Goal: Task Accomplishment & Management: Manage account settings

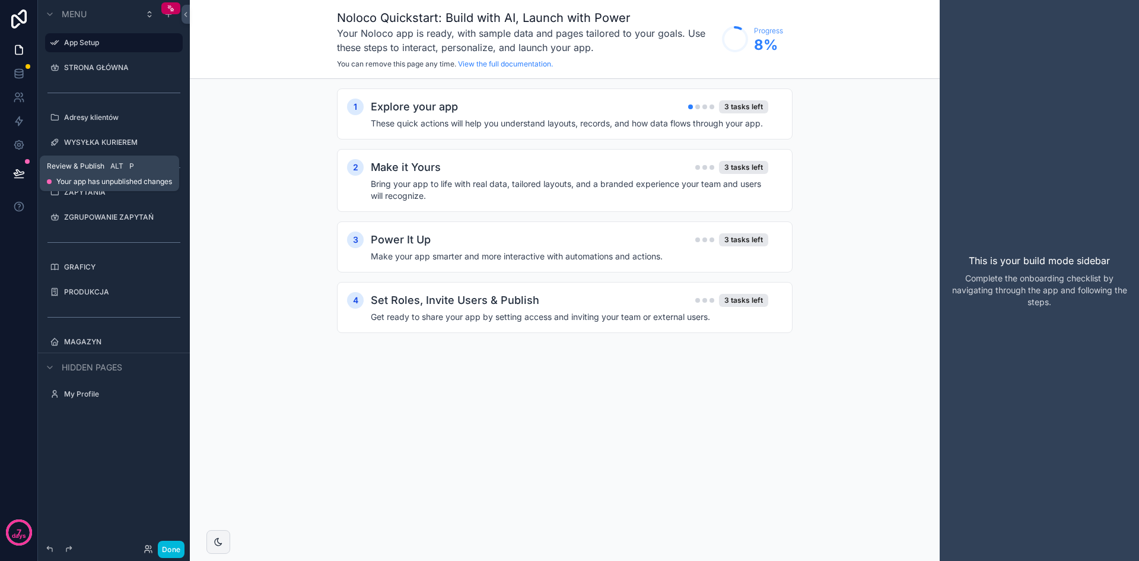
click at [18, 175] on icon at bounding box center [19, 173] width 10 height 6
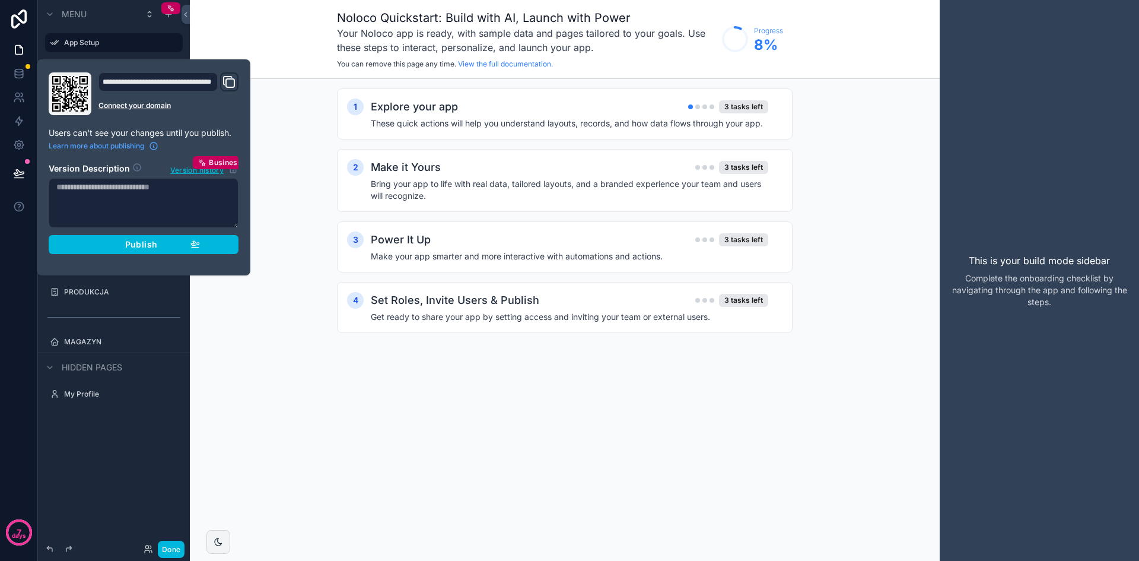
click at [300, 129] on div "1 Explore your app 3 tasks left These quick actions will help you understand la…" at bounding box center [565, 222] width 750 height 287
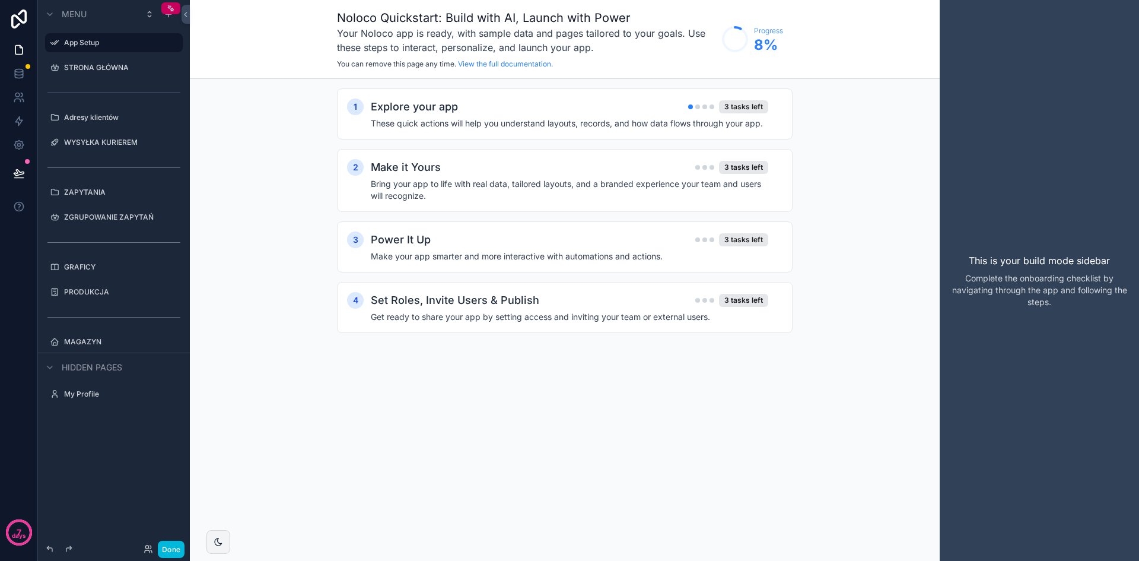
click at [92, 63] on div "STRONA GŁÓWNA" at bounding box center [122, 67] width 116 height 9
click at [98, 71] on label "STRONA GŁÓWNA" at bounding box center [120, 67] width 112 height 9
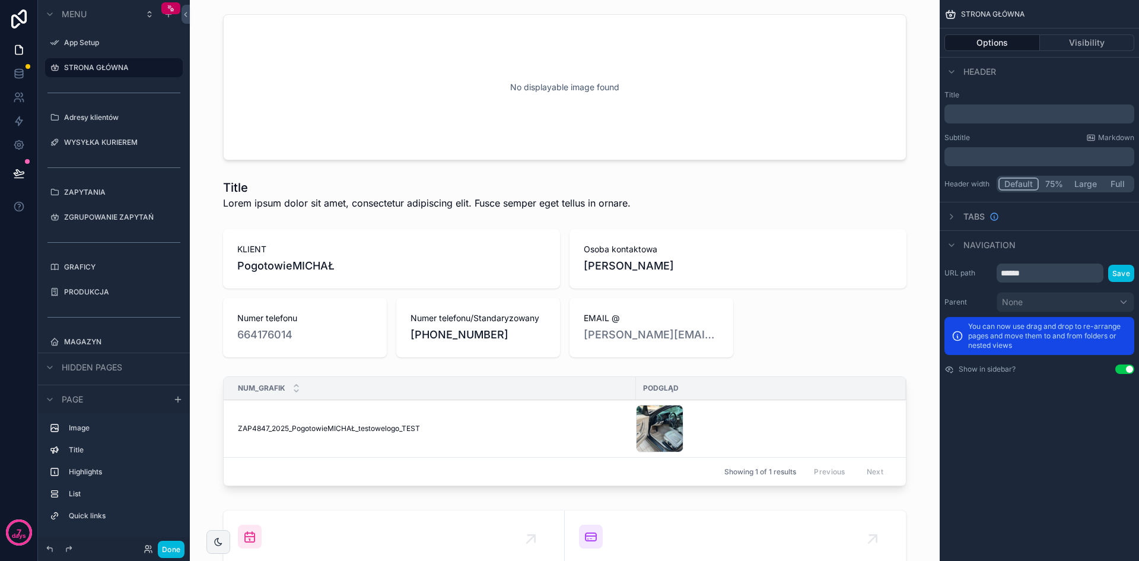
click at [104, 303] on div "scrollable content" at bounding box center [114, 304] width 152 height 2
click at [86, 258] on div "GRAFICY" at bounding box center [113, 267] width 133 height 19
click at [91, 266] on label "GRAFICY" at bounding box center [120, 266] width 112 height 9
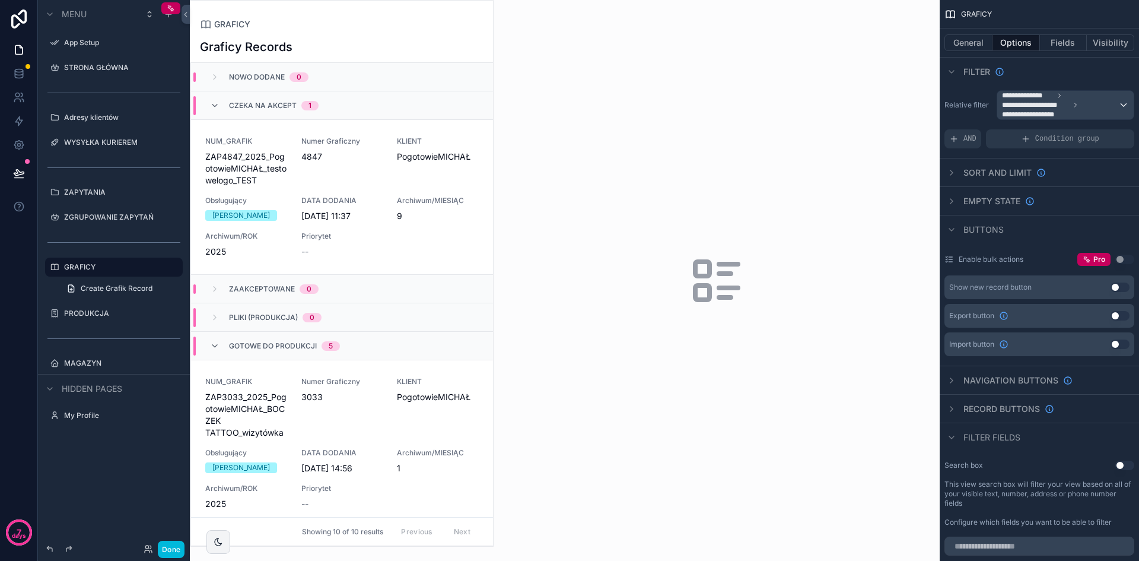
scroll to position [534, 0]
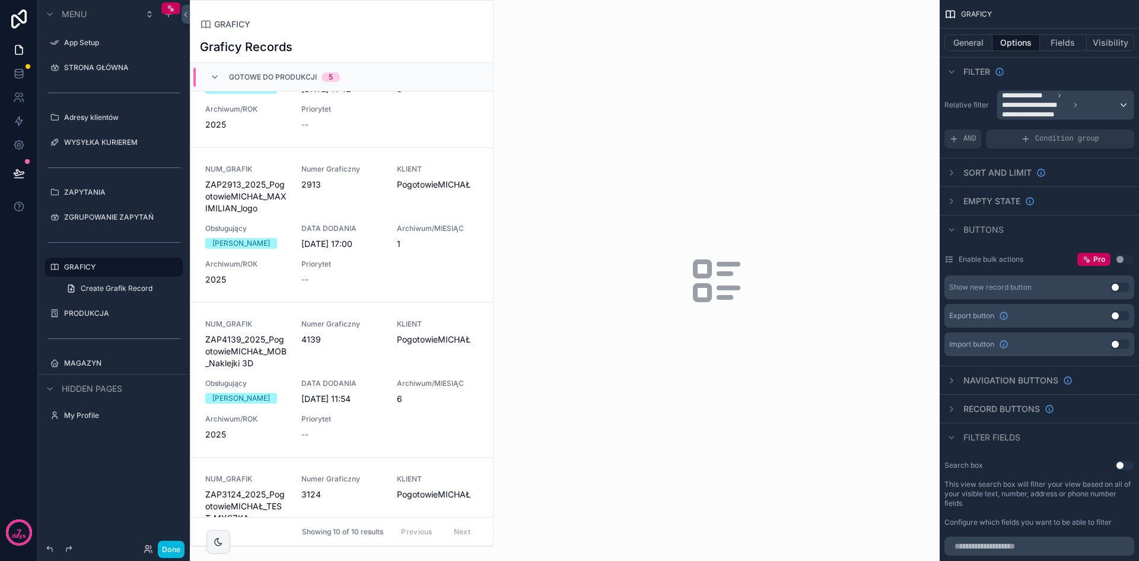
drag, startPoint x: 487, startPoint y: 233, endPoint x: 492, endPoint y: 179, distance: 54.8
click at [492, 179] on div "scrollable content" at bounding box center [341, 273] width 303 height 545
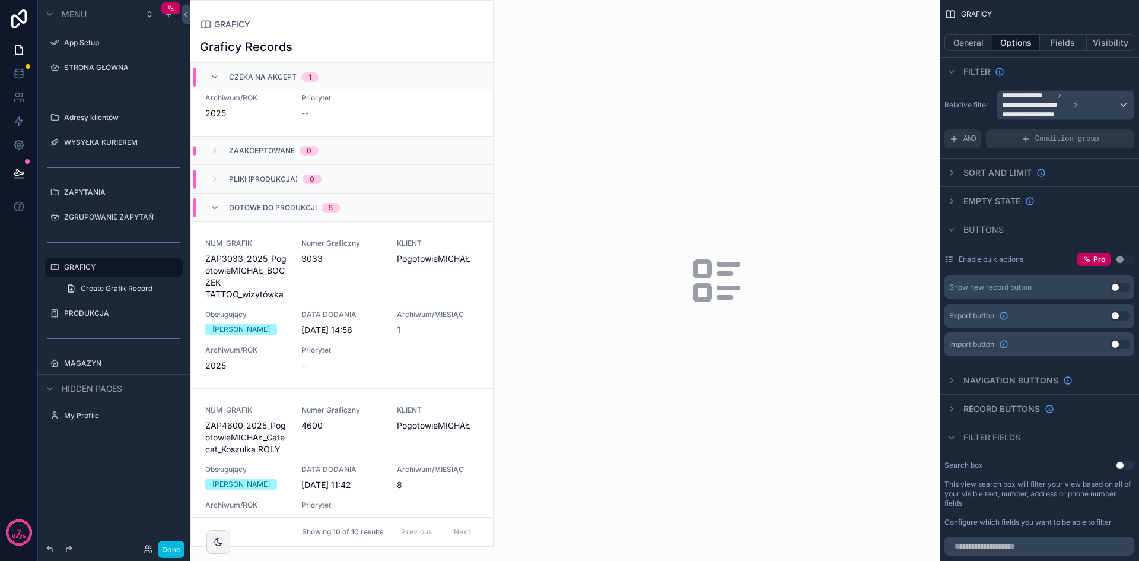
scroll to position [179, 0]
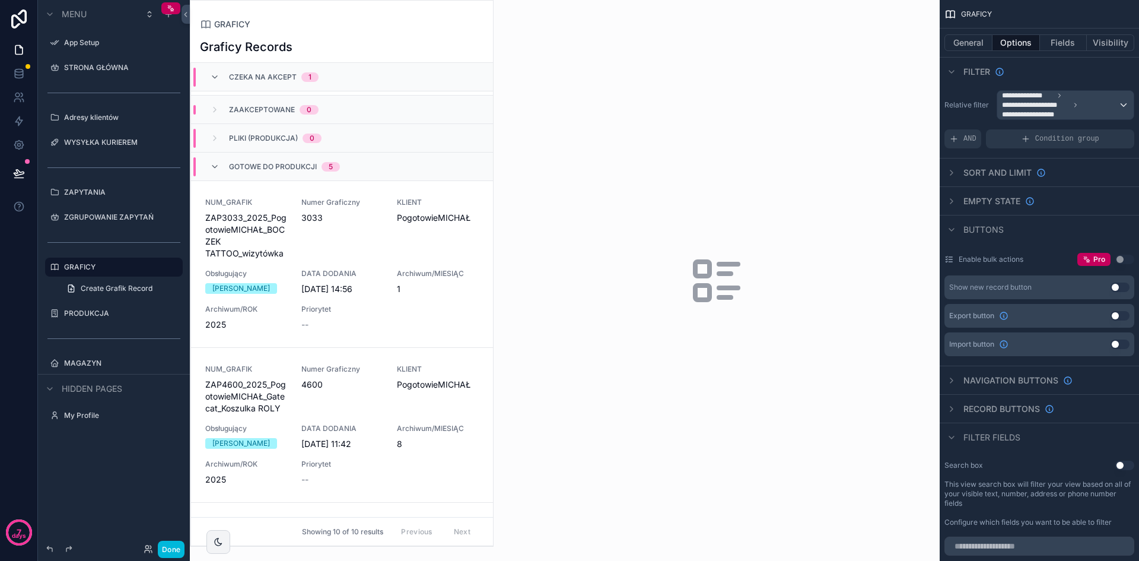
click at [214, 164] on icon "scrollable content" at bounding box center [214, 166] width 9 height 9
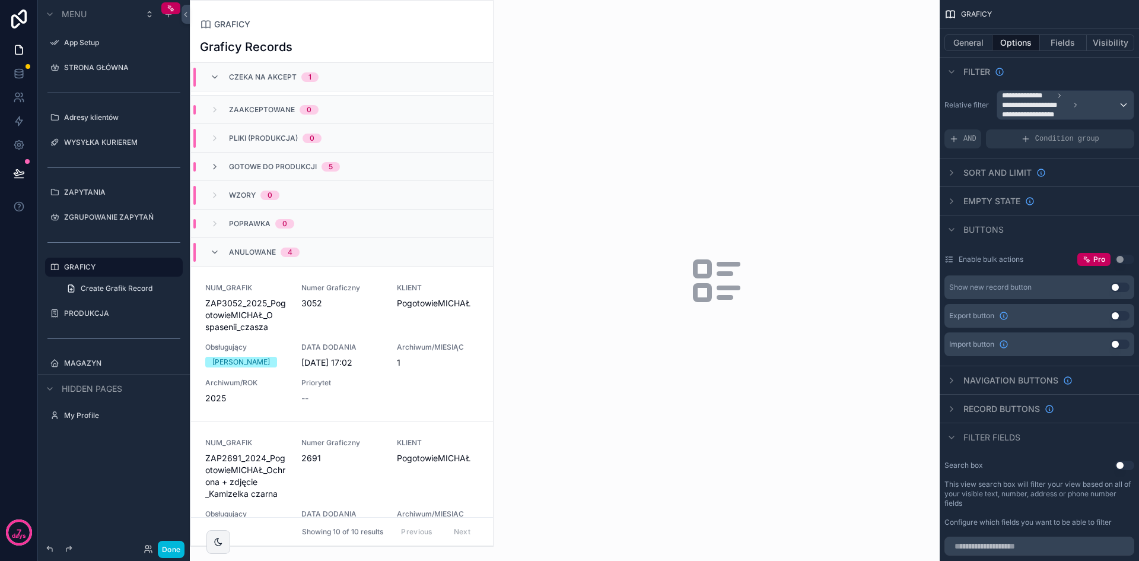
click at [217, 165] on icon "scrollable content" at bounding box center [214, 166] width 9 height 9
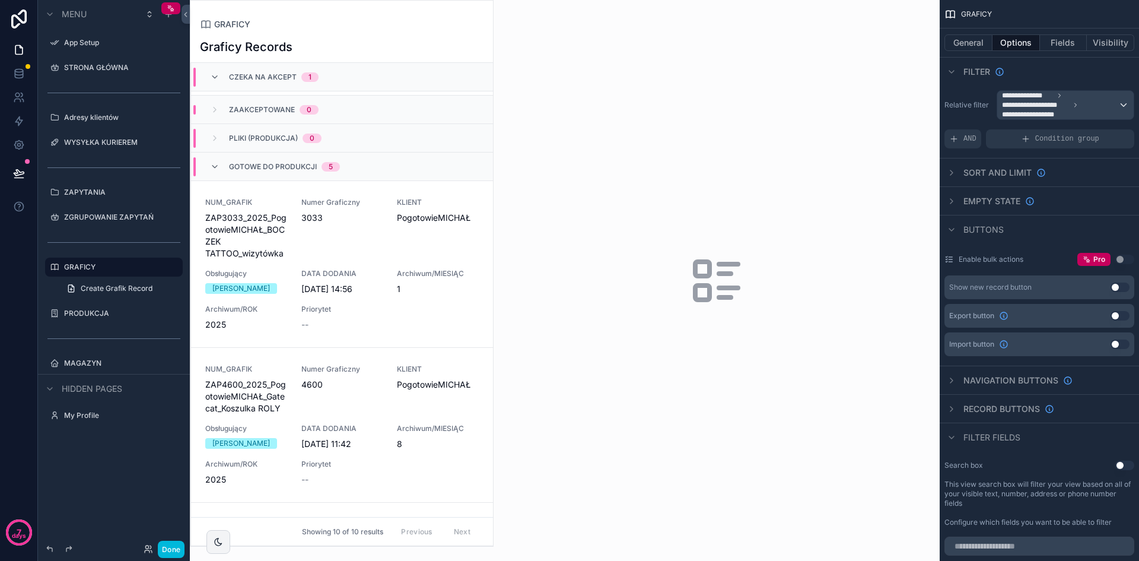
click at [217, 165] on icon "scrollable content" at bounding box center [214, 166] width 9 height 9
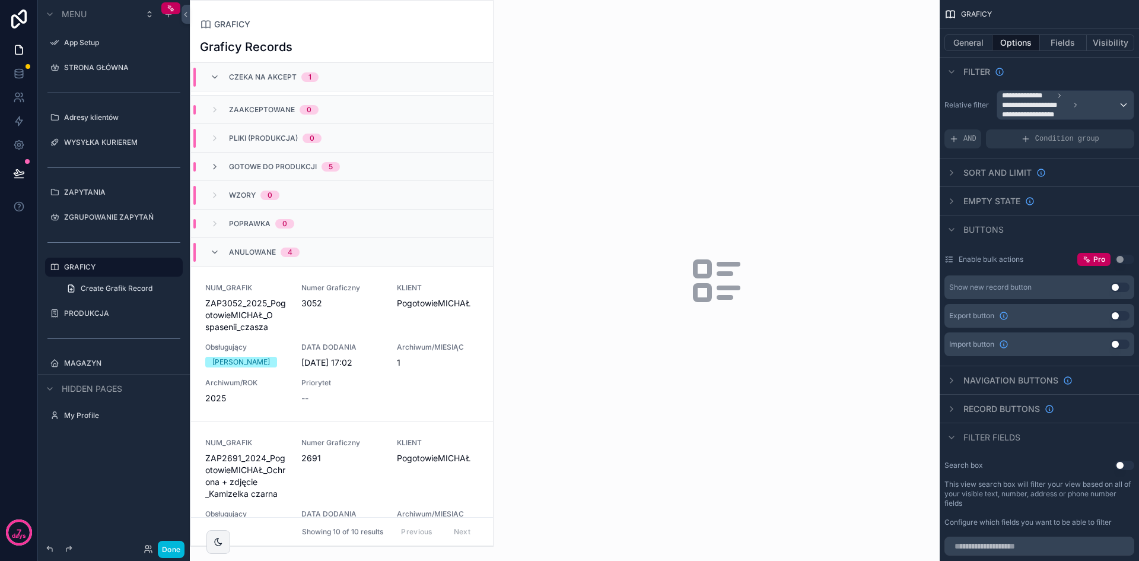
click at [274, 73] on span "CZEKA NA AKCEPT" at bounding box center [263, 76] width 68 height 9
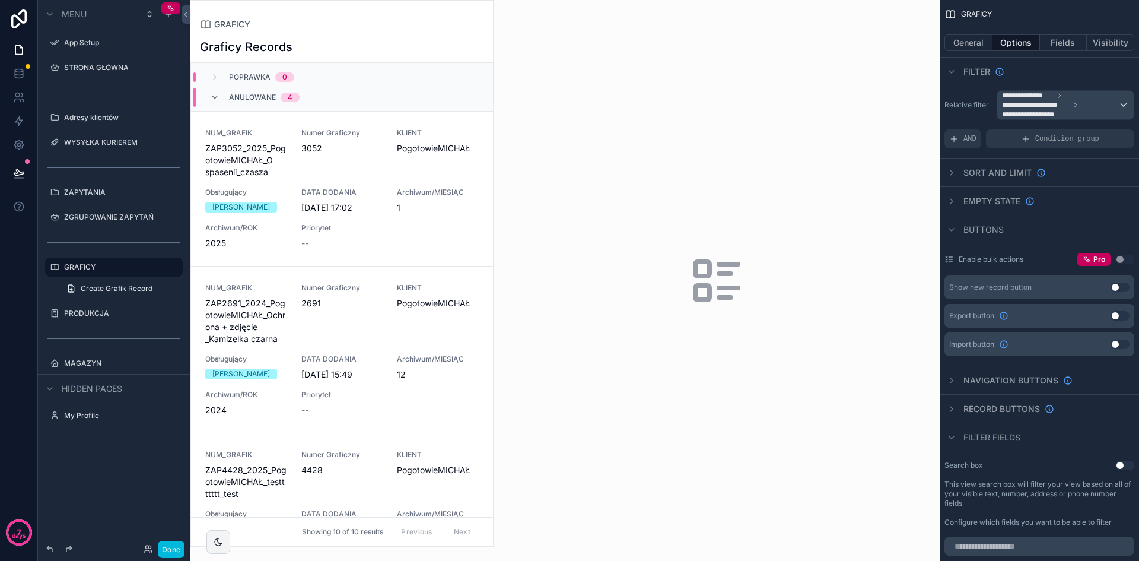
click at [293, 150] on div "NUM_GRAFIK ZAP3052_2025_PogotowieMICHAŁ_O spasenii_czasza Numer Graficzny 3052 …" at bounding box center [342, 188] width 274 height 121
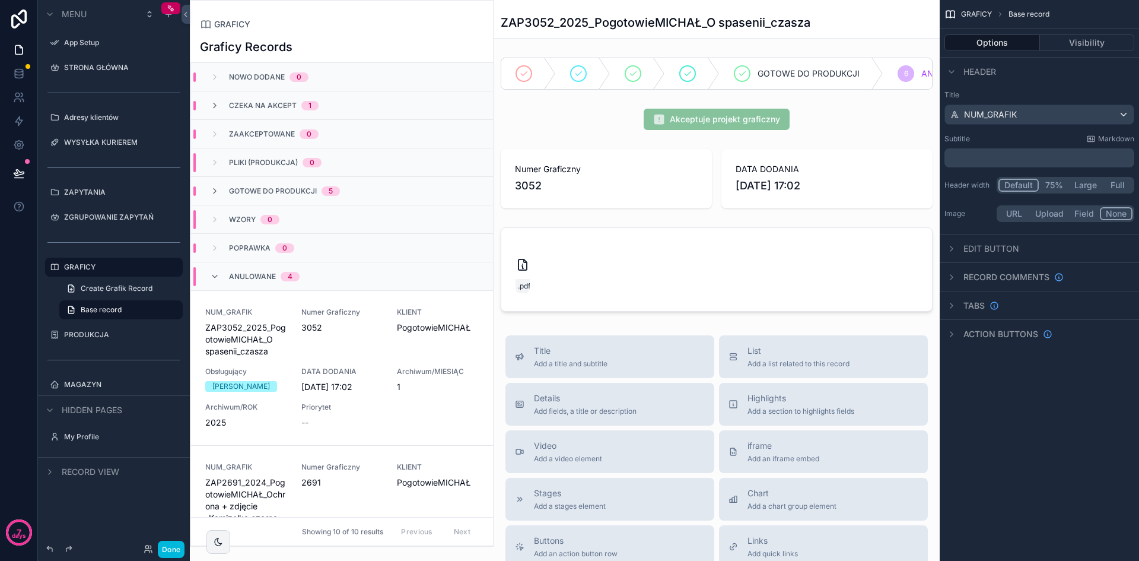
click at [280, 112] on div "CZEKA NA AKCEPT 1" at bounding box center [342, 105] width 302 height 28
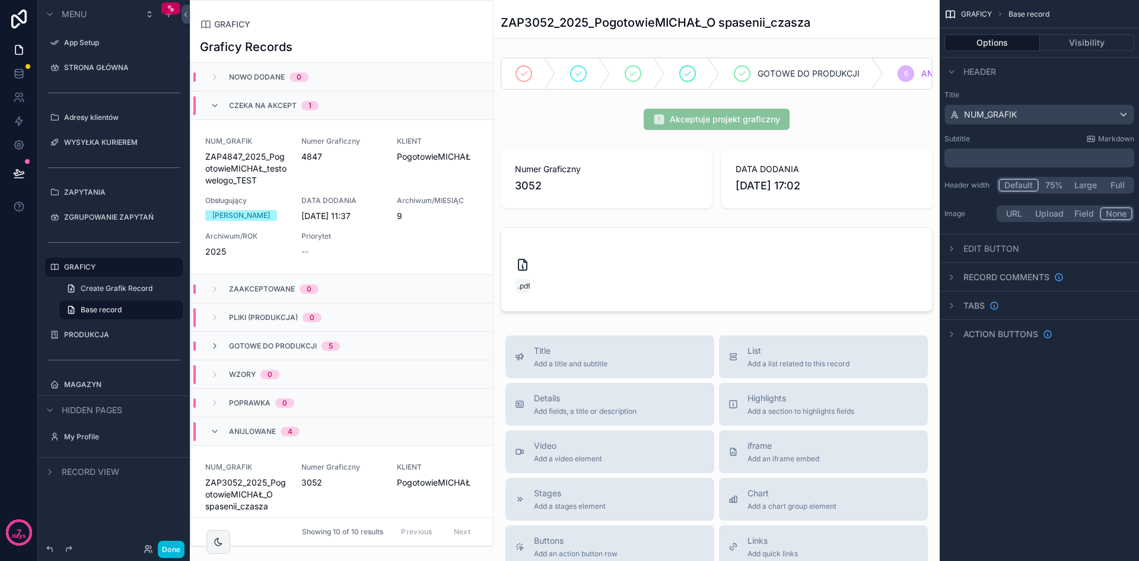
click at [294, 160] on div "NUM_GRAFIK ZAP4847_2025_PogotowieMICHAŁ_testowelogo_TEST Numer Graficzny 4847 K…" at bounding box center [342, 196] width 274 height 121
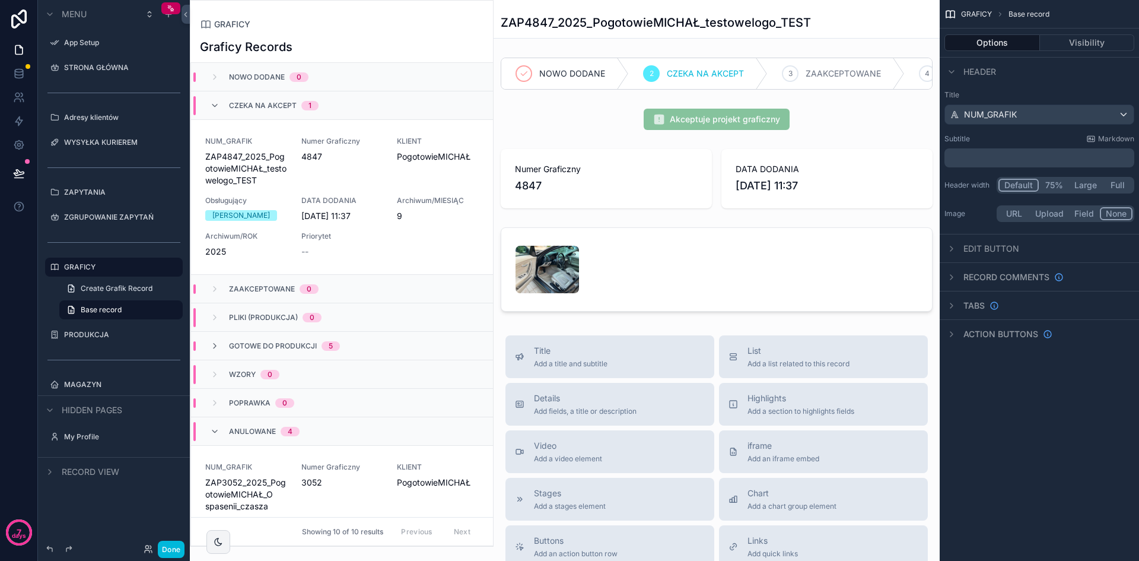
click at [173, 548] on button "Done" at bounding box center [171, 549] width 27 height 17
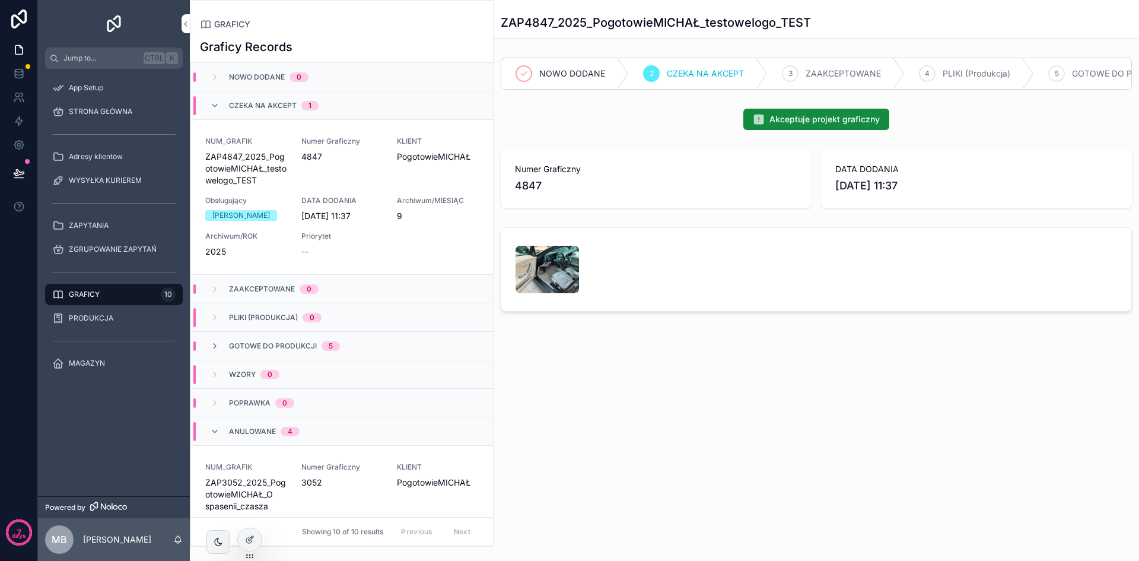
scroll to position [57, 0]
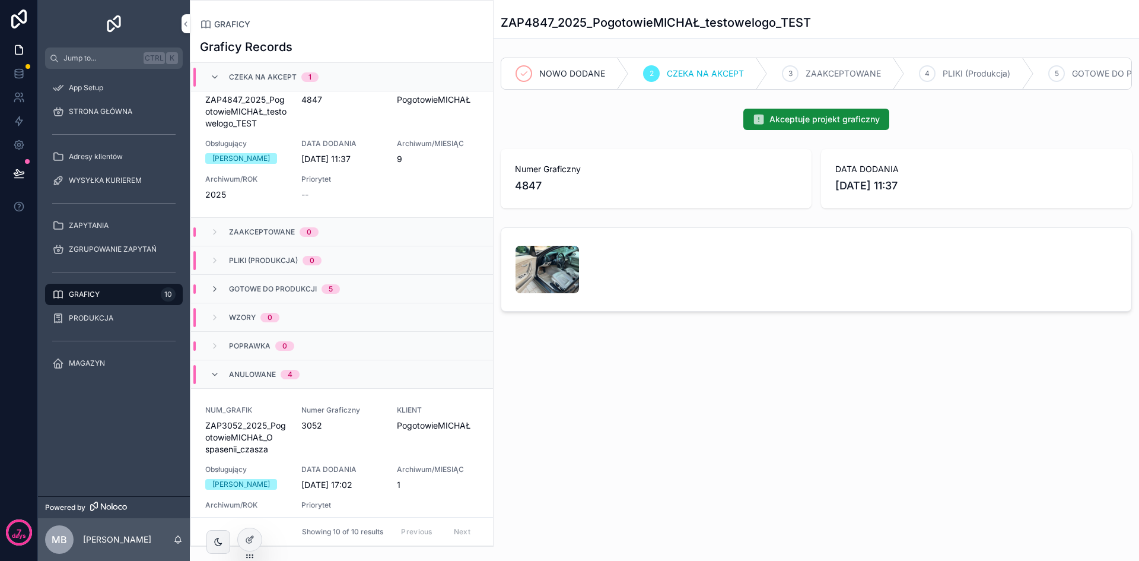
click at [253, 542] on icon at bounding box center [249, 539] width 9 height 9
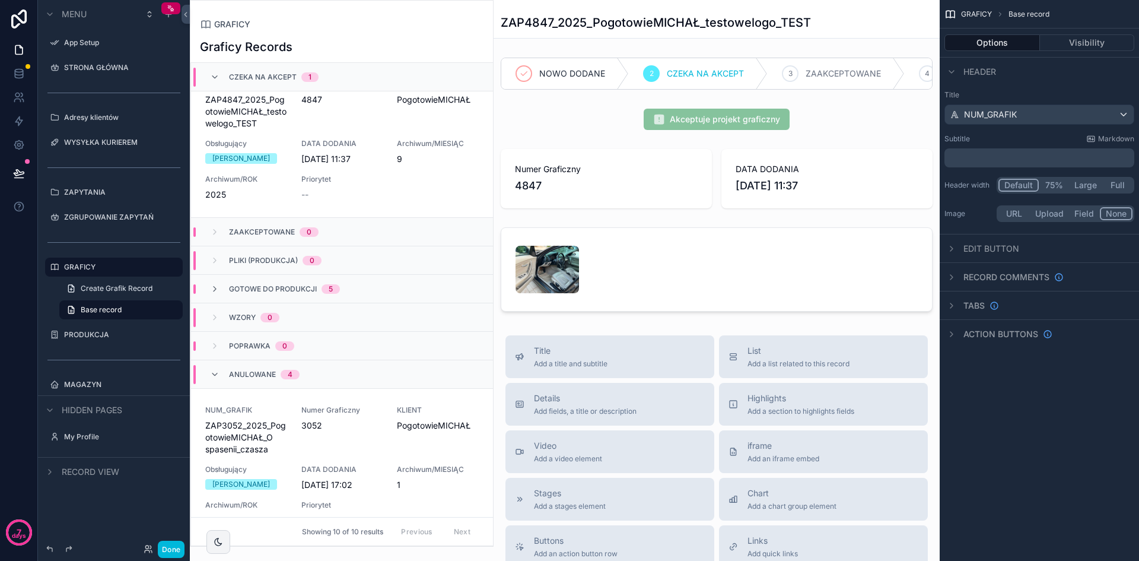
click at [754, 126] on div "scrollable content" at bounding box center [717, 119] width 446 height 31
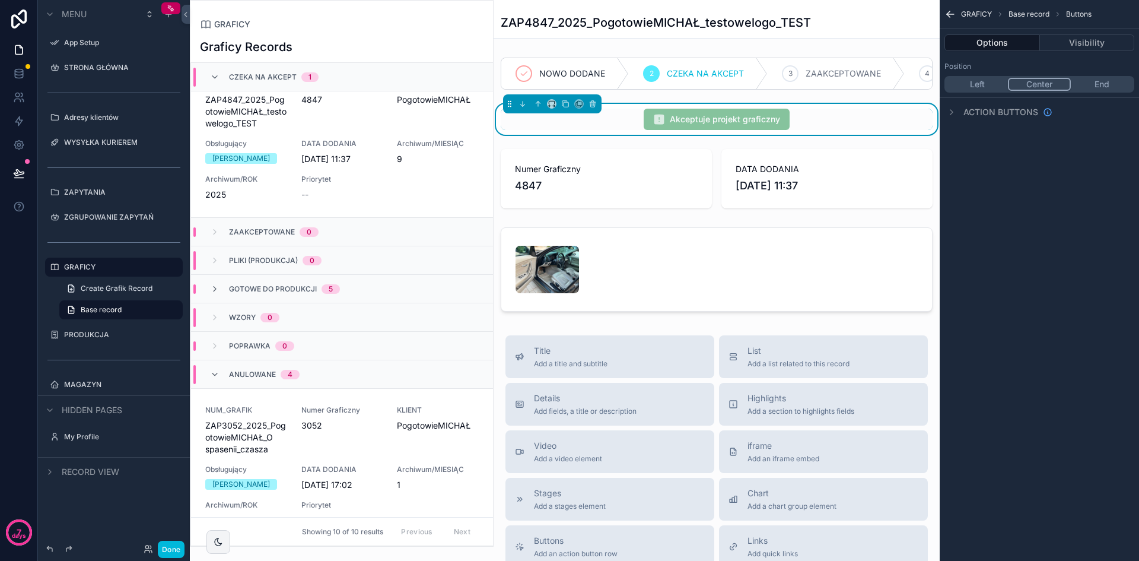
click at [954, 113] on icon "scrollable content" at bounding box center [951, 111] width 9 height 9
click at [0, 0] on icon "scrollable content" at bounding box center [0, 0] width 0 height 0
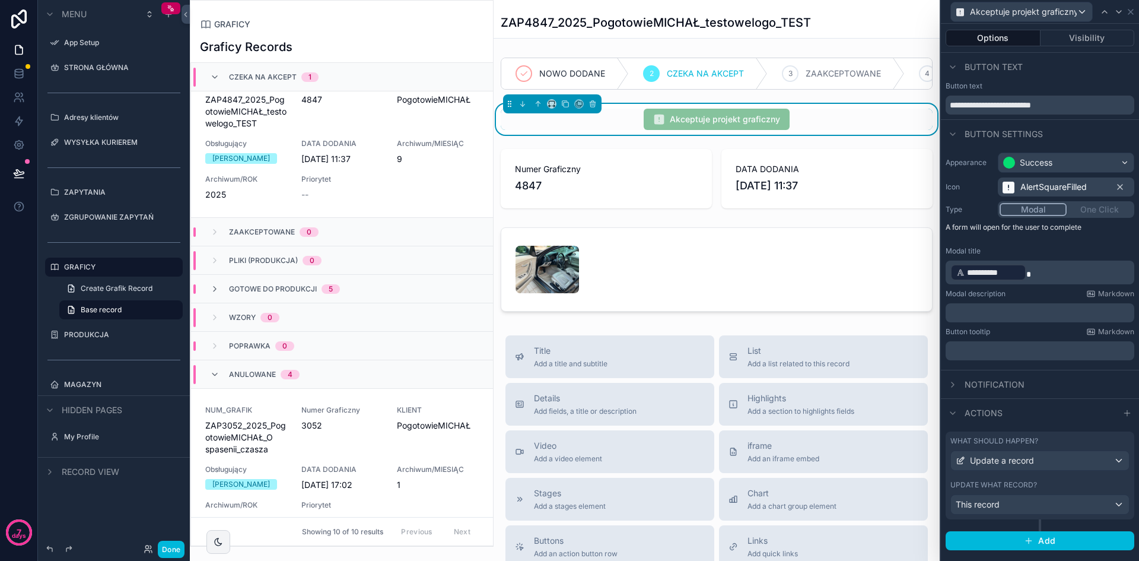
click at [1044, 541] on span "Add" at bounding box center [1046, 540] width 17 height 11
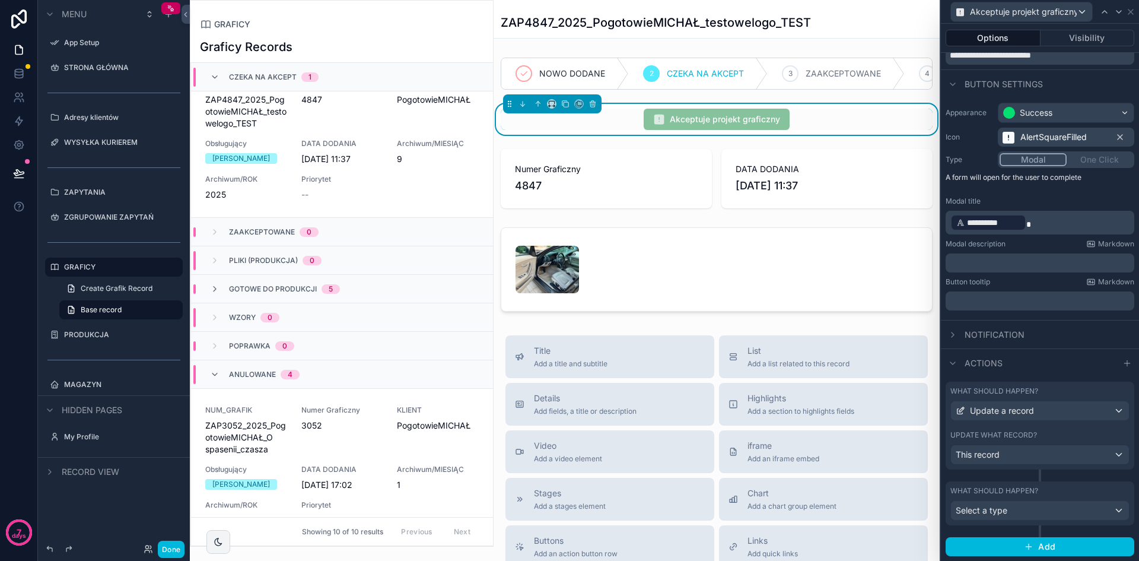
click at [1032, 505] on div "Select a type" at bounding box center [1040, 510] width 178 height 19
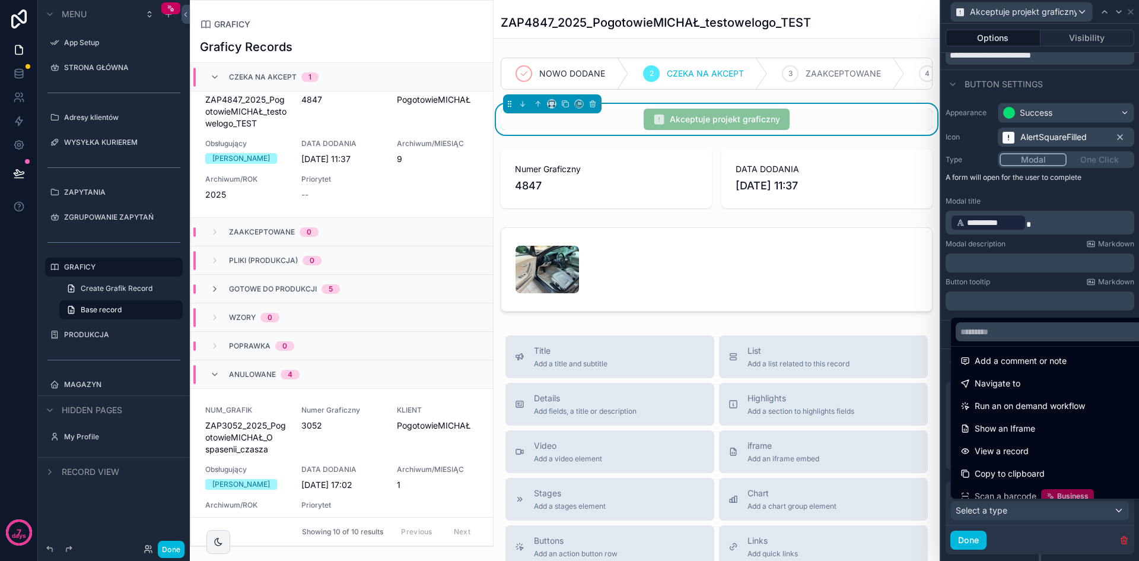
scroll to position [47, 0]
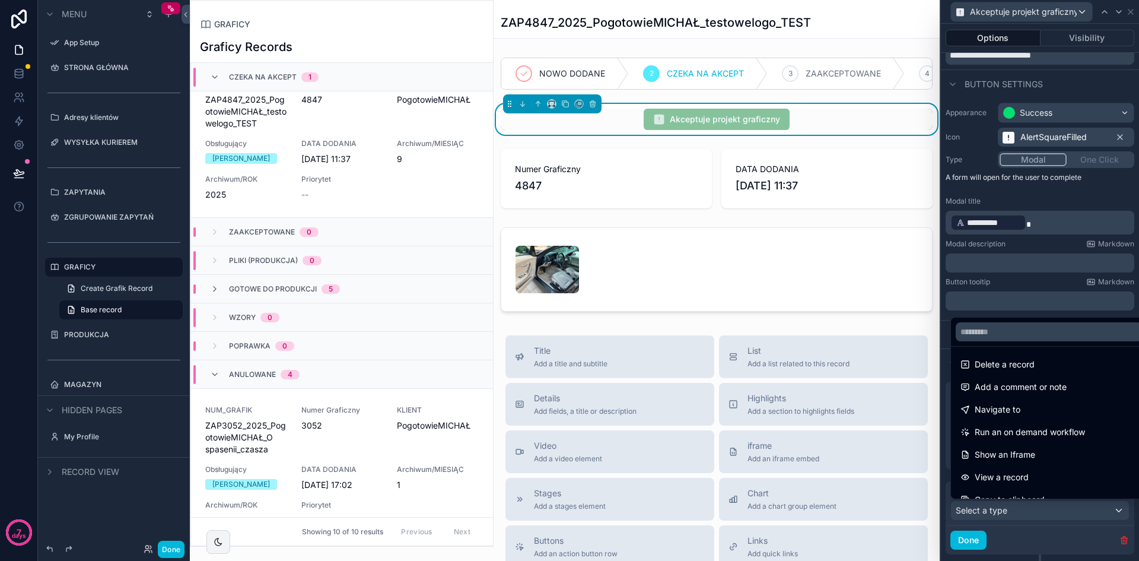
click at [1053, 473] on div "View a record" at bounding box center [1049, 477] width 177 height 14
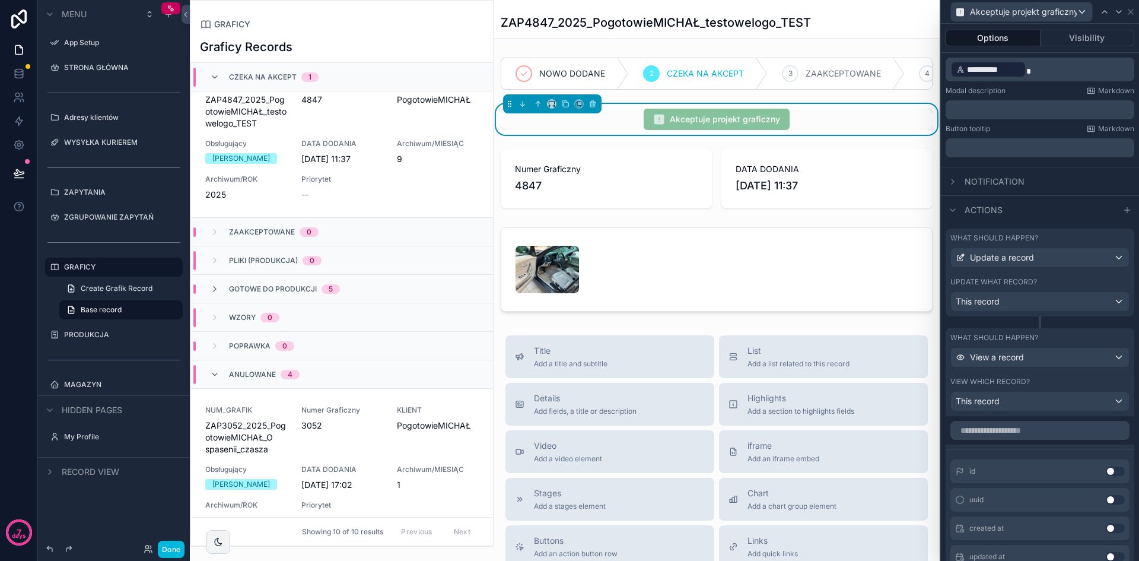
scroll to position [287, 0]
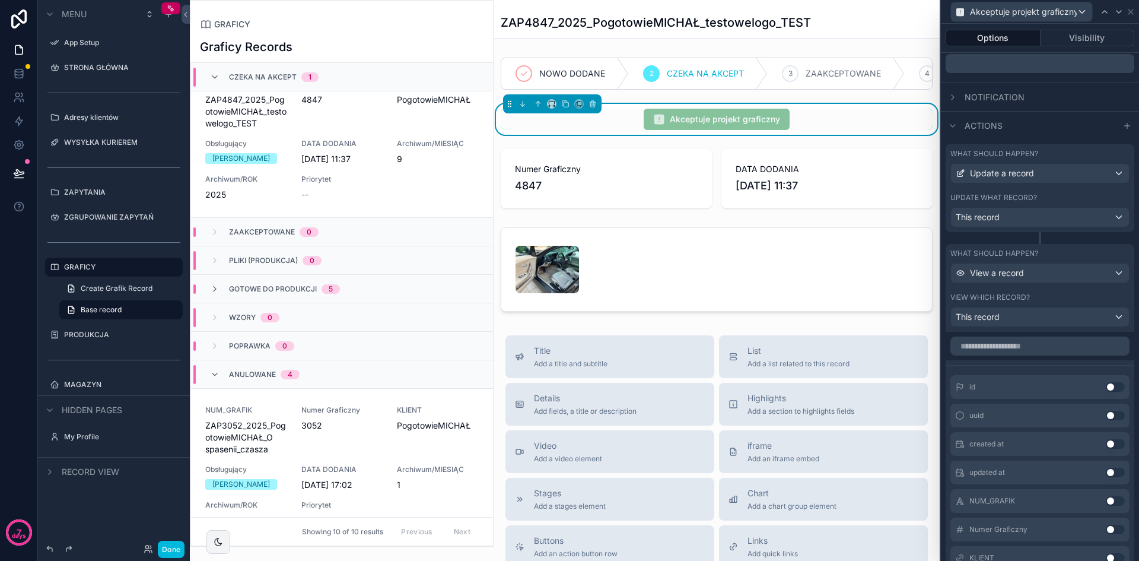
click at [1039, 325] on div "This record" at bounding box center [1040, 316] width 178 height 19
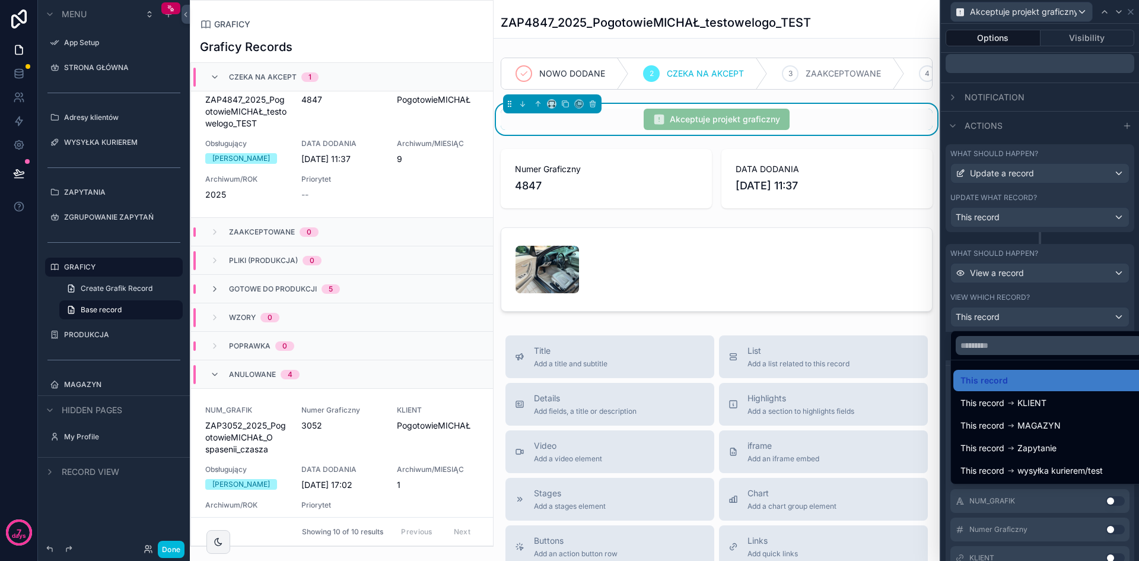
click at [1074, 319] on div at bounding box center [1040, 280] width 198 height 561
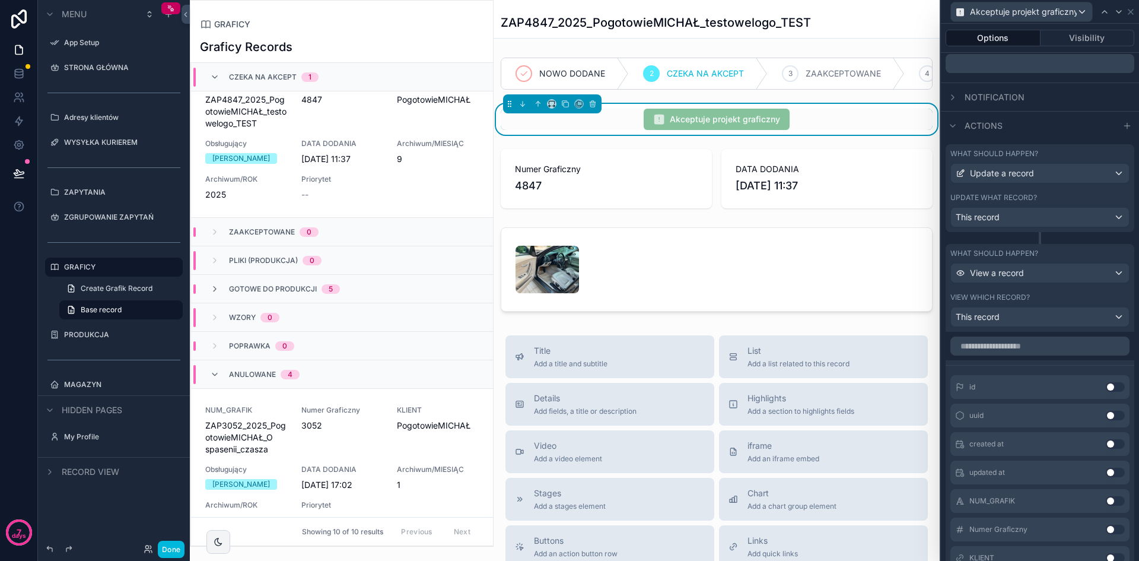
click at [1036, 272] on div "View a record" at bounding box center [1040, 272] width 178 height 19
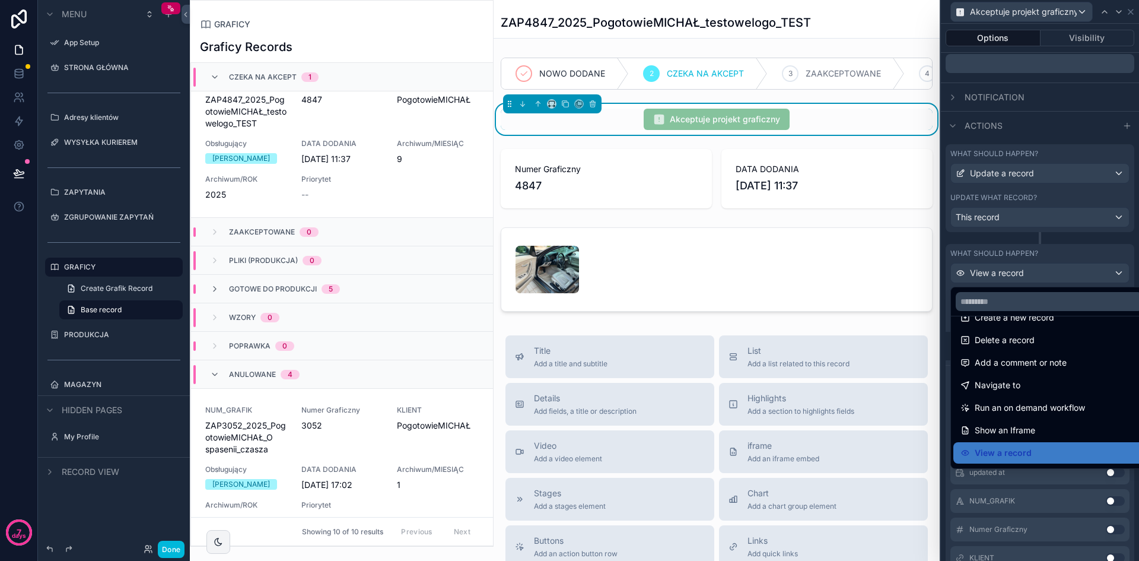
scroll to position [59, 0]
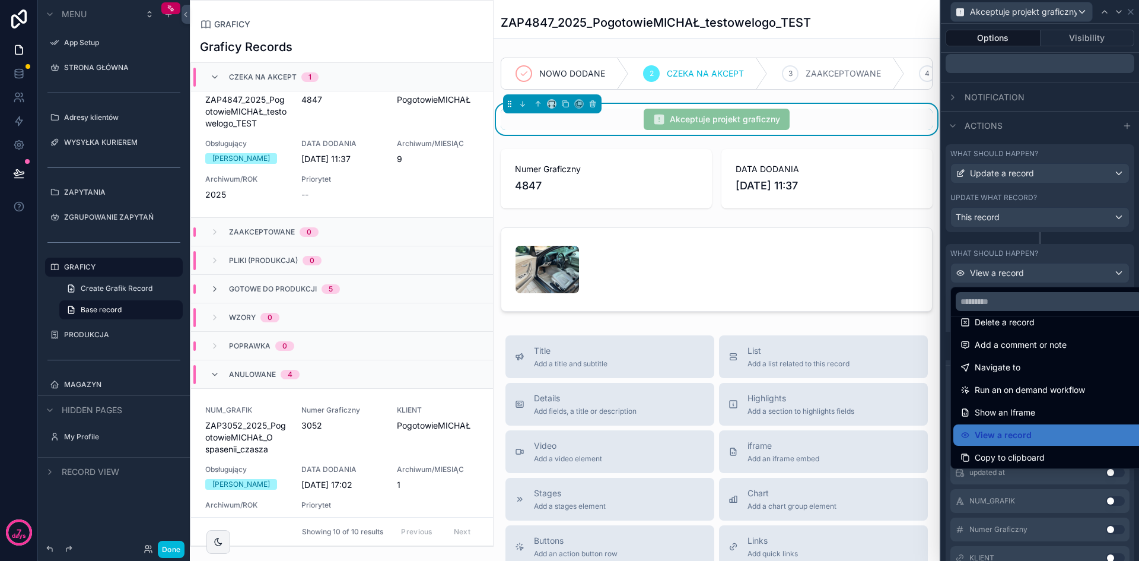
click at [1081, 431] on div "View a record" at bounding box center [1049, 435] width 177 height 14
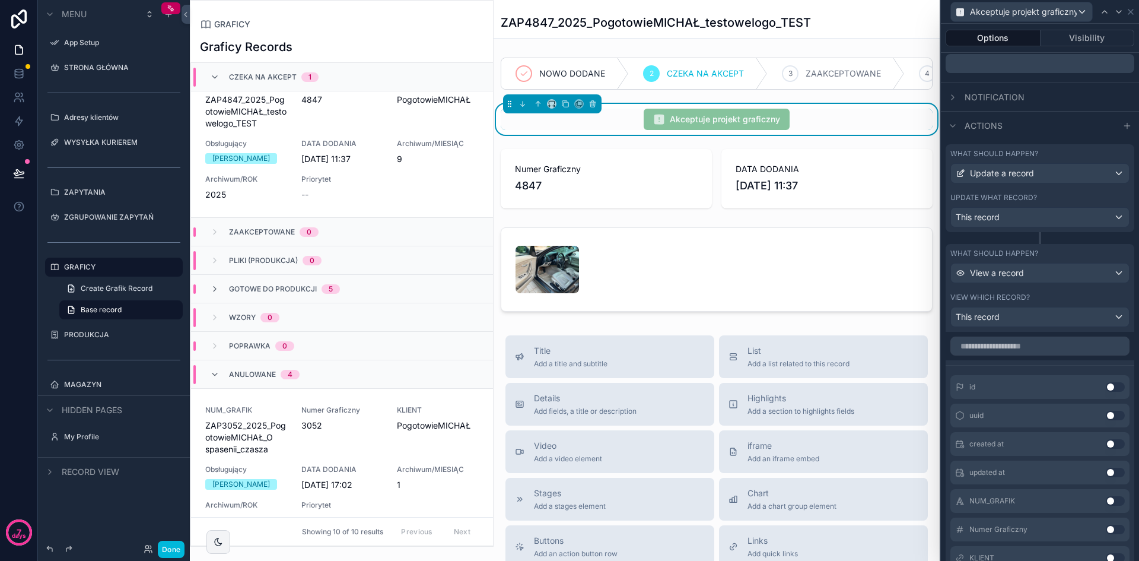
click at [1032, 314] on div "This record" at bounding box center [1040, 316] width 178 height 19
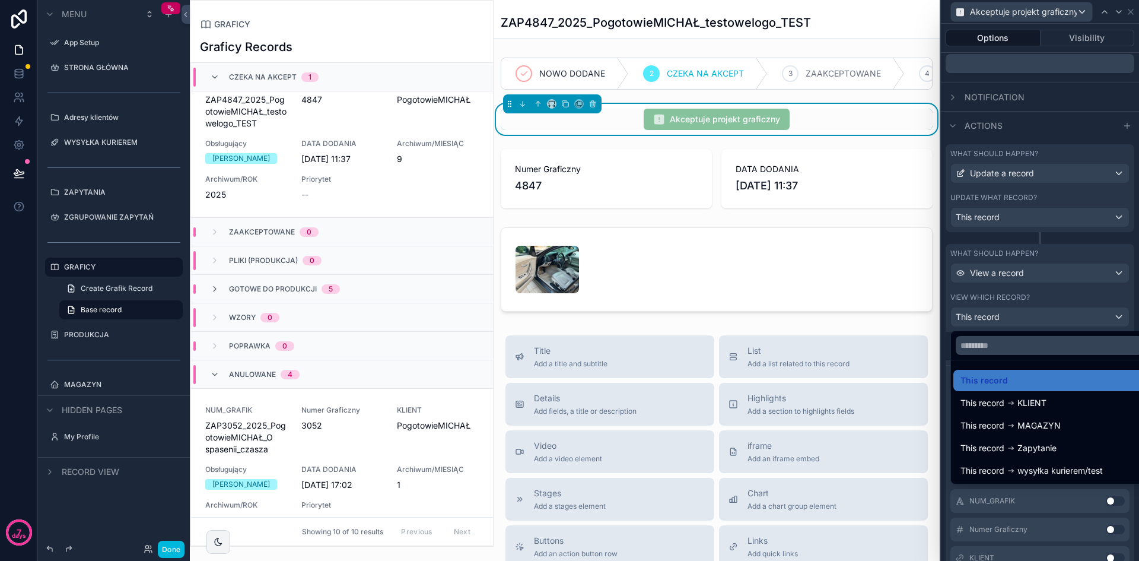
click at [1066, 378] on div "This record" at bounding box center [1049, 380] width 177 height 14
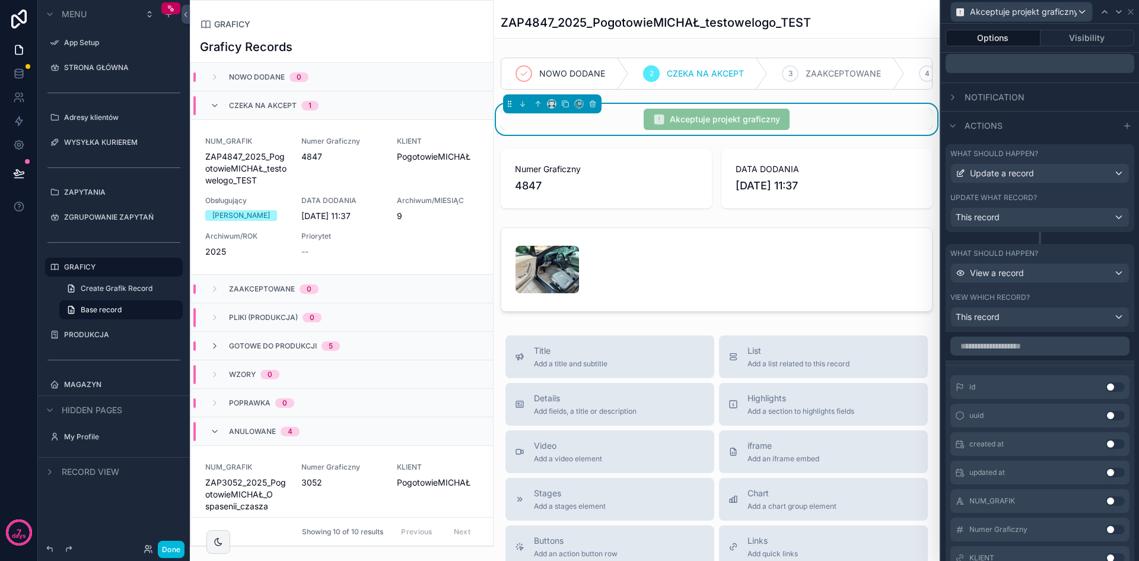
scroll to position [57, 0]
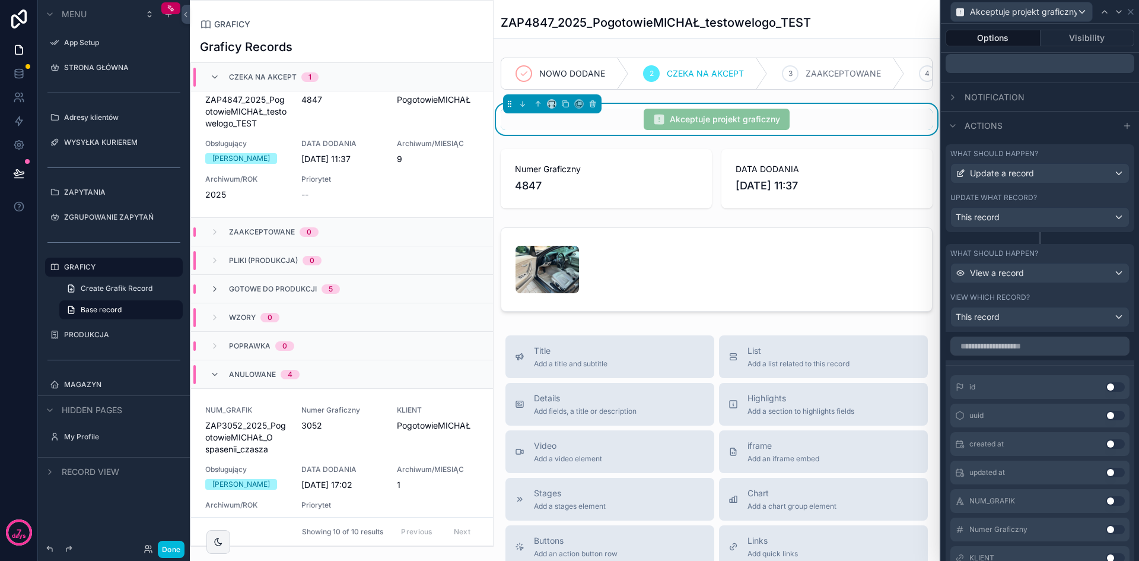
click at [1028, 353] on input "text" at bounding box center [1040, 345] width 179 height 19
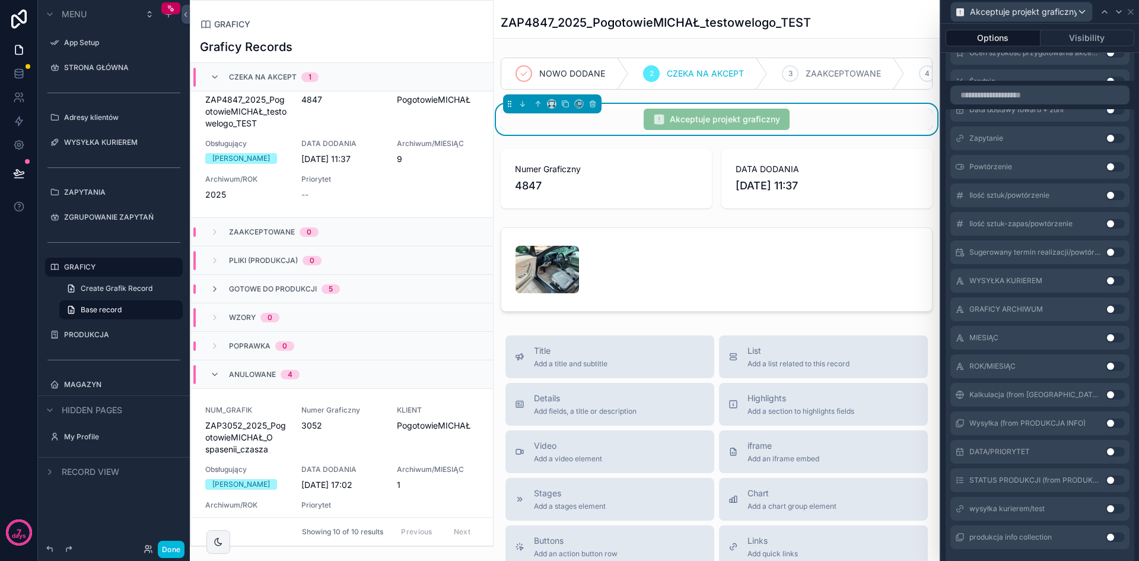
scroll to position [2601, 0]
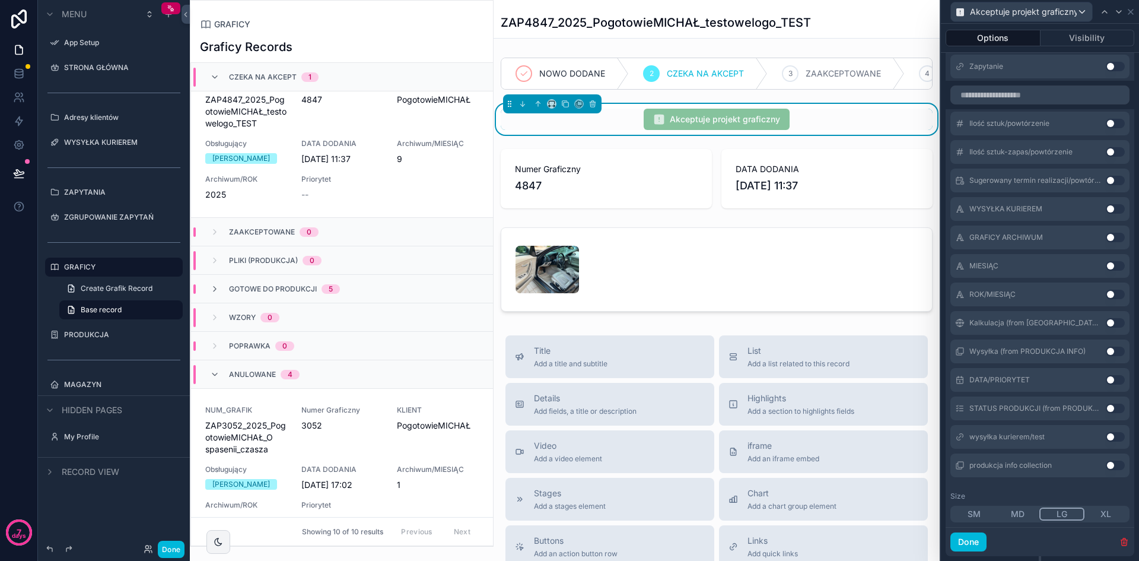
click at [1106, 467] on button "Use setting" at bounding box center [1115, 464] width 19 height 9
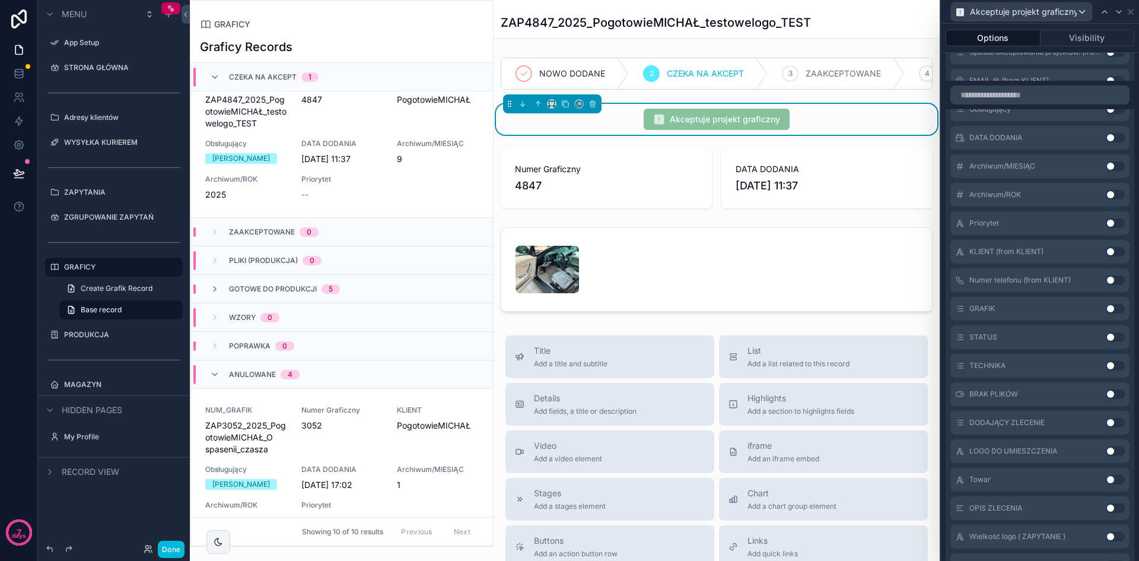
scroll to position [380, 0]
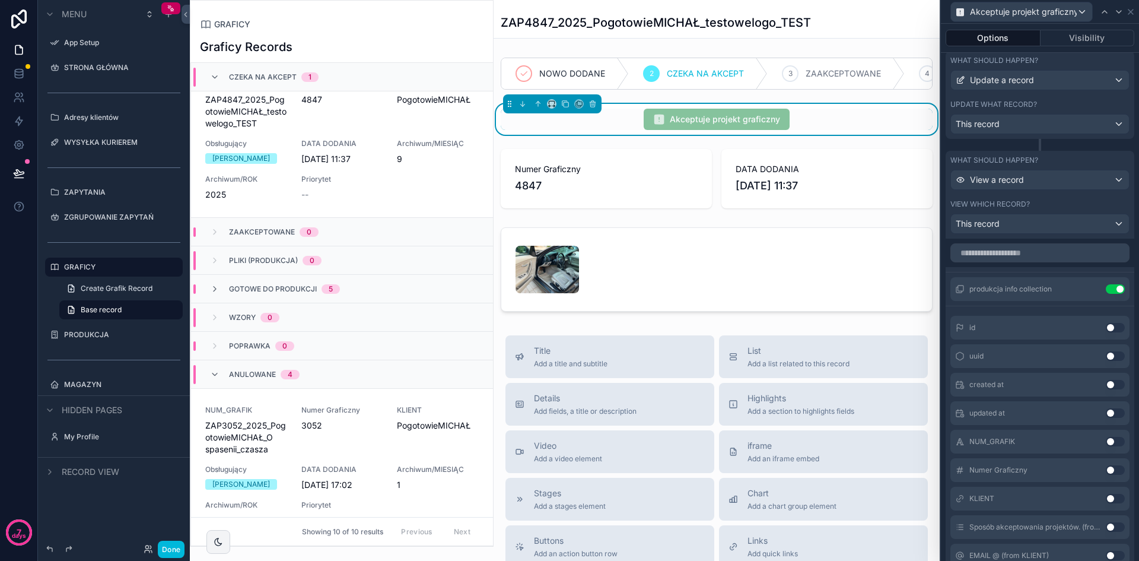
click at [953, 288] on div "produkcja info collection Use setting" at bounding box center [1040, 289] width 179 height 24
click at [1108, 289] on button "Use setting" at bounding box center [1115, 288] width 19 height 9
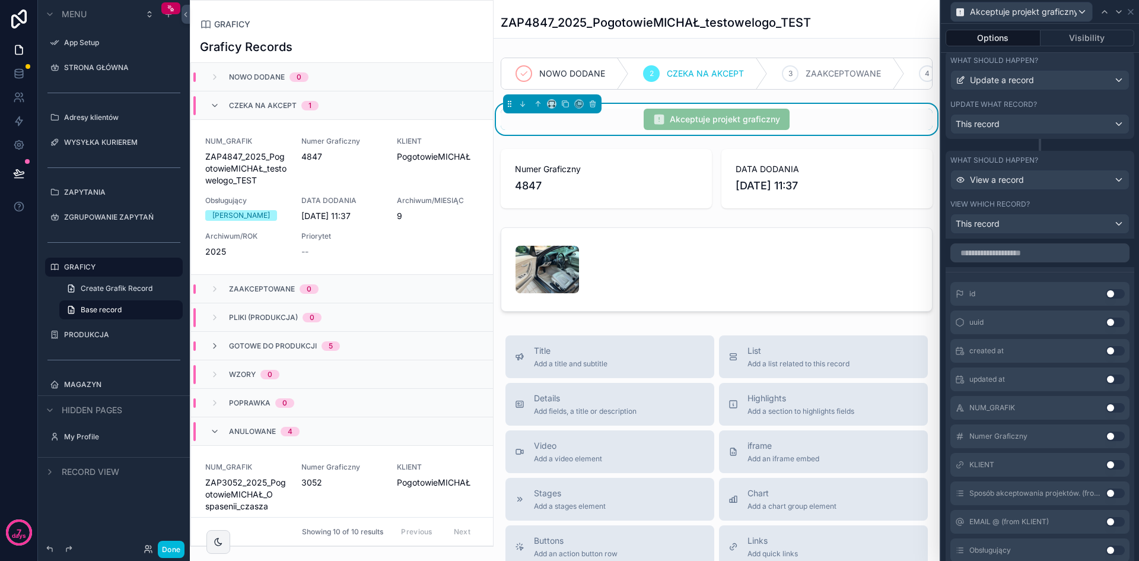
scroll to position [57, 0]
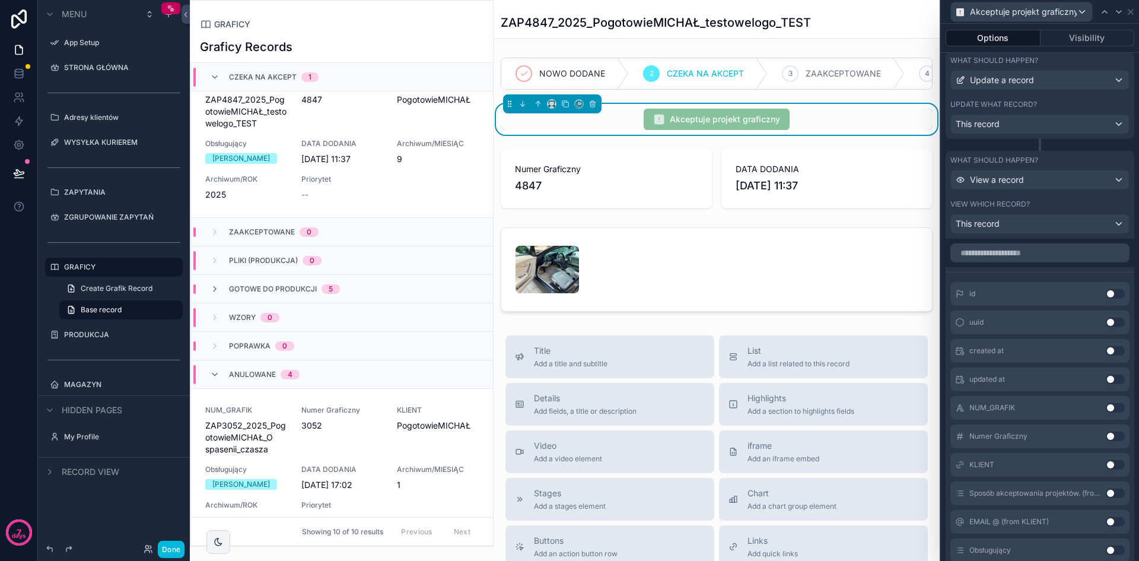
click at [1030, 255] on input "text" at bounding box center [1040, 252] width 179 height 19
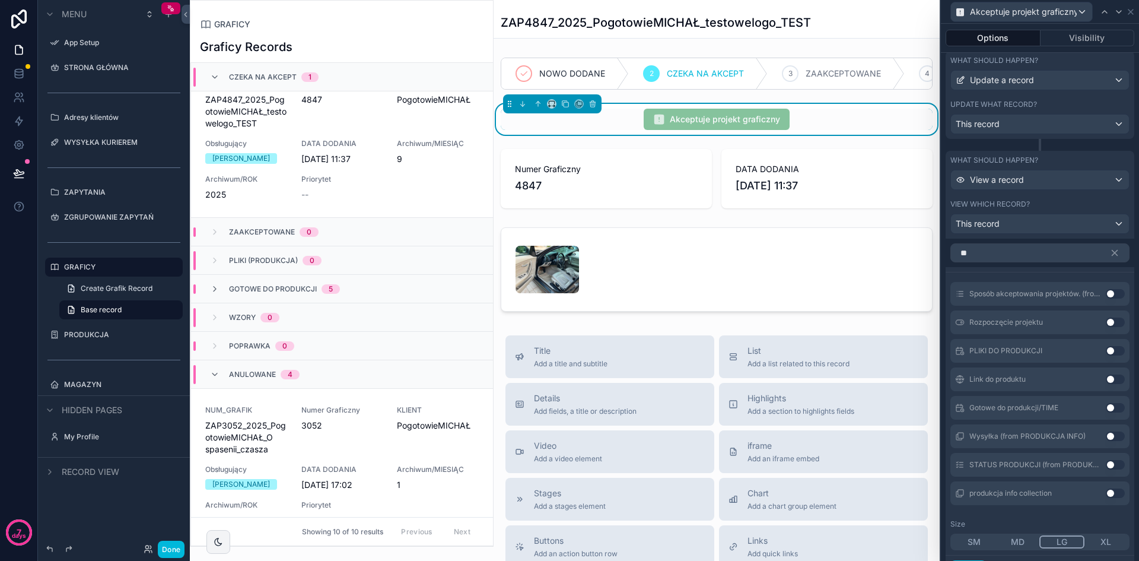
type input "*"
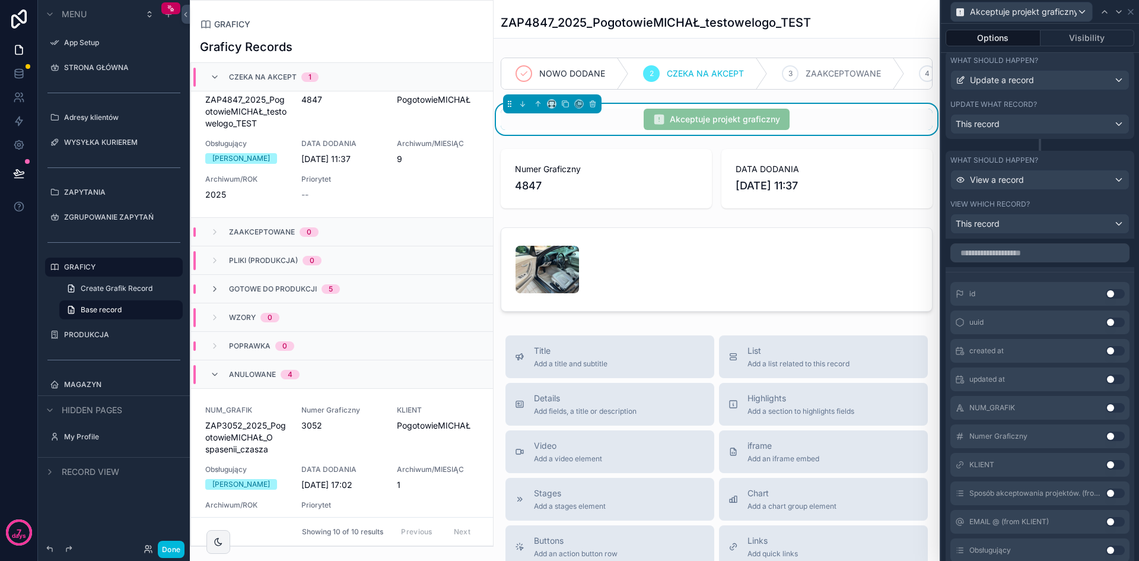
click at [1024, 227] on div "This record" at bounding box center [1040, 223] width 178 height 19
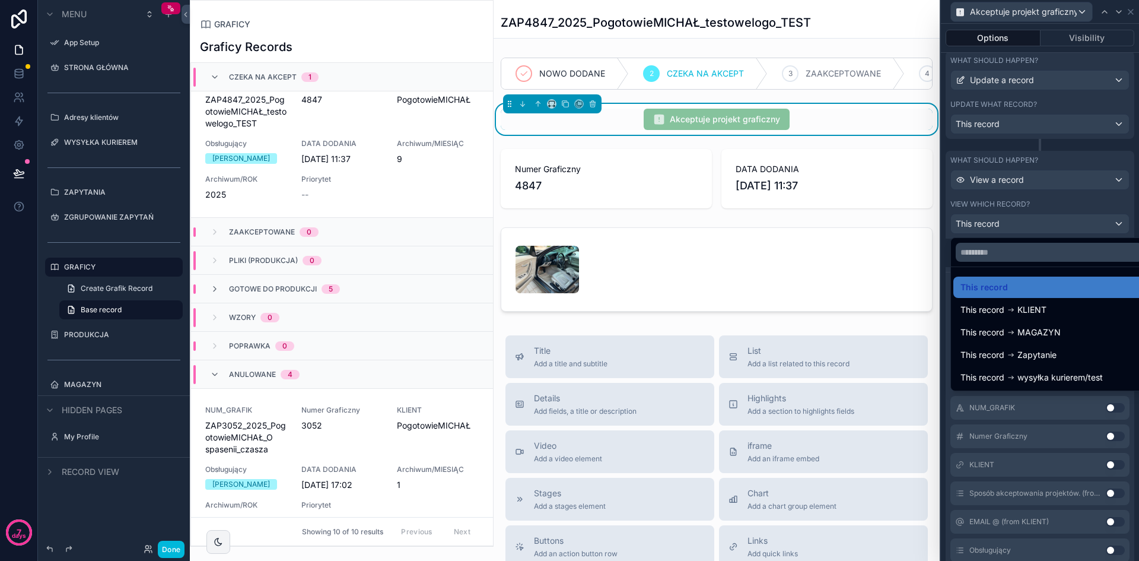
click at [1055, 330] on span "MAGAZYN" at bounding box center [1039, 332] width 43 height 14
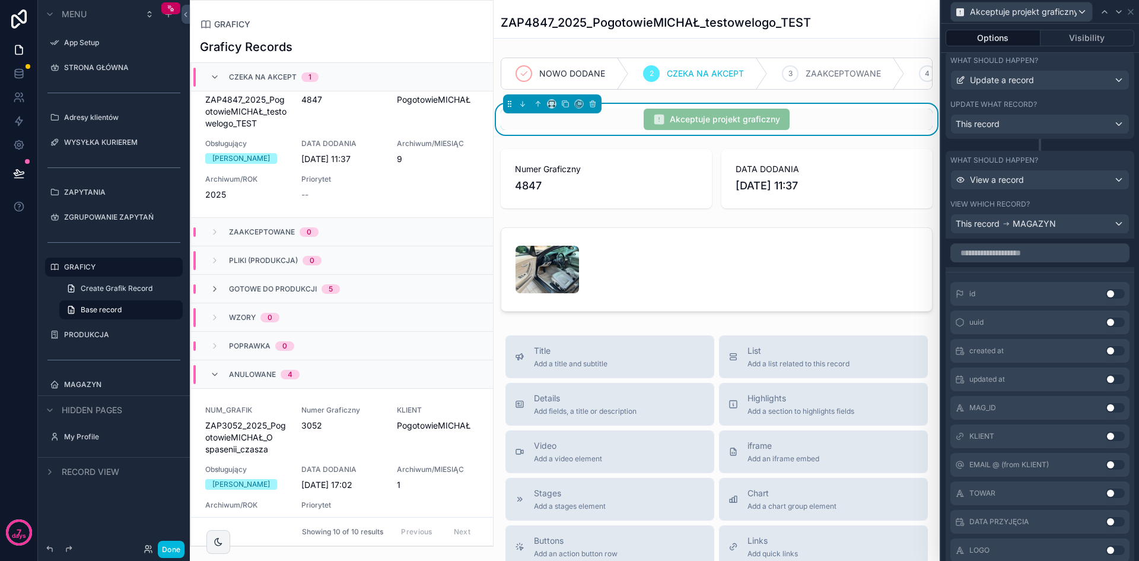
click at [1057, 224] on div "This record MAGAZYN" at bounding box center [1040, 223] width 178 height 19
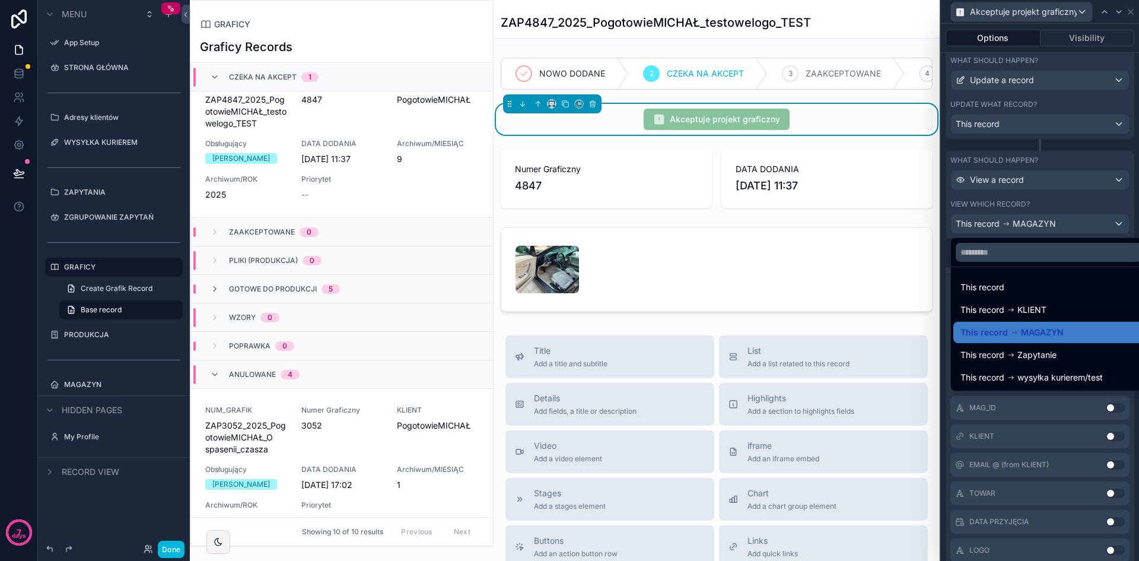
click at [1047, 293] on div "This record" at bounding box center [1049, 287] width 177 height 14
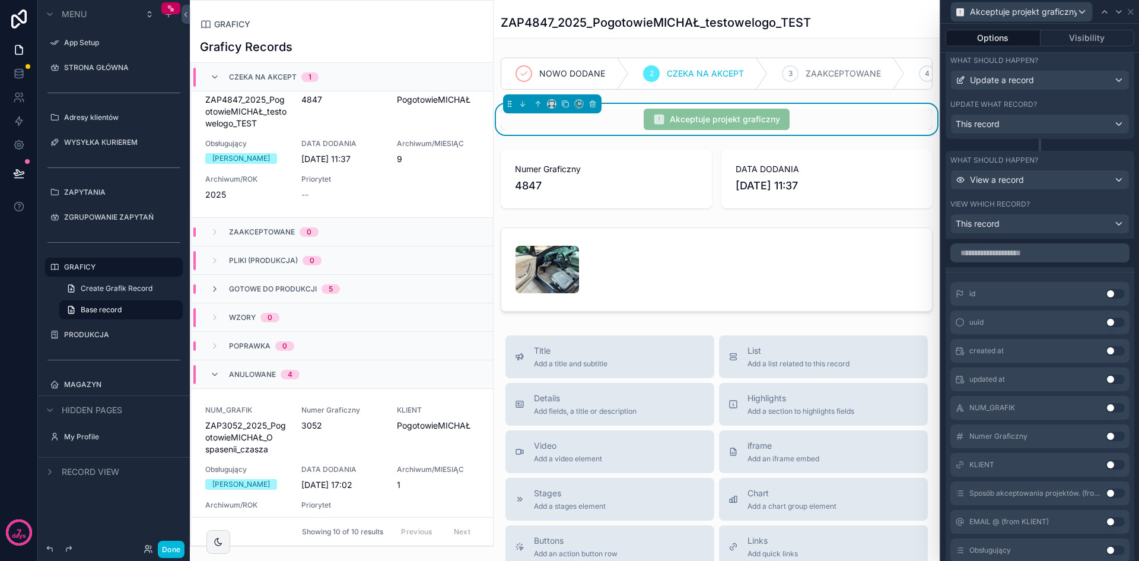
click at [358, 433] on div "Numer Graficzny 3052" at bounding box center [342, 430] width 82 height 50
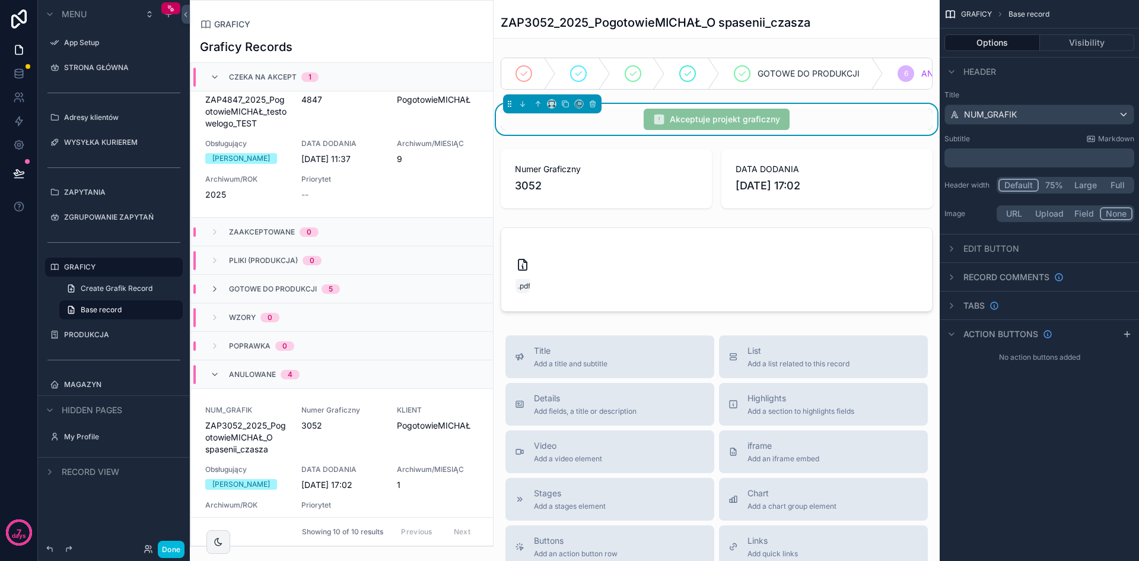
click at [744, 130] on span "Akceptuje projekt graficzny" at bounding box center [717, 119] width 146 height 21
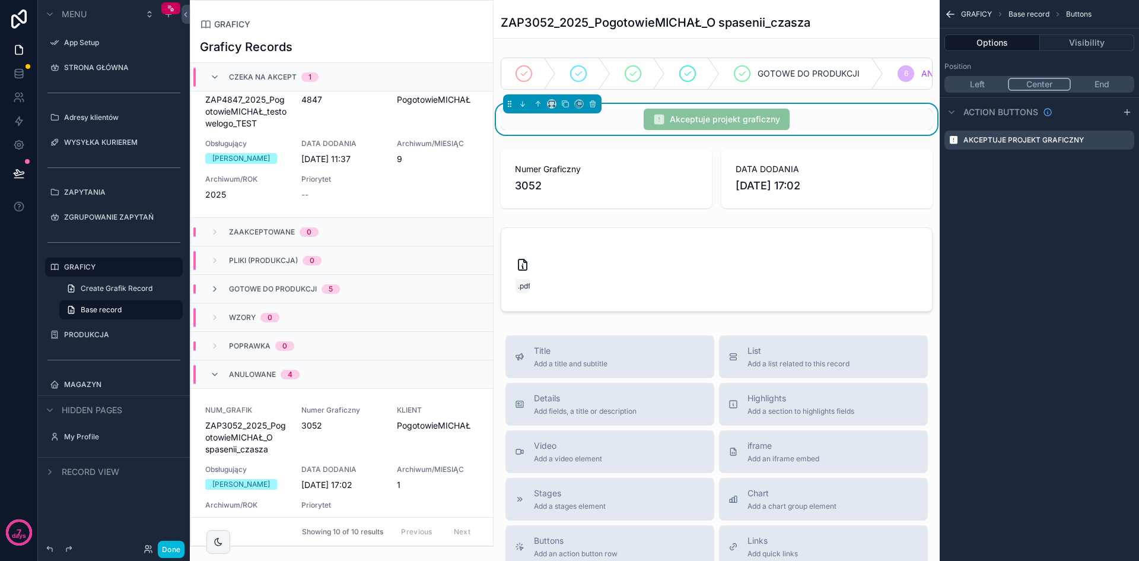
click at [0, 0] on icon "scrollable content" at bounding box center [0, 0] width 0 height 0
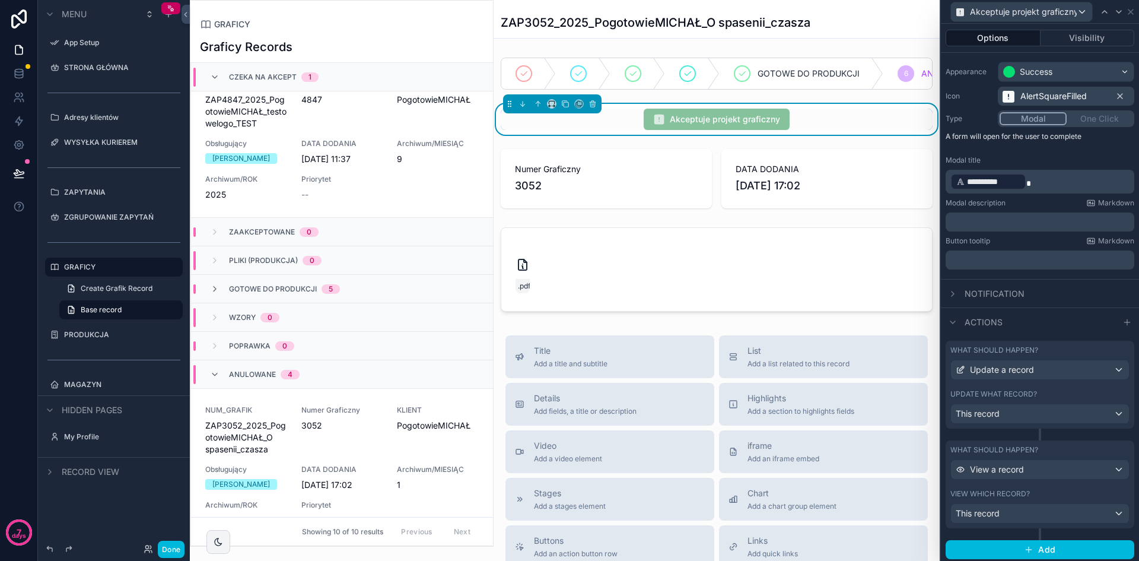
scroll to position [94, 0]
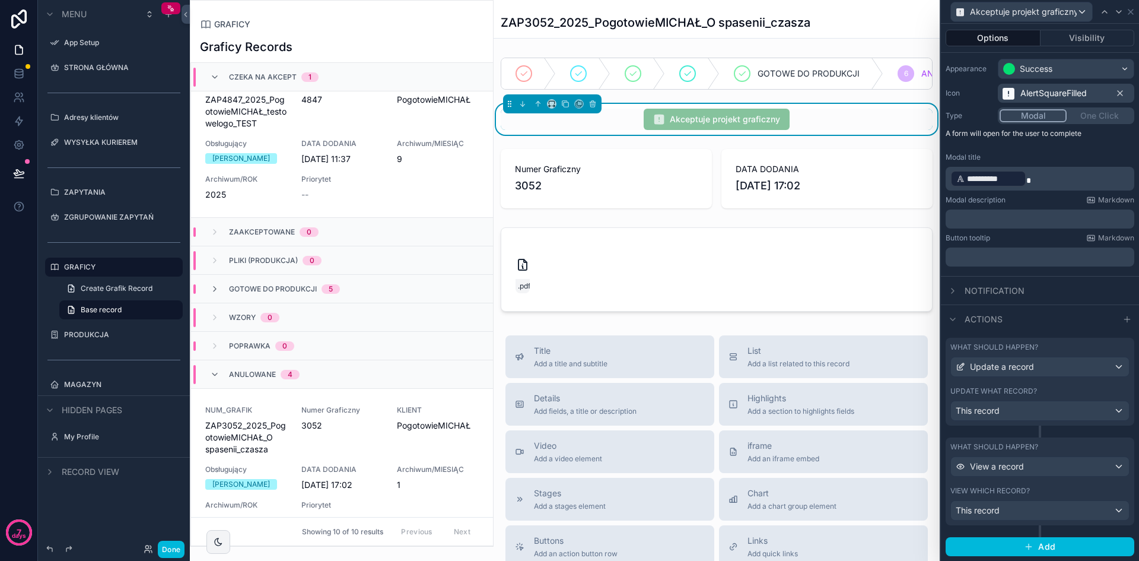
click at [1029, 511] on div "This record" at bounding box center [1040, 510] width 178 height 19
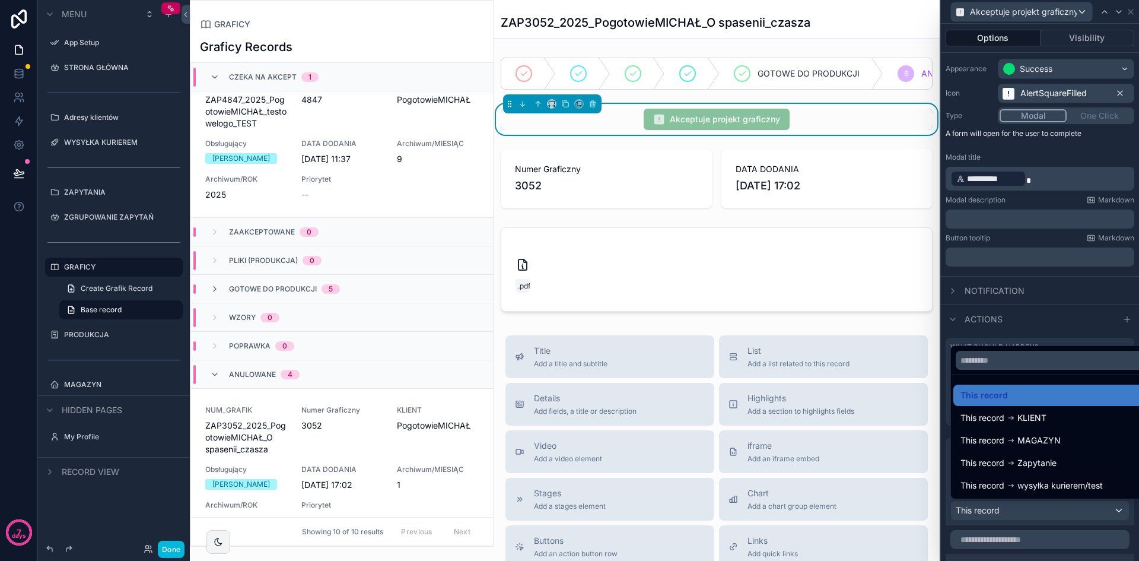
click at [1032, 511] on div at bounding box center [1040, 280] width 198 height 561
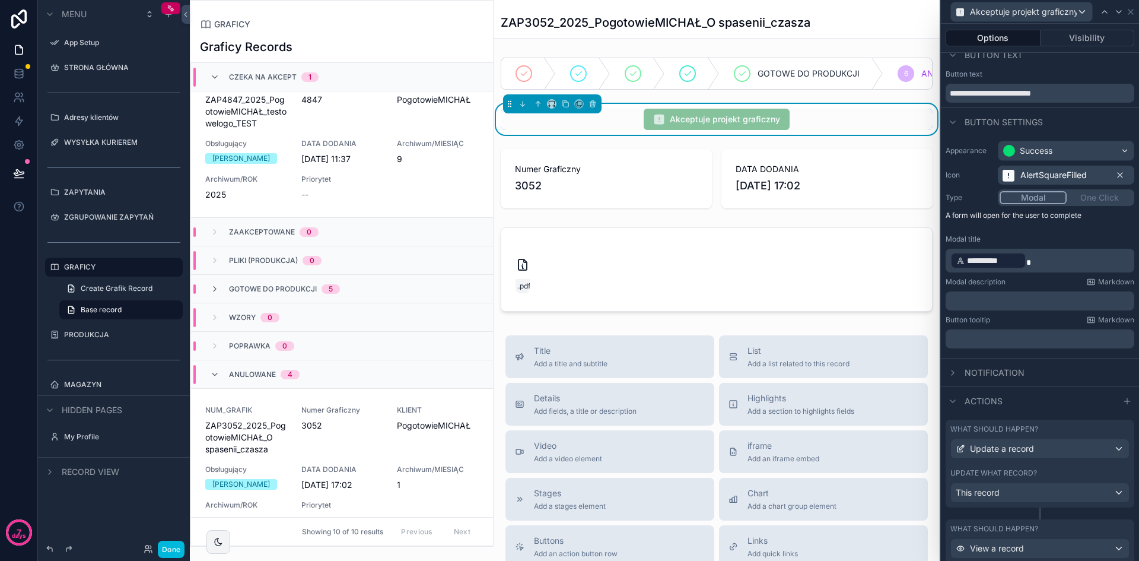
scroll to position [0, 0]
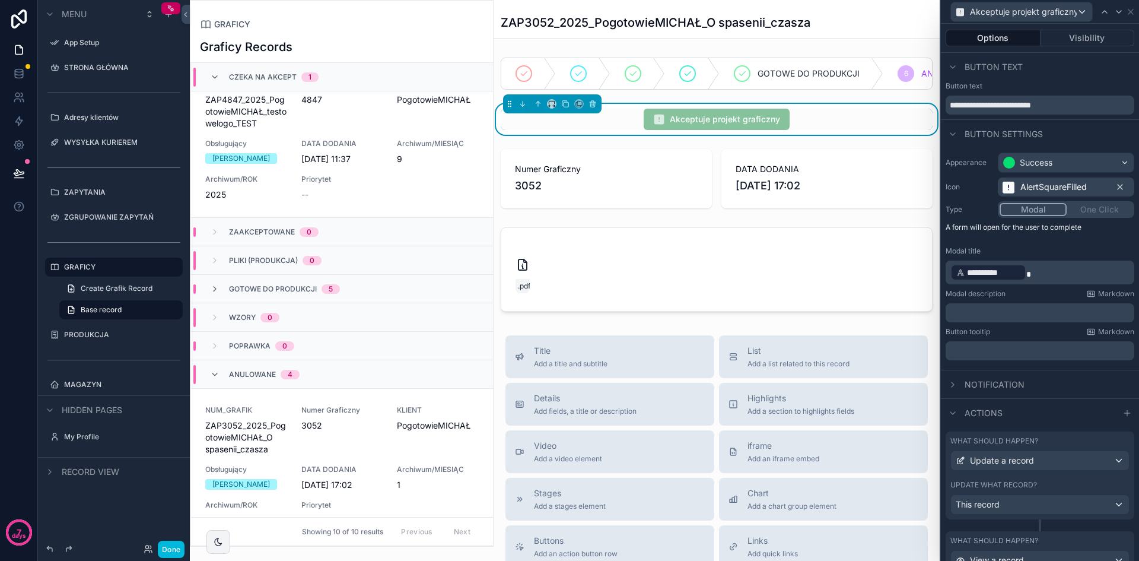
click at [955, 68] on icon at bounding box center [952, 66] width 9 height 9
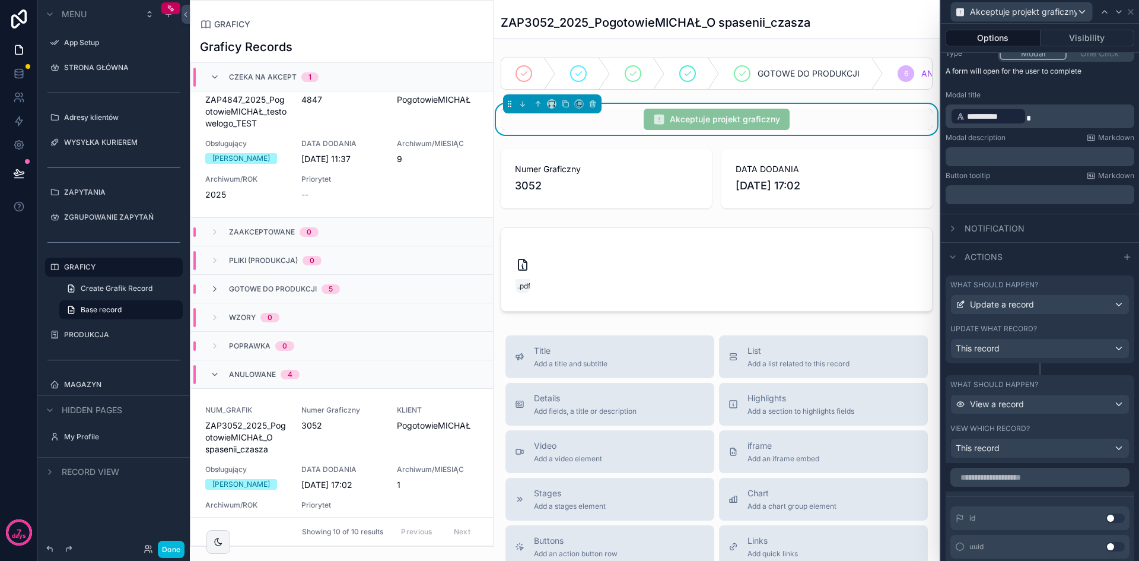
scroll to position [119, 0]
click at [954, 228] on icon at bounding box center [953, 227] width 2 height 5
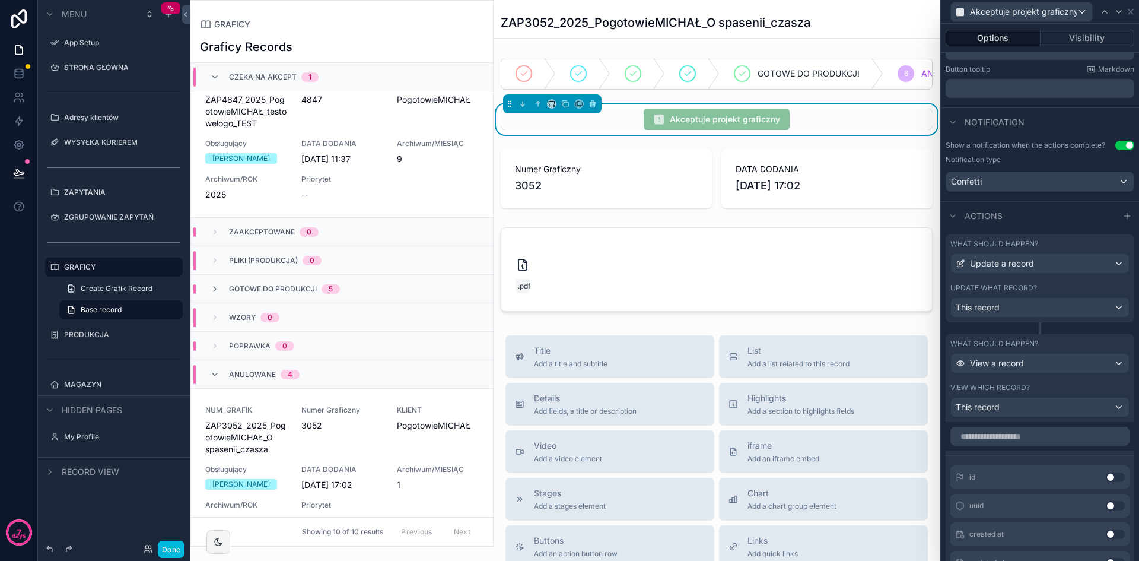
scroll to position [237, 0]
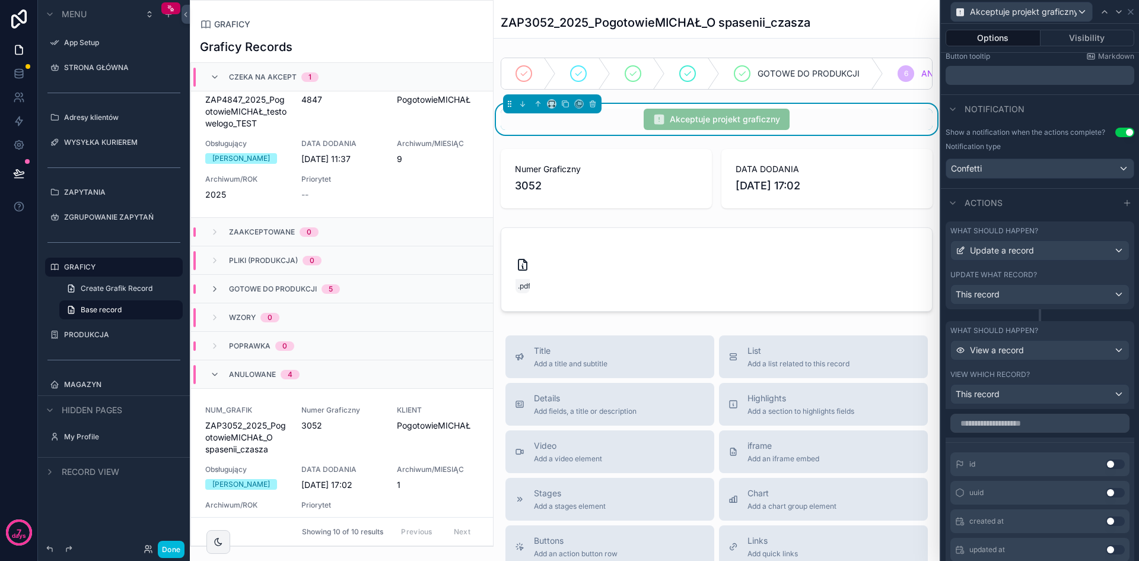
click at [951, 110] on icon at bounding box center [952, 108] width 9 height 9
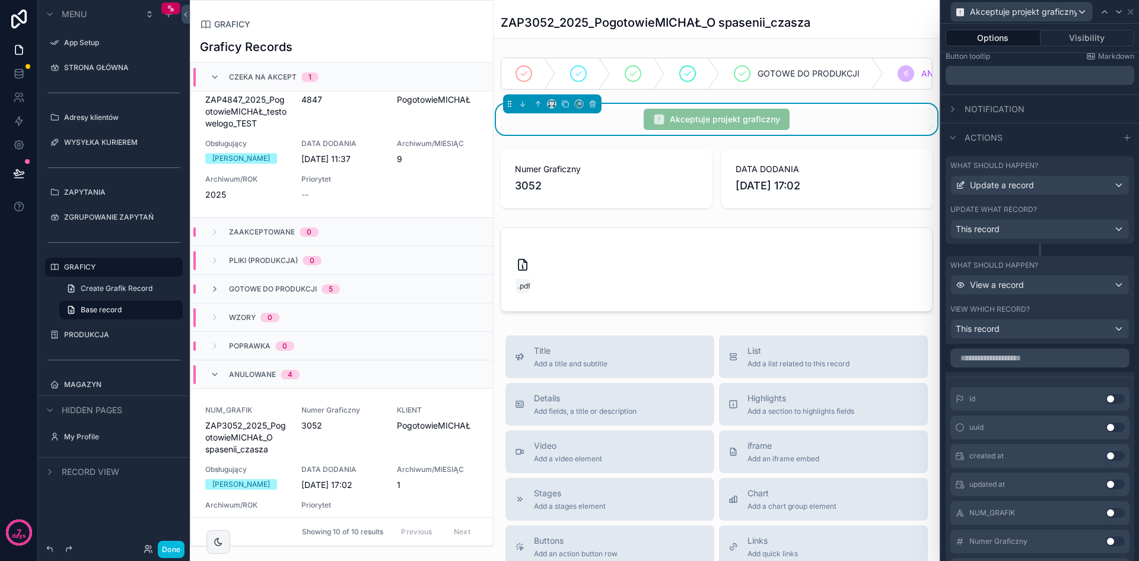
click at [1024, 339] on div "What should happen? View a record View which record? This record" at bounding box center [1040, 300] width 189 height 88
click at [1024, 329] on div "This record" at bounding box center [1040, 328] width 178 height 19
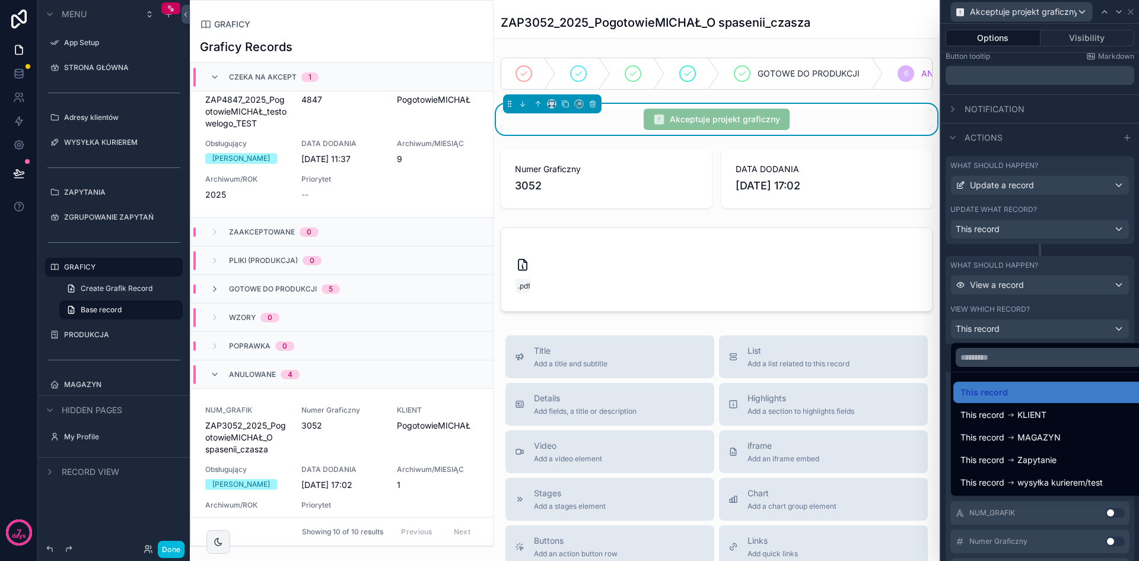
click at [1013, 460] on icon at bounding box center [1012, 460] width 1 height 1
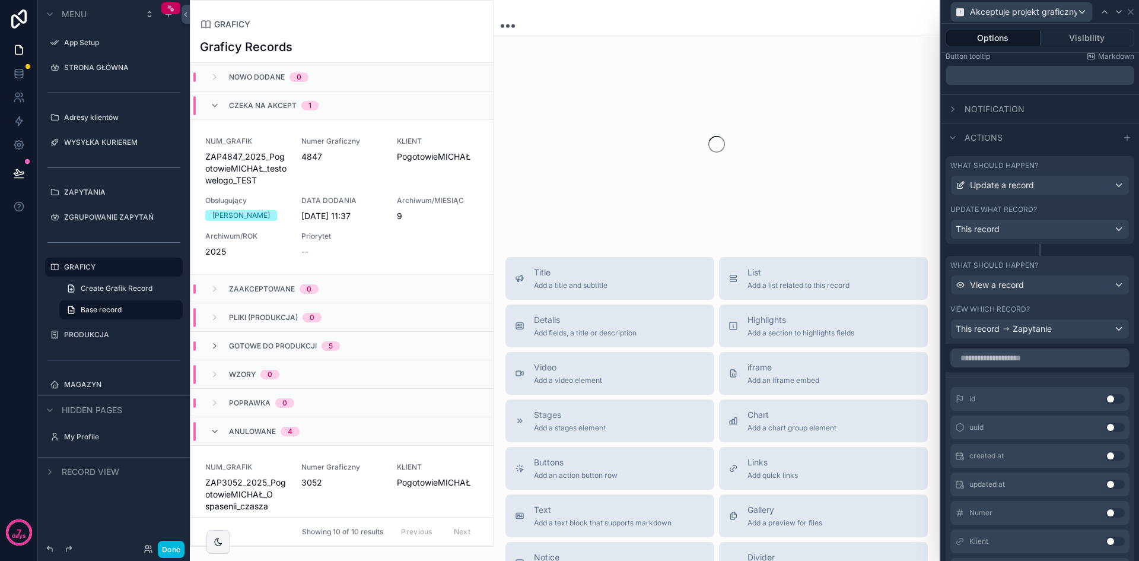
scroll to position [383, 0]
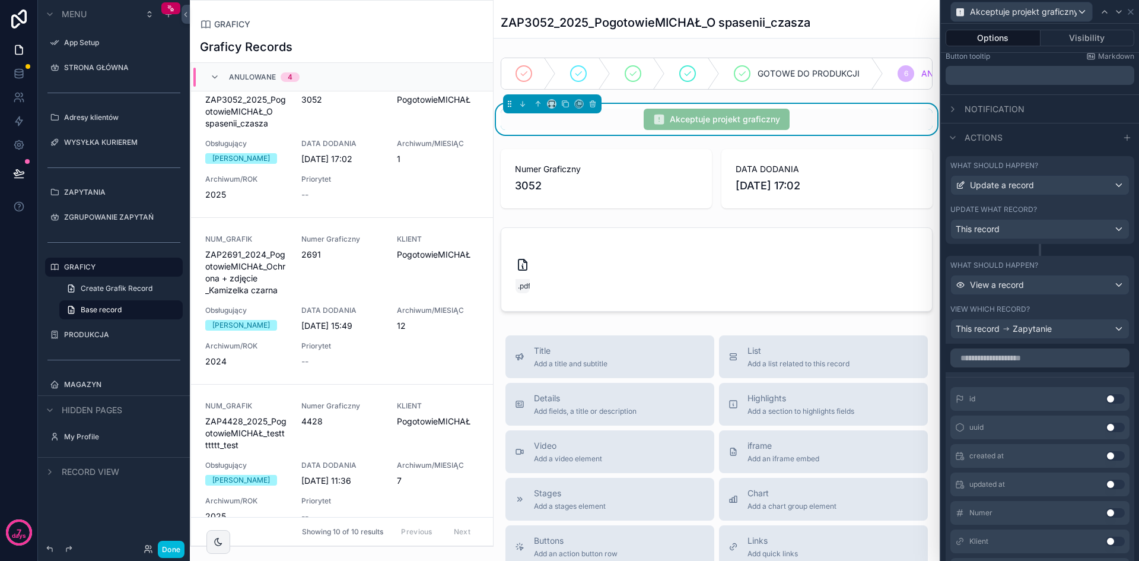
click at [397, 152] on div "Archiwum/MIESIĄC 1" at bounding box center [438, 152] width 82 height 26
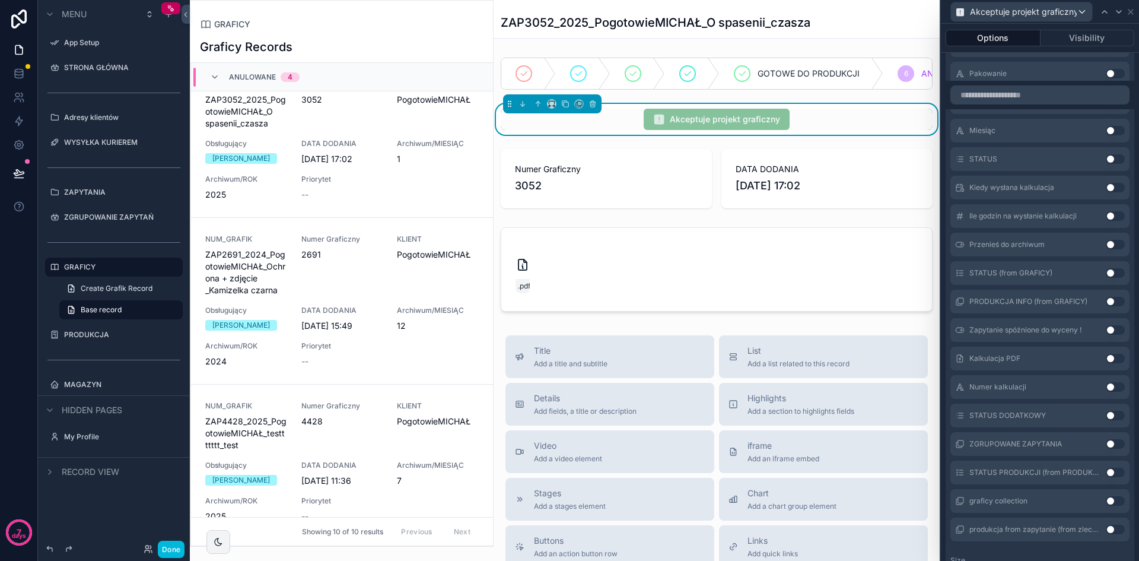
scroll to position [1340, 0]
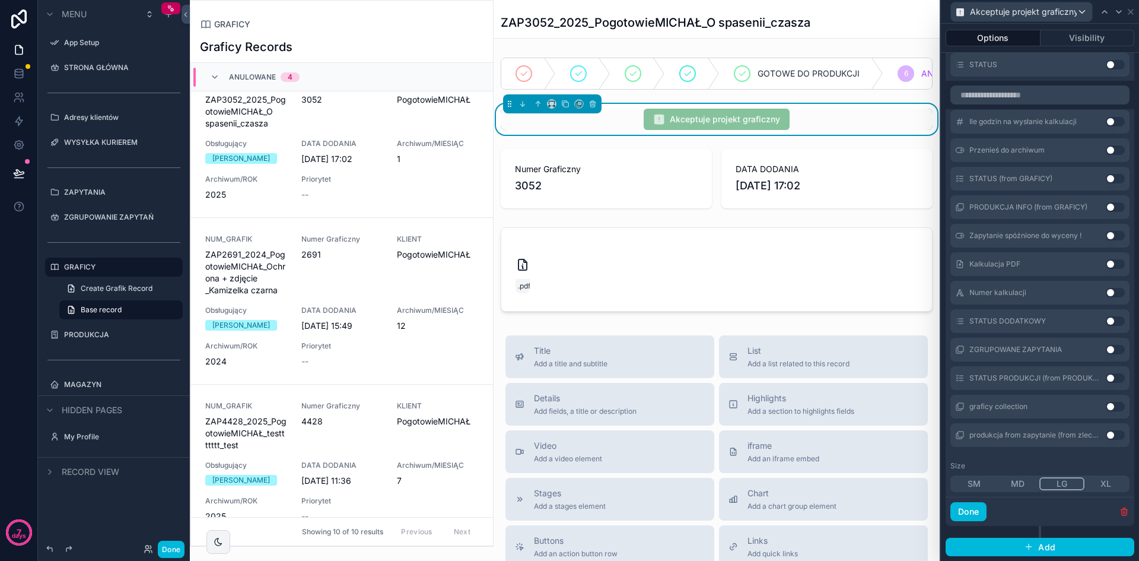
click at [1016, 484] on button "MD" at bounding box center [1018, 483] width 44 height 13
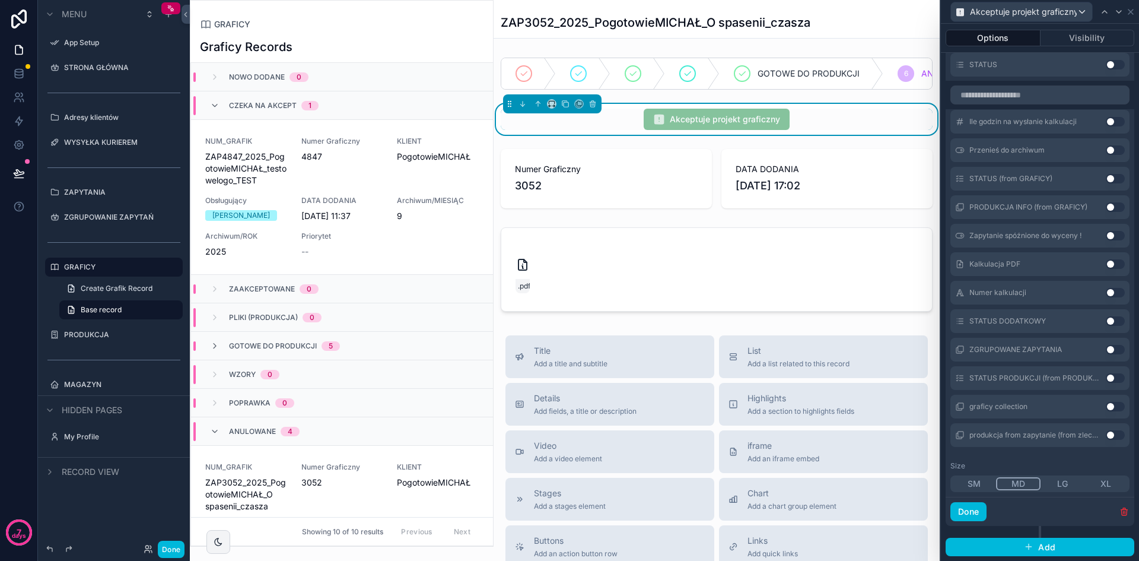
scroll to position [383, 0]
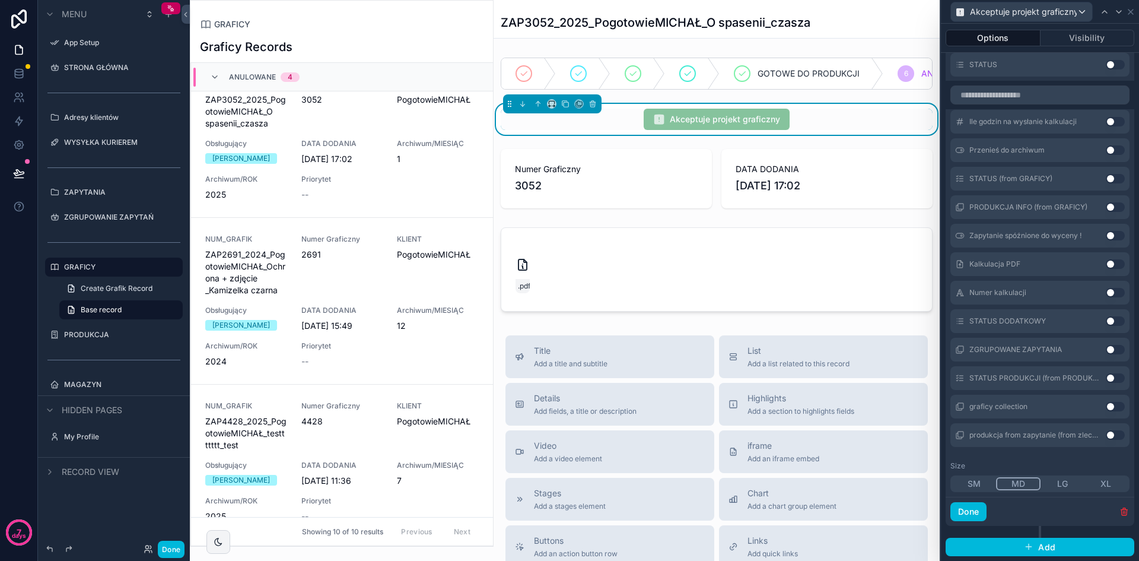
click at [1057, 484] on button "LG" at bounding box center [1063, 483] width 44 height 13
click at [975, 484] on button "SM" at bounding box center [974, 483] width 44 height 13
click at [1062, 483] on button "LG" at bounding box center [1063, 483] width 44 height 13
click at [975, 513] on button "Done" at bounding box center [969, 511] width 36 height 19
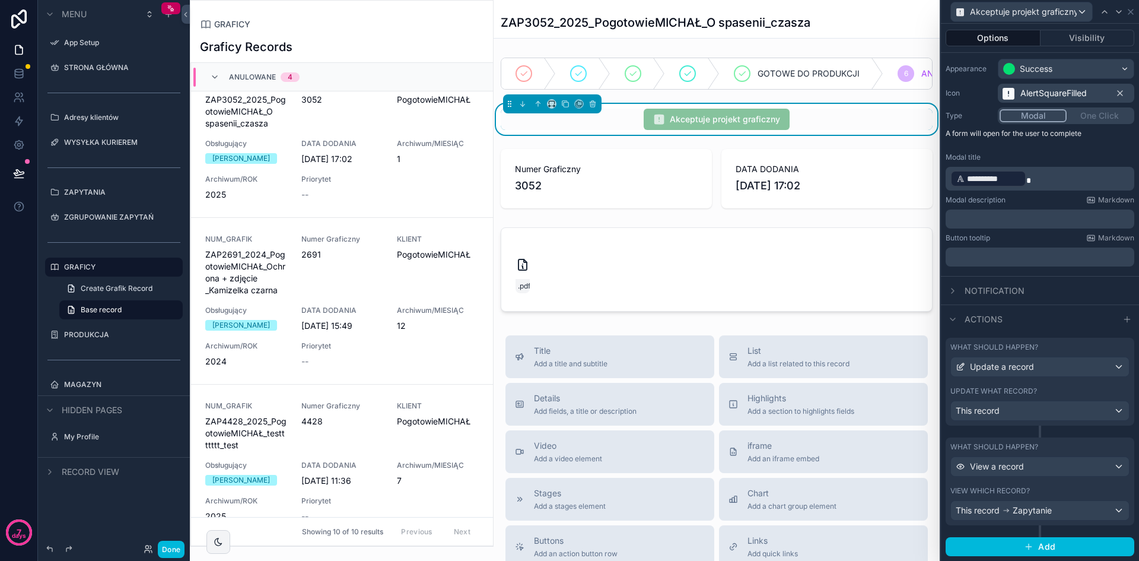
click at [1031, 509] on span "Zapytanie" at bounding box center [1032, 510] width 39 height 12
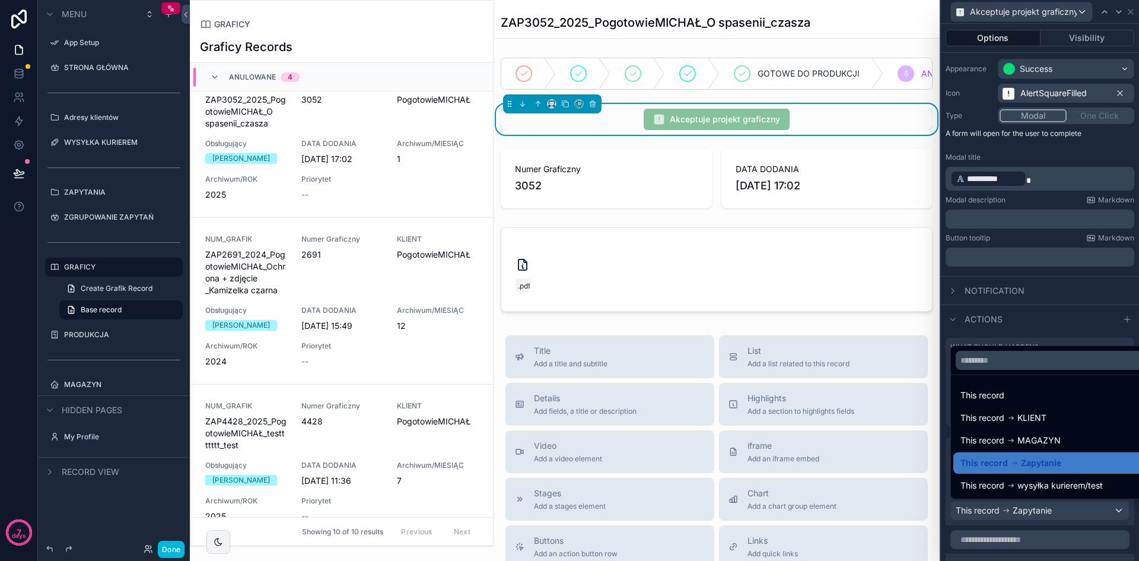
click at [1020, 387] on div "This record" at bounding box center [1050, 394] width 192 height 21
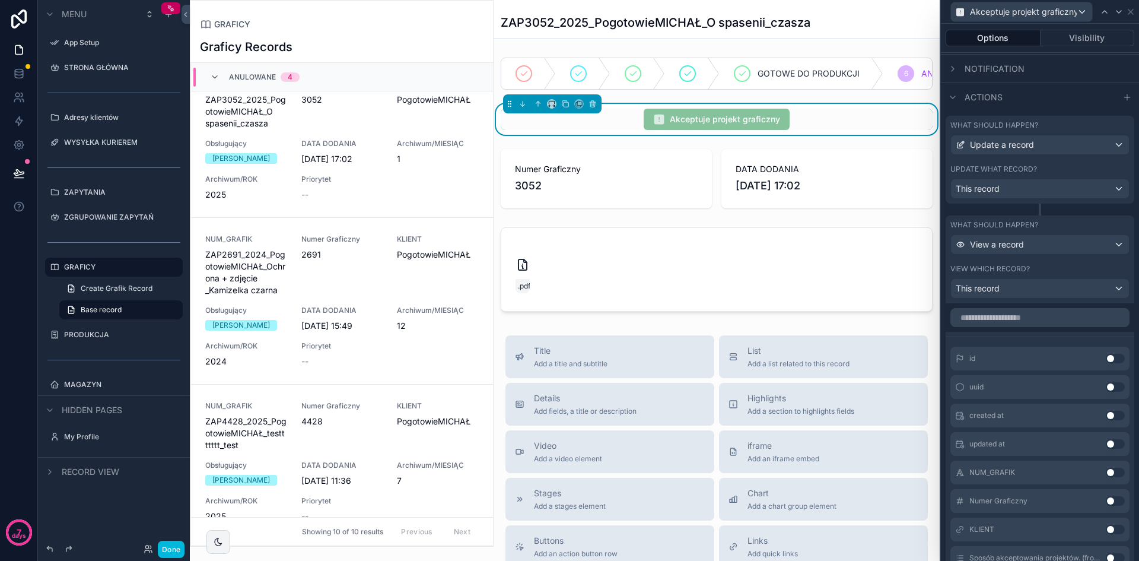
scroll to position [352, 0]
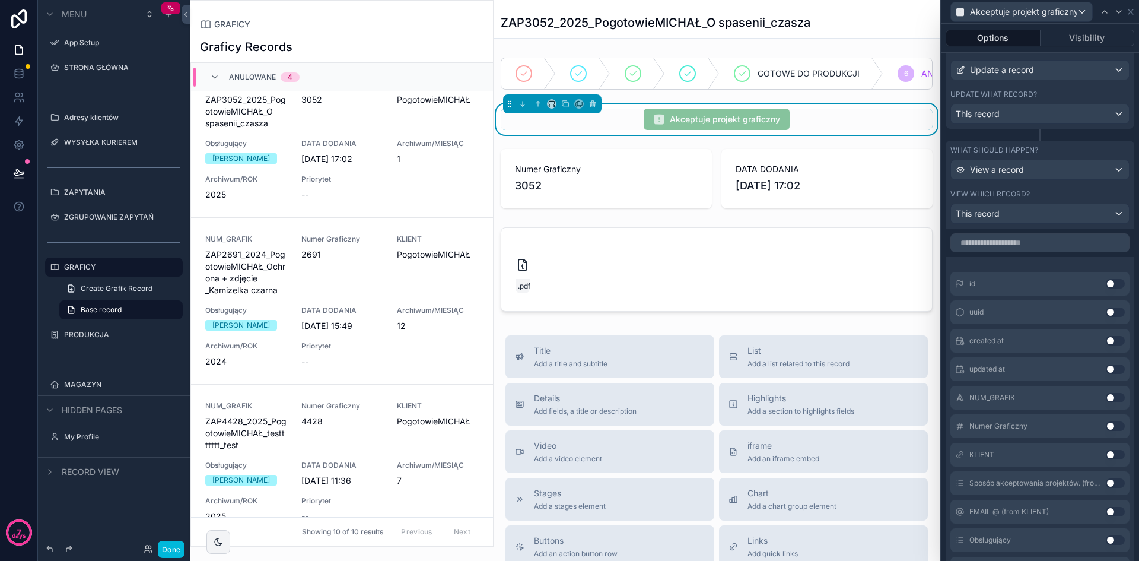
click at [1106, 427] on button "Use setting" at bounding box center [1115, 425] width 19 height 9
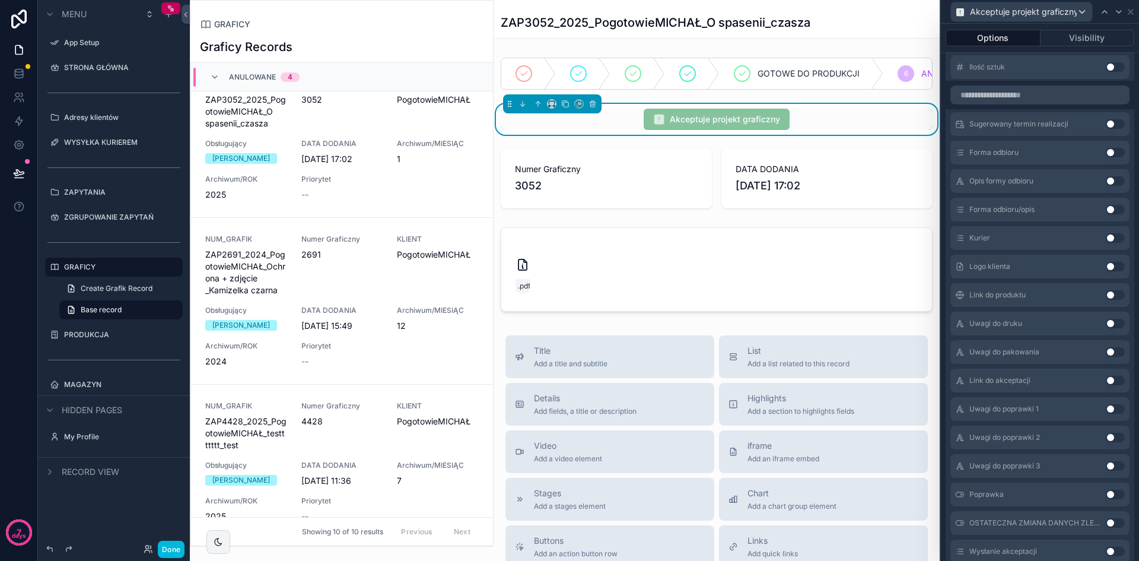
scroll to position [1717, 0]
click at [1021, 98] on input "text" at bounding box center [1040, 94] width 179 height 19
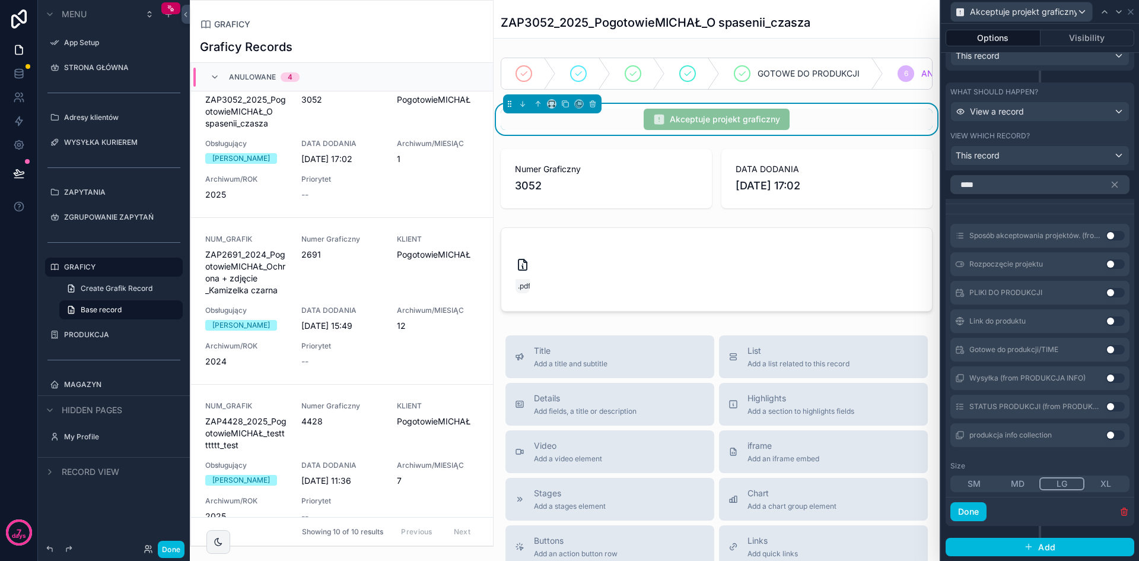
scroll to position [354, 0]
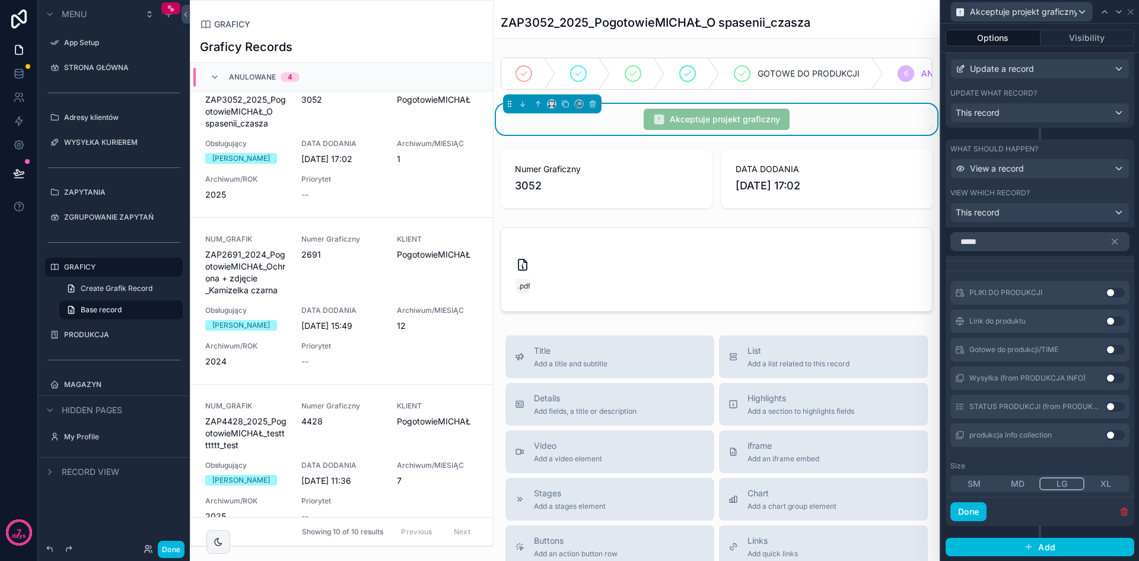
type input "*****"
click at [1106, 436] on button "Use setting" at bounding box center [1115, 434] width 19 height 9
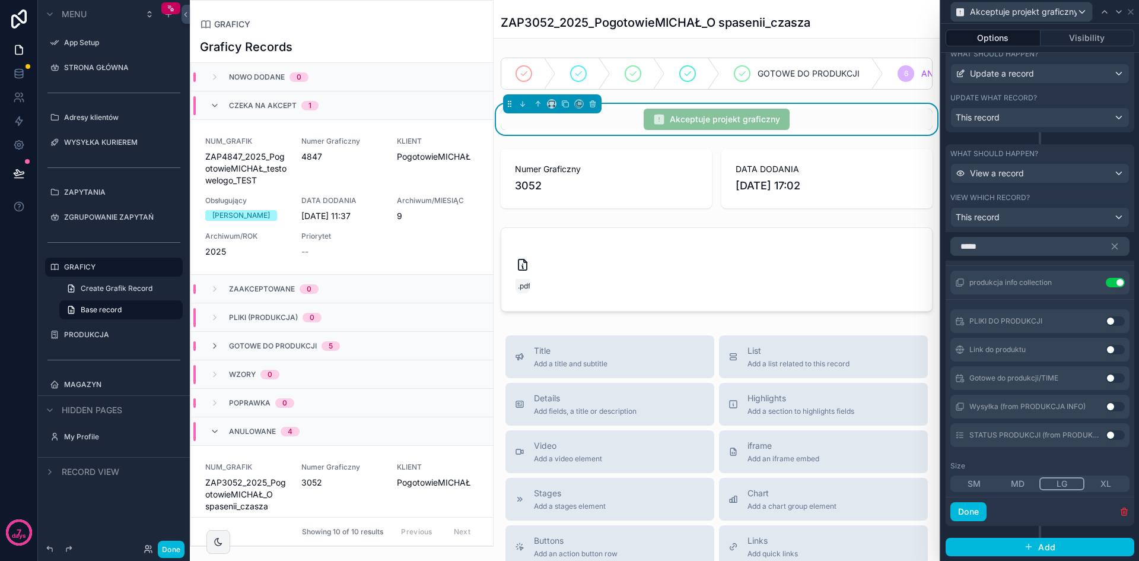
scroll to position [383, 0]
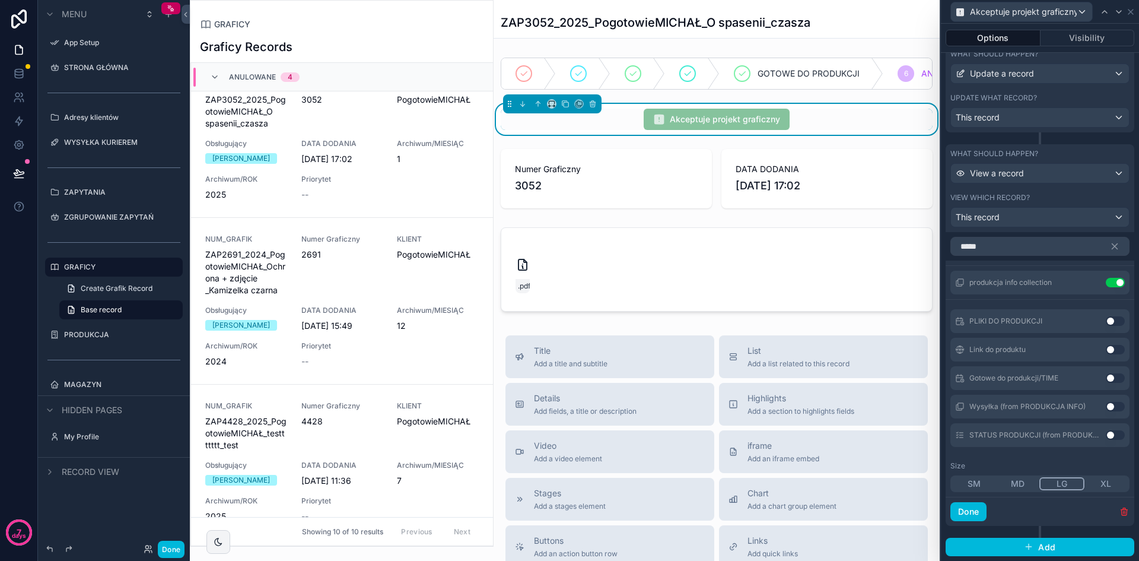
click at [767, 125] on span "Akceptuje projekt graficzny" at bounding box center [717, 119] width 146 height 21
click at [983, 516] on button "Done" at bounding box center [969, 511] width 36 height 19
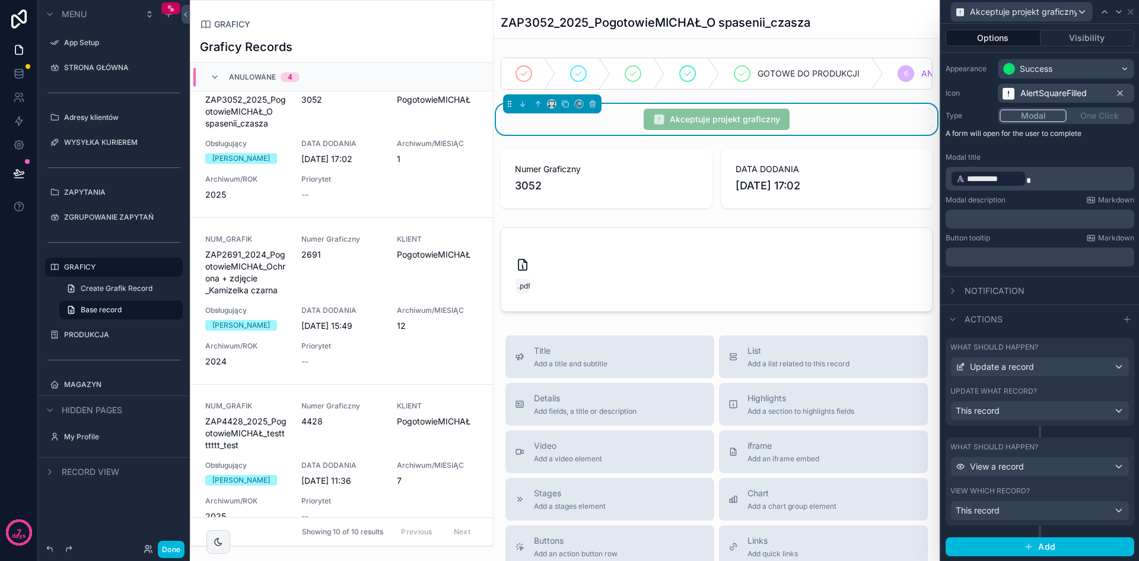
scroll to position [56, 0]
click at [177, 554] on button "Done" at bounding box center [171, 549] width 27 height 17
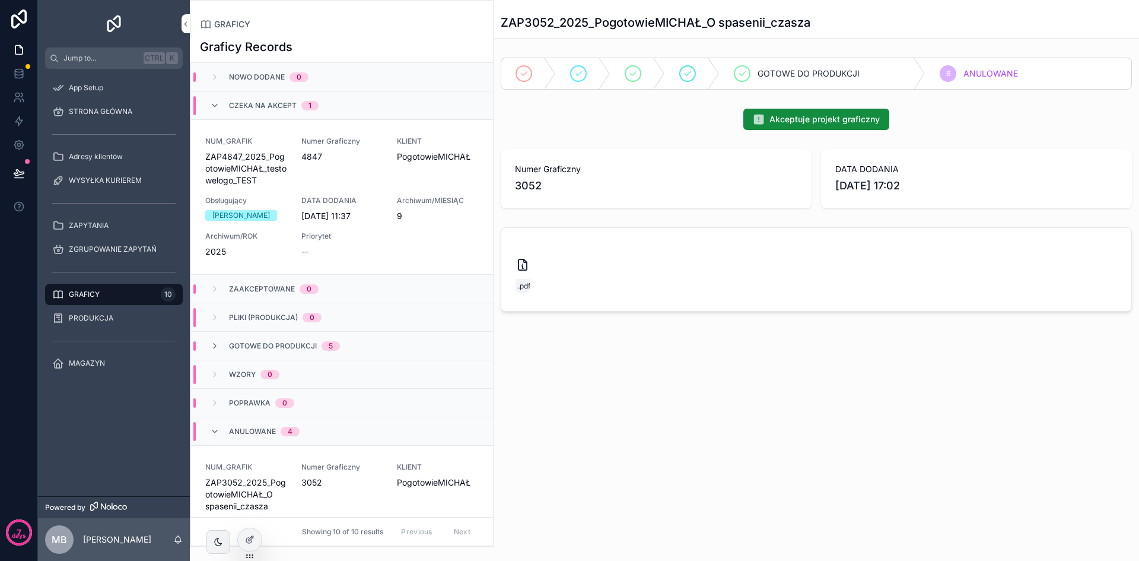
scroll to position [383, 0]
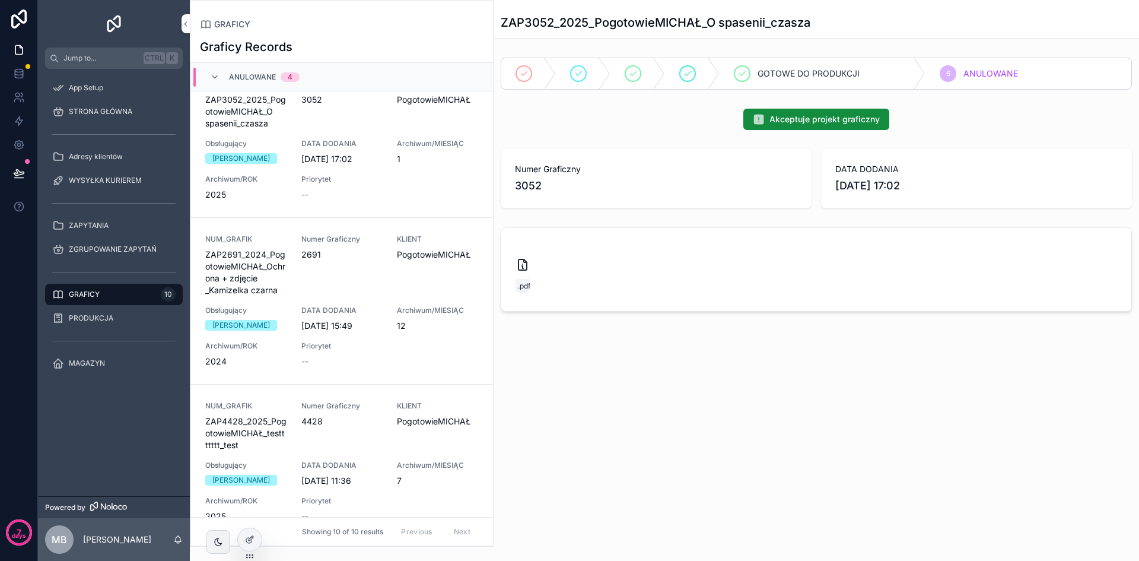
click at [823, 131] on div "Akceptuje projekt graficzny" at bounding box center [817, 119] width 646 height 31
click at [821, 106] on div "Akceptuje projekt graficzny" at bounding box center [817, 119] width 646 height 31
click at [822, 121] on span "Akceptuje projekt graficzny" at bounding box center [825, 119] width 110 height 12
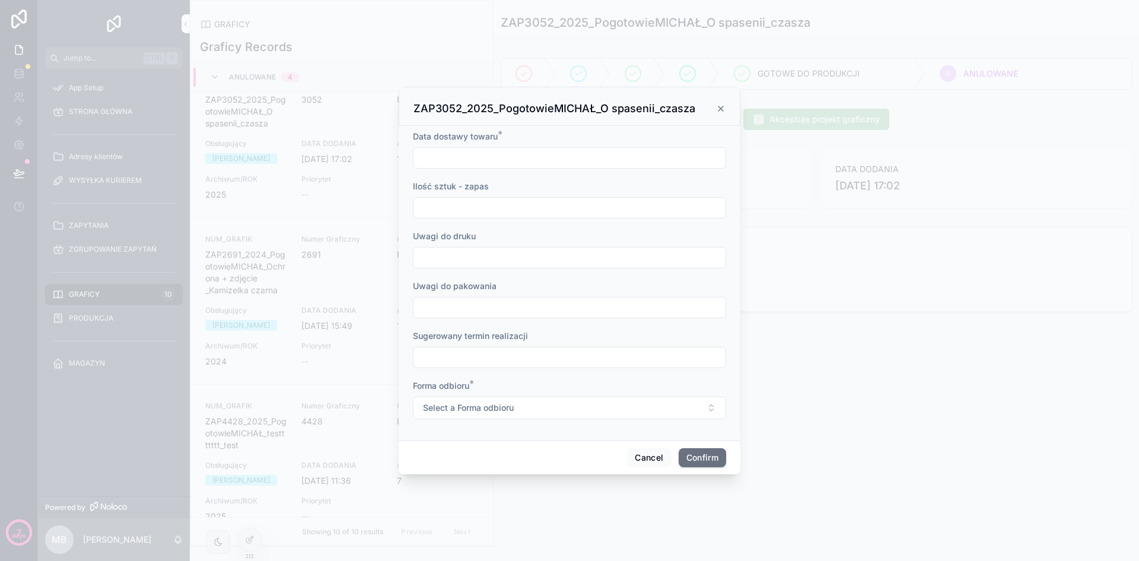
click at [484, 170] on form "Data dostawy towaru * Ilość sztuk - zapas Uwagi do druku Uwagi do pakowania Sug…" at bounding box center [569, 281] width 313 height 300
click at [484, 169] on div at bounding box center [569, 157] width 313 height 21
click at [488, 155] on input "text" at bounding box center [570, 158] width 312 height 17
click at [564, 180] on button "[DATE]" at bounding box center [569, 186] width 47 height 21
type input "*********"
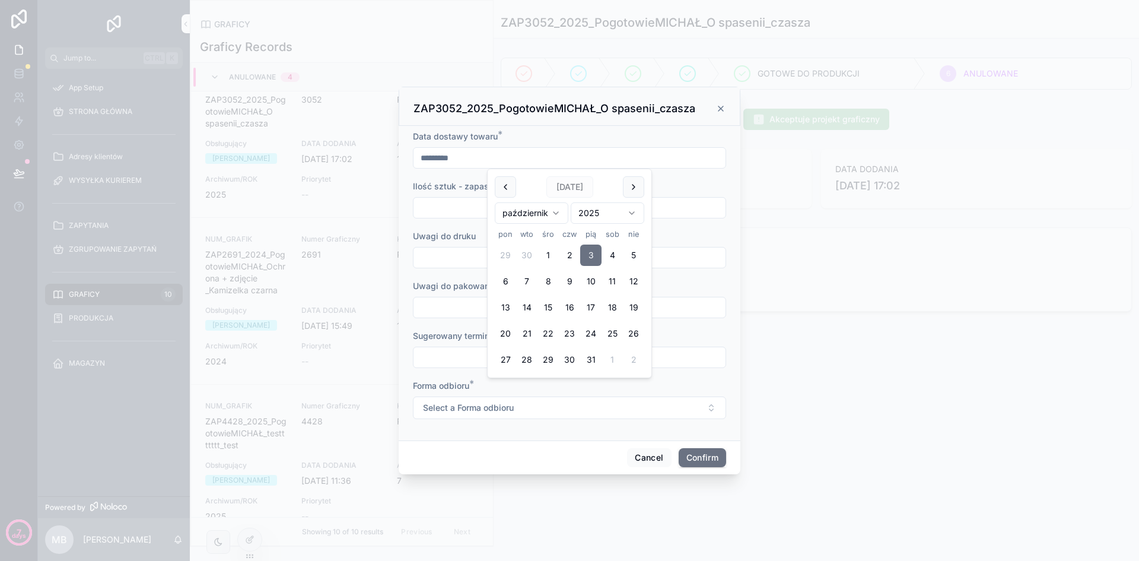
click at [478, 201] on input "text" at bounding box center [570, 207] width 312 height 17
click at [536, 412] on button "Select a Forma odbioru" at bounding box center [569, 407] width 313 height 23
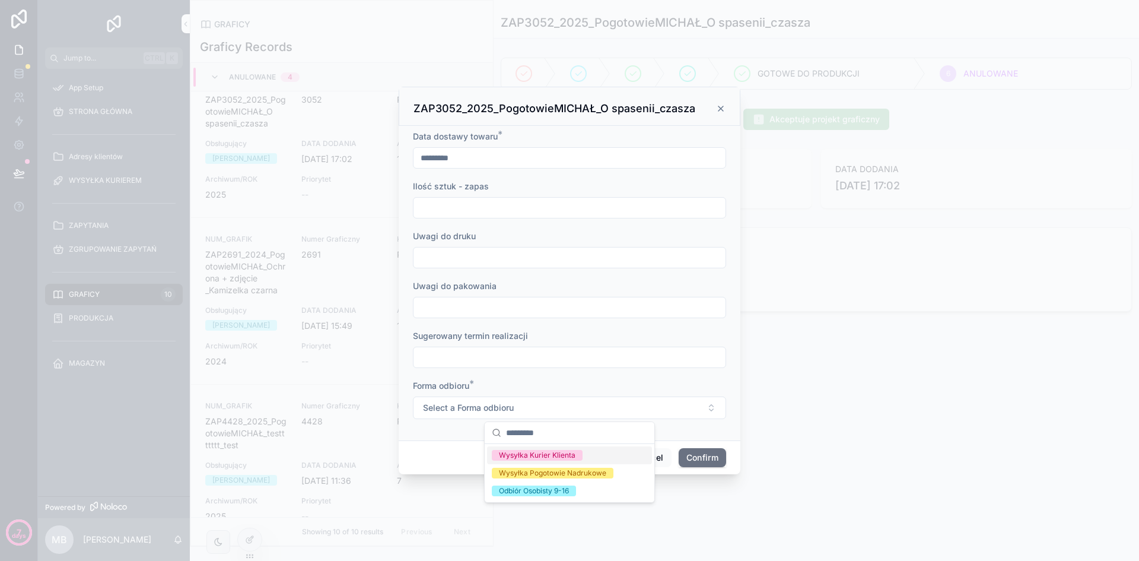
click at [549, 453] on div "Wysyłka Kurier Klienta" at bounding box center [537, 455] width 77 height 11
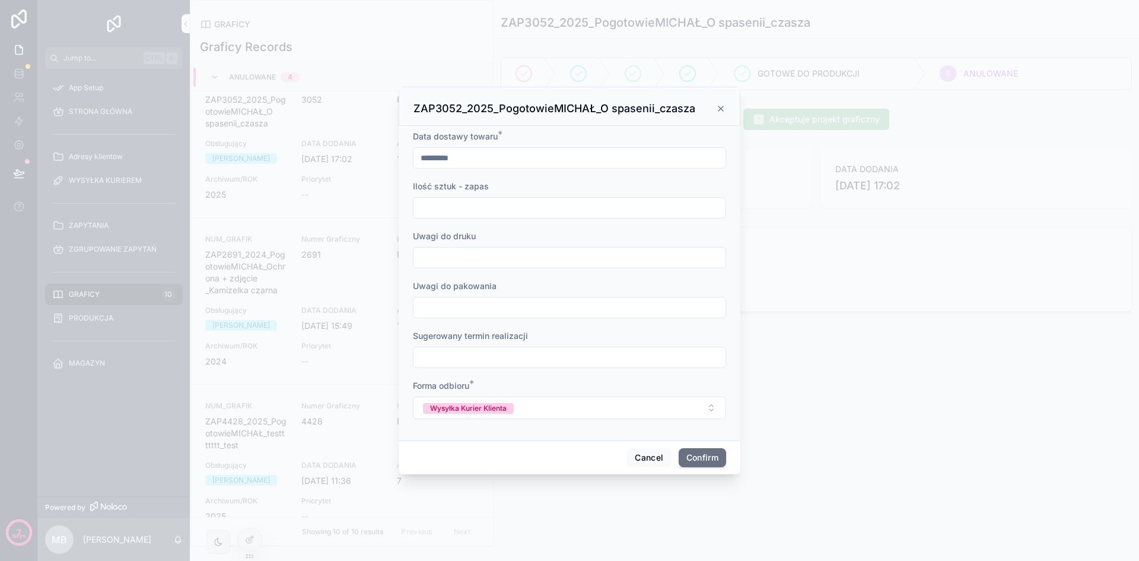
click at [704, 457] on button "Confirm" at bounding box center [702, 457] width 47 height 19
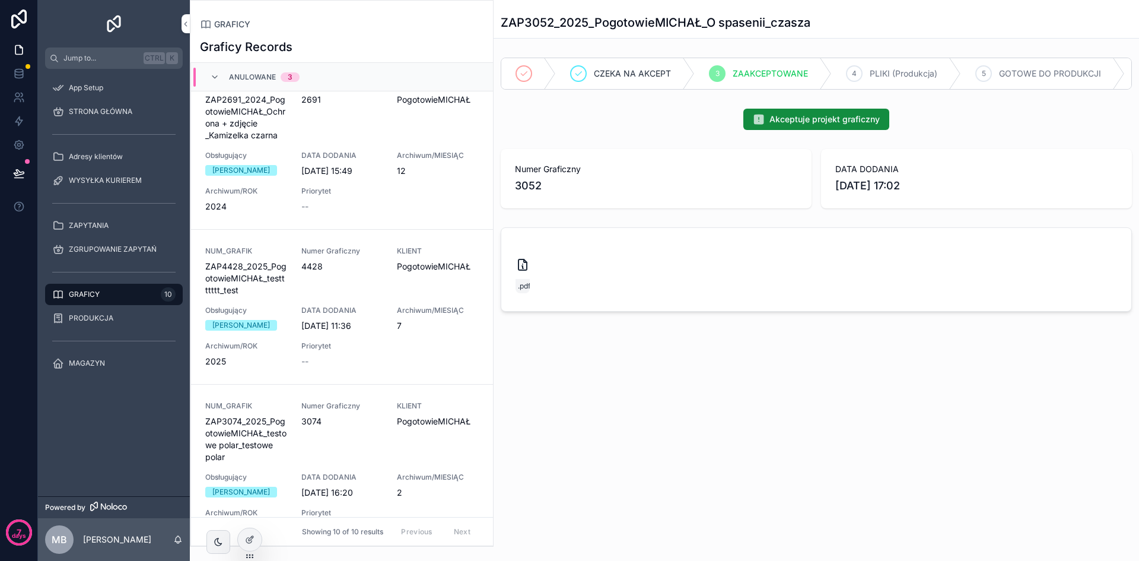
click at [100, 319] on span "PRODUKCJA" at bounding box center [91, 317] width 45 height 9
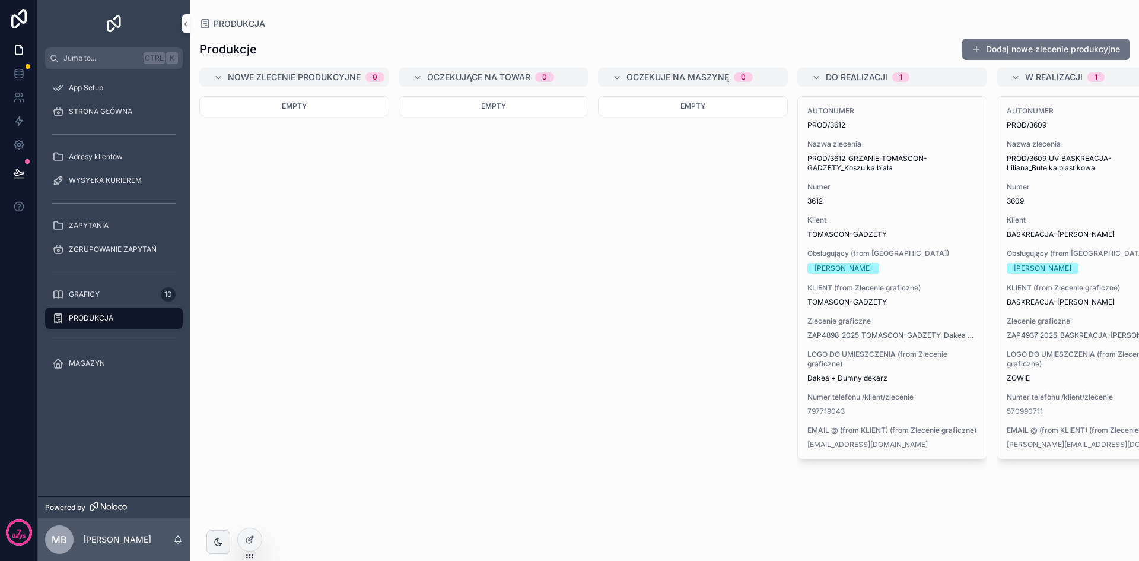
click at [99, 294] on span "GRAFICY" at bounding box center [84, 294] width 31 height 9
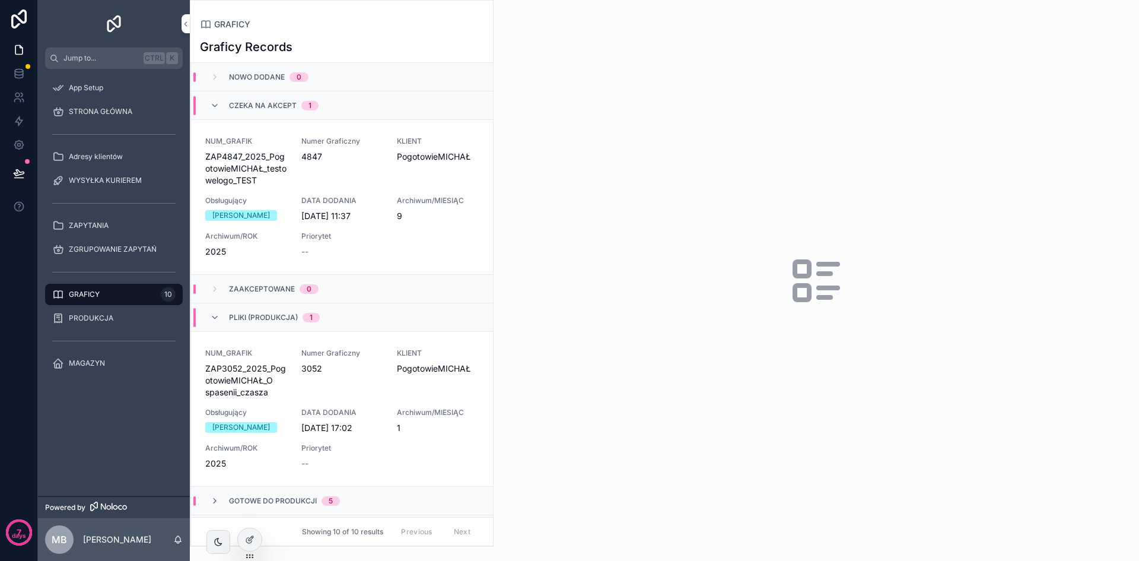
click at [333, 241] on div "Priorytet --" at bounding box center [342, 244] width 82 height 26
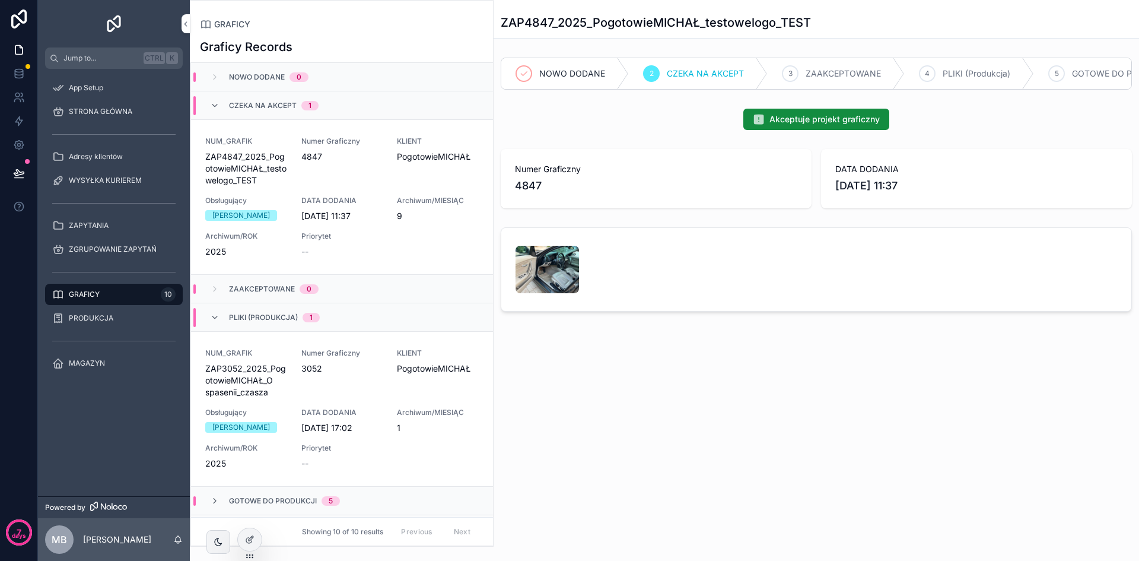
click at [791, 125] on span "Akceptuje projekt graficzny" at bounding box center [825, 119] width 110 height 12
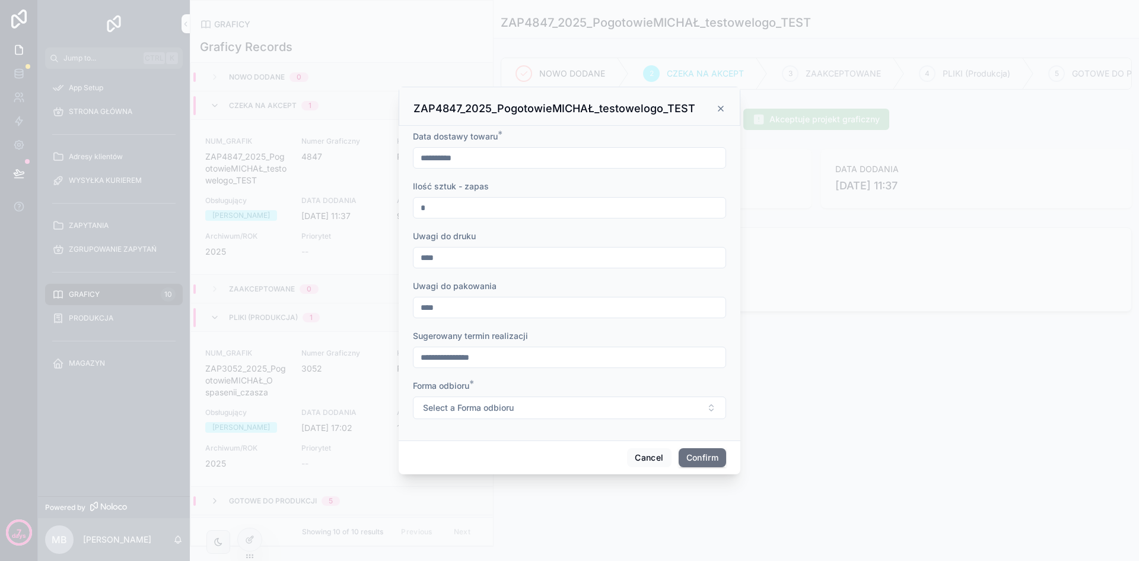
click at [718, 108] on icon at bounding box center [720, 108] width 9 height 9
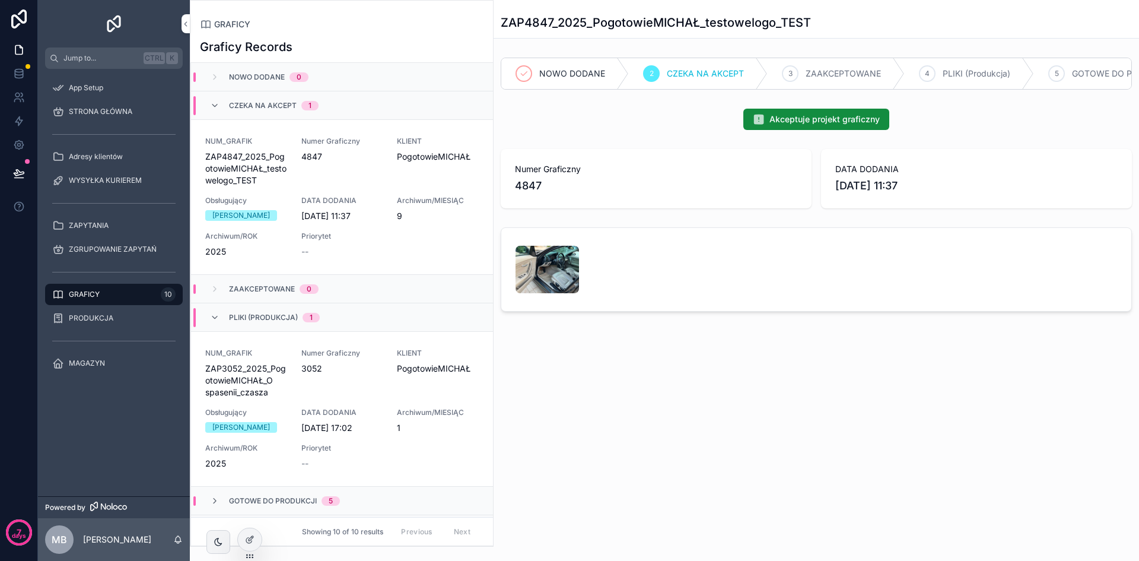
click at [248, 541] on icon at bounding box center [249, 539] width 9 height 9
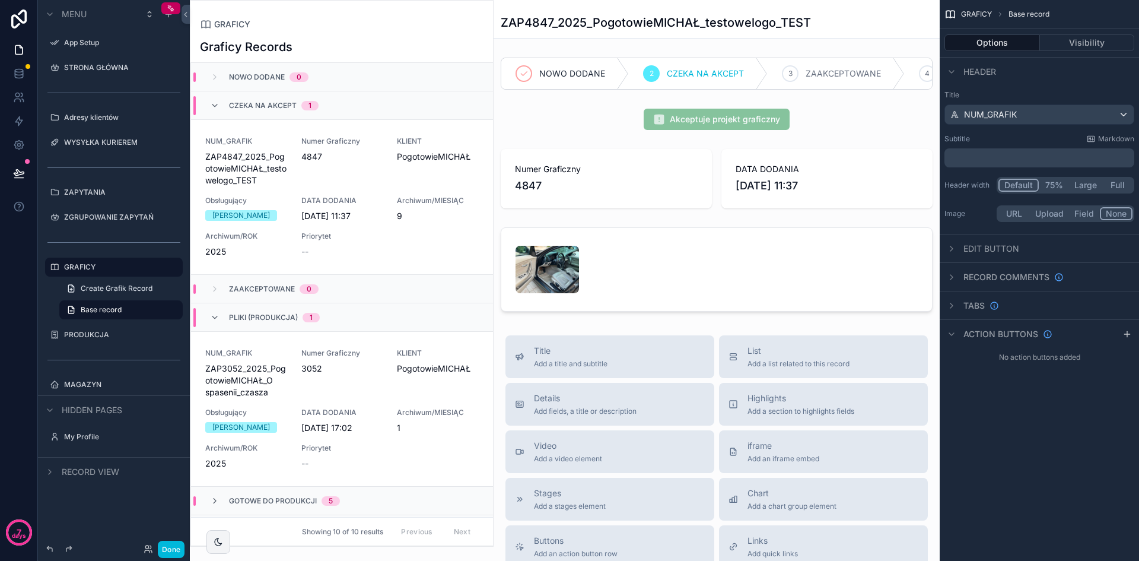
scroll to position [57, 0]
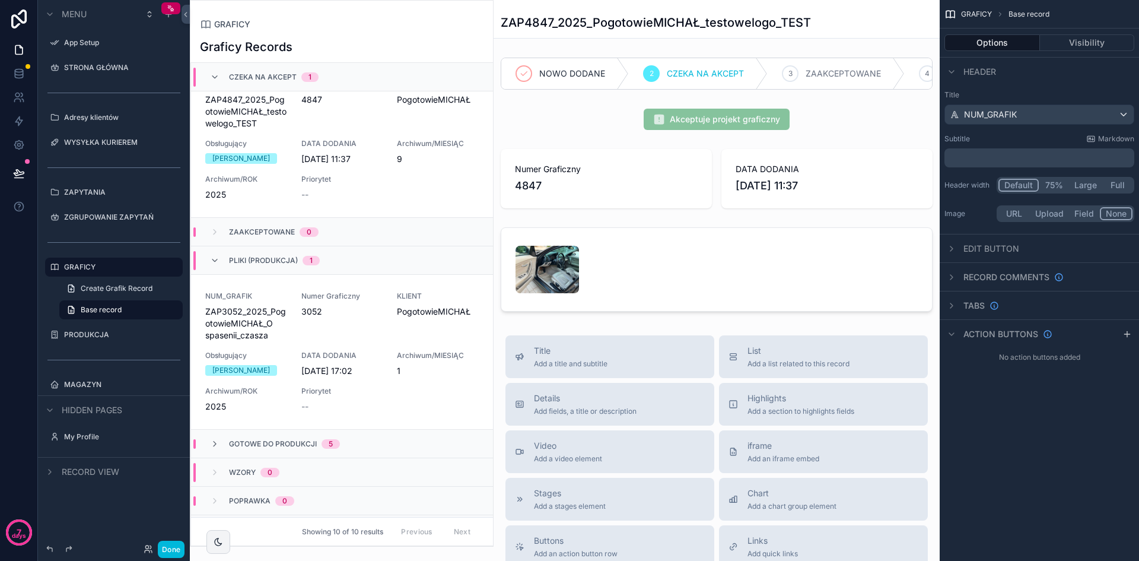
click at [956, 335] on div "scrollable content" at bounding box center [952, 334] width 14 height 14
click at [879, 132] on div "scrollable content" at bounding box center [717, 119] width 446 height 31
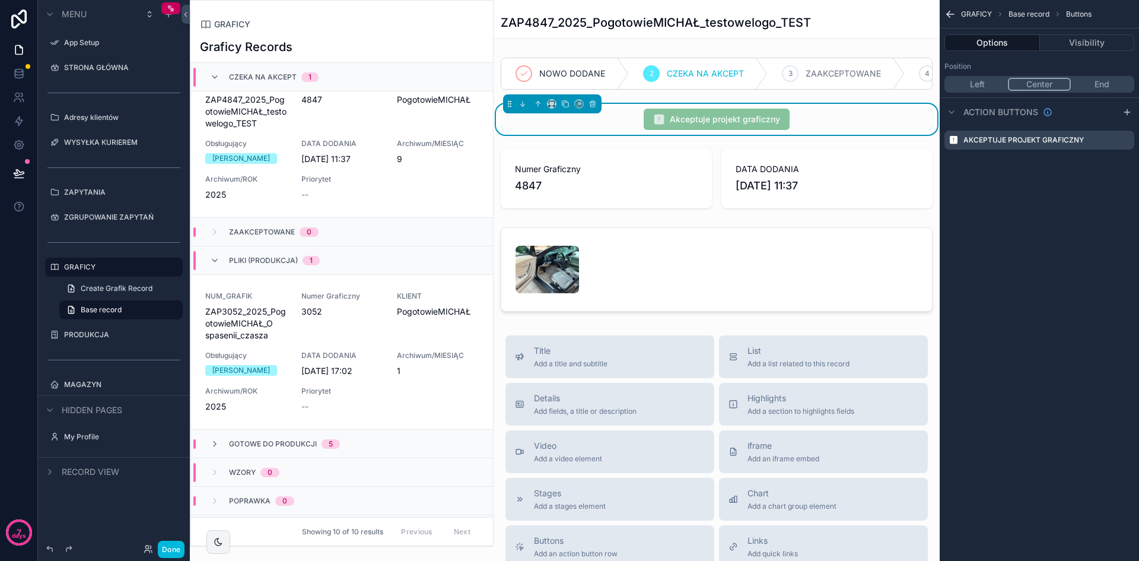
click at [0, 0] on icon "scrollable content" at bounding box center [0, 0] width 0 height 0
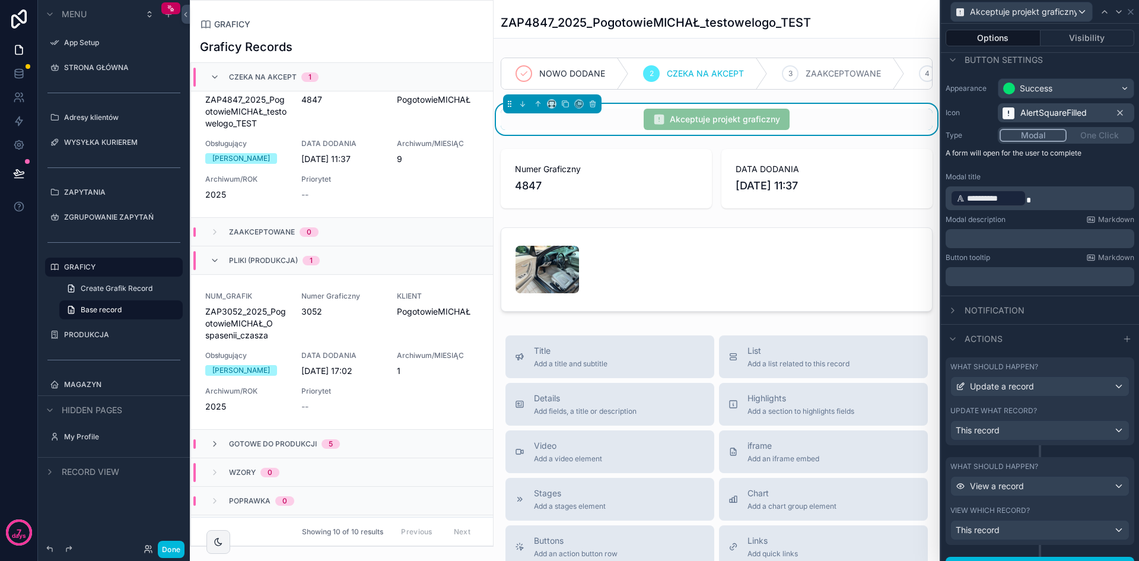
scroll to position [56, 0]
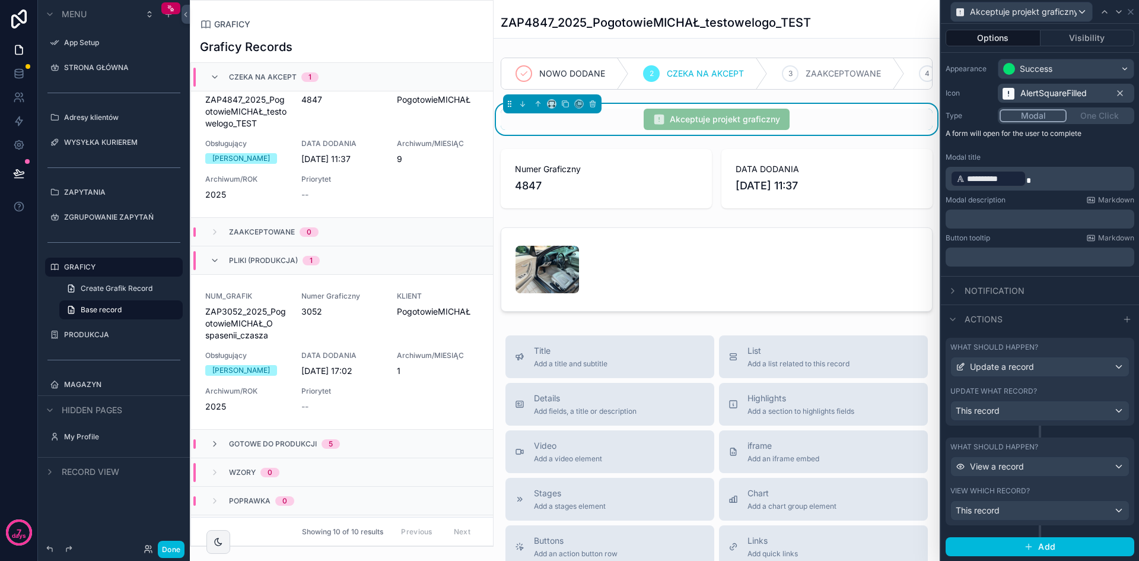
click at [1053, 510] on div "This record" at bounding box center [1040, 510] width 178 height 19
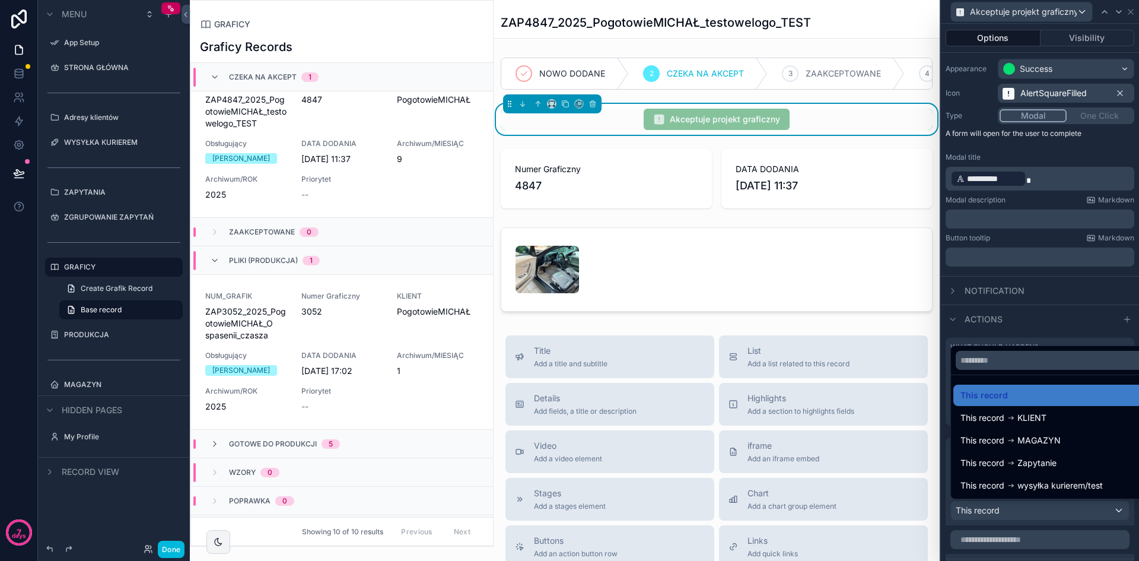
click at [1077, 437] on div "This record MAGAZYN" at bounding box center [1049, 440] width 177 height 14
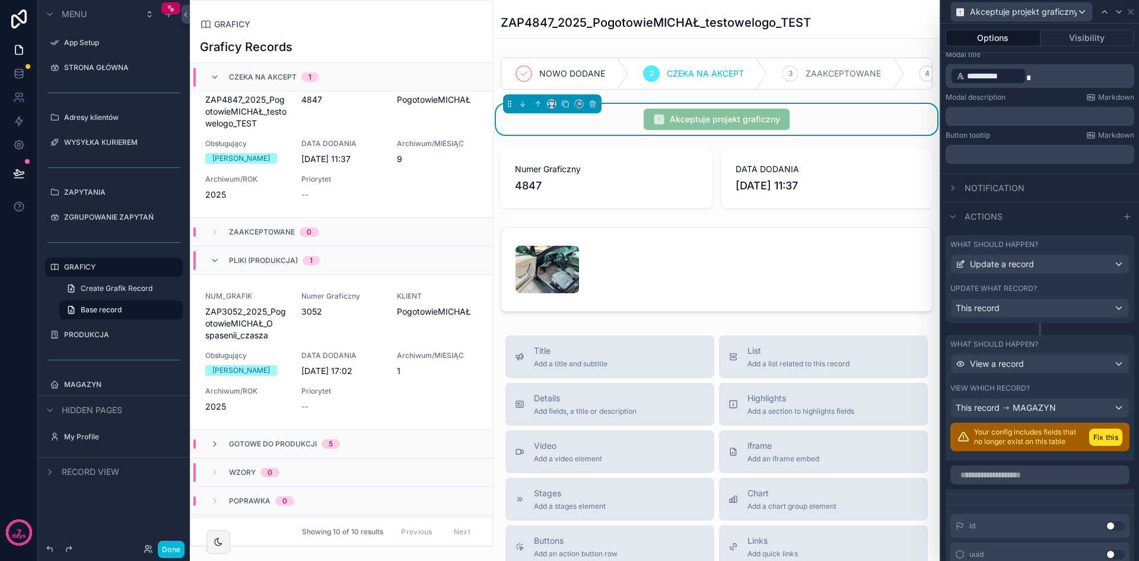
scroll to position [174, 0]
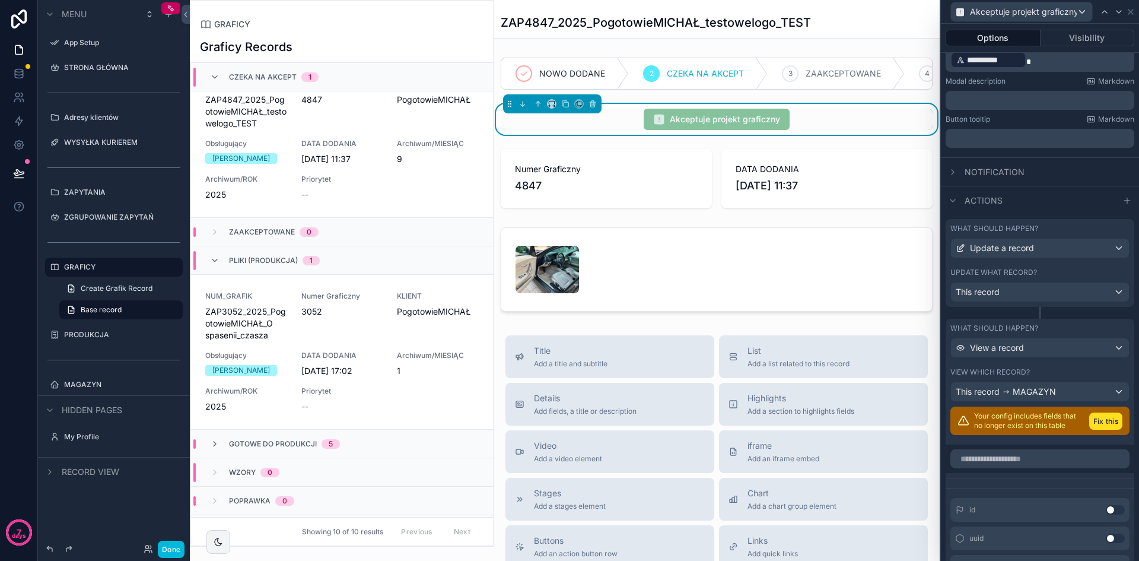
click at [655, 412] on div "Details Add fields, a title or description" at bounding box center [610, 404] width 190 height 24
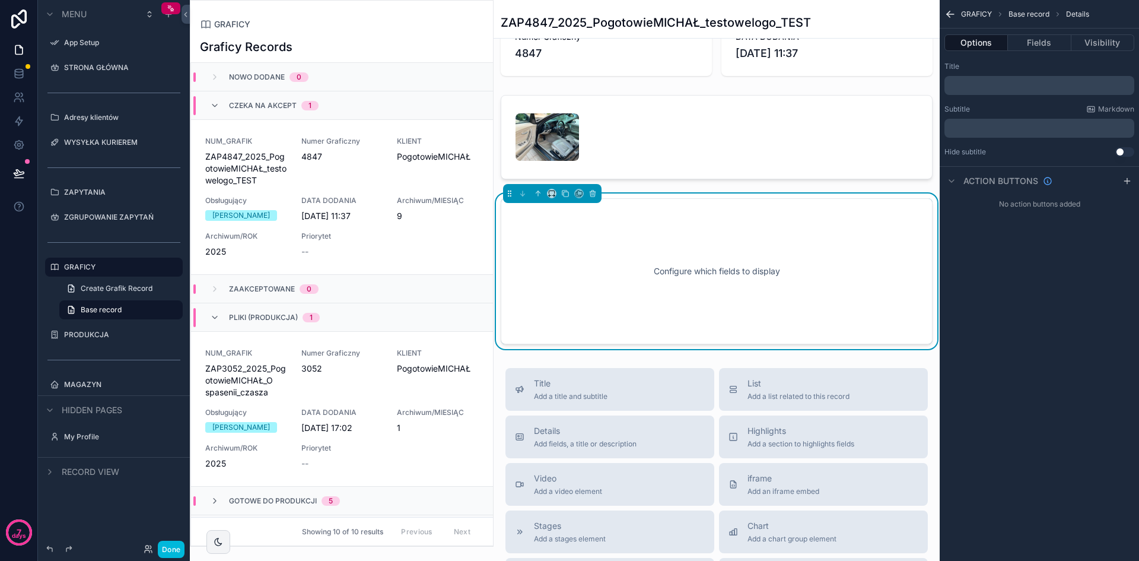
scroll to position [57, 0]
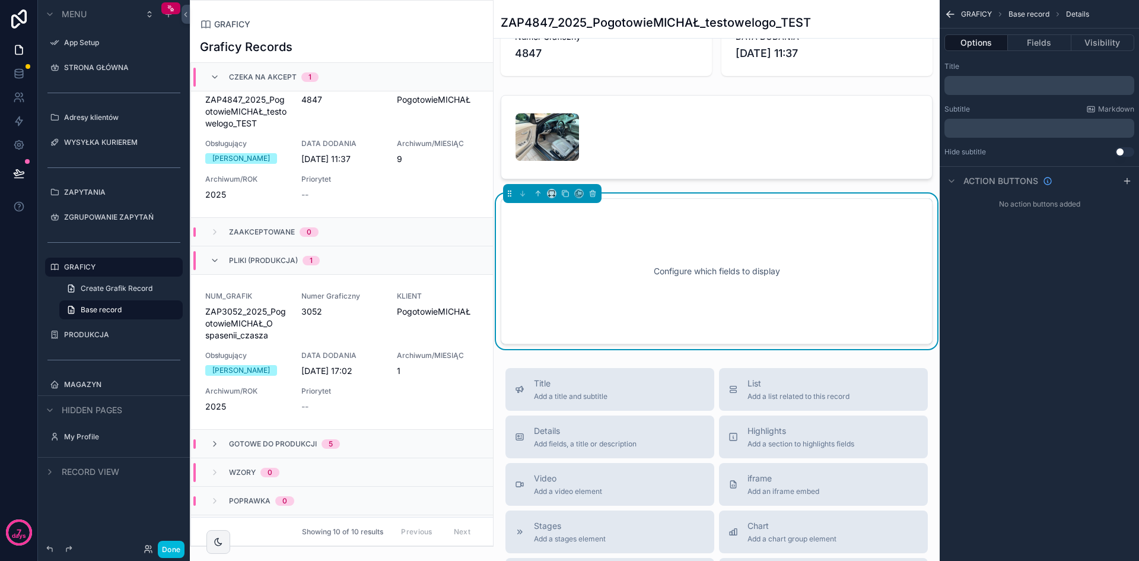
click at [1037, 41] on button "Fields" at bounding box center [1039, 42] width 63 height 17
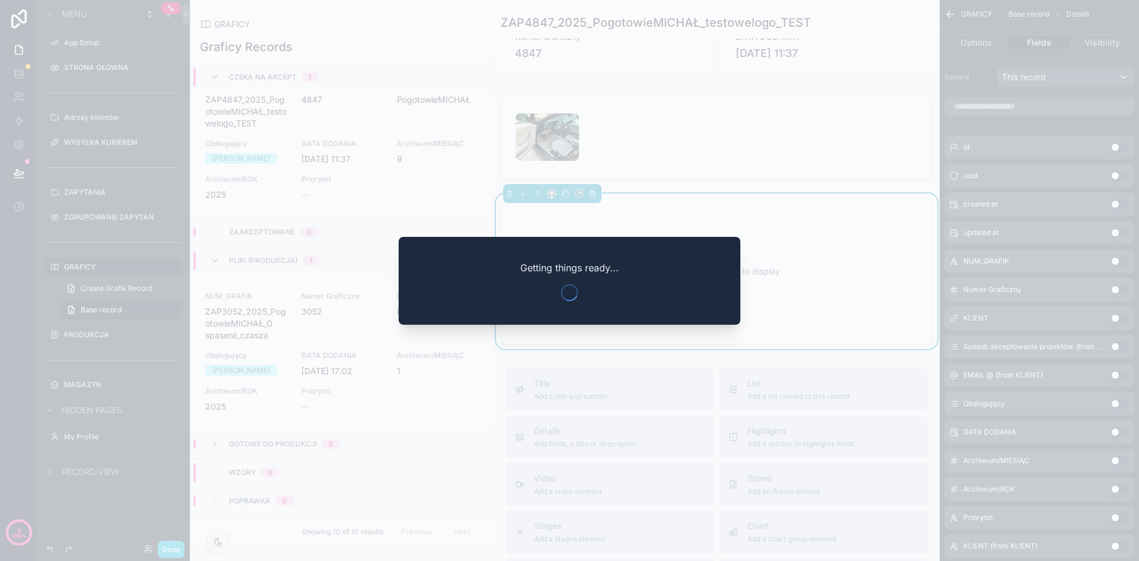
click at [1044, 98] on div at bounding box center [569, 280] width 1139 height 561
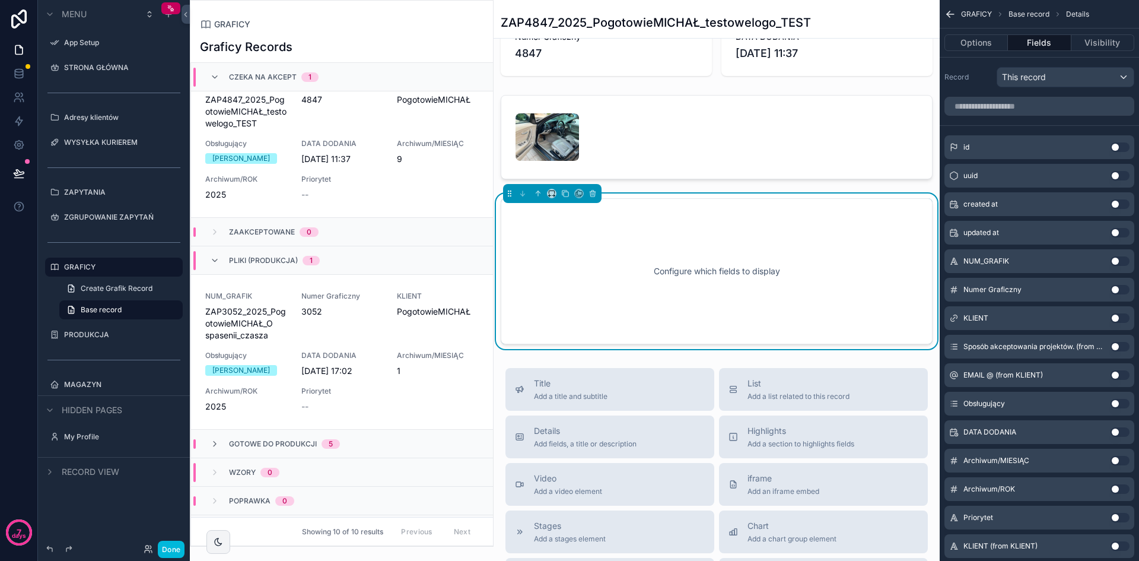
click at [1044, 97] on input "scrollable content" at bounding box center [1040, 106] width 190 height 19
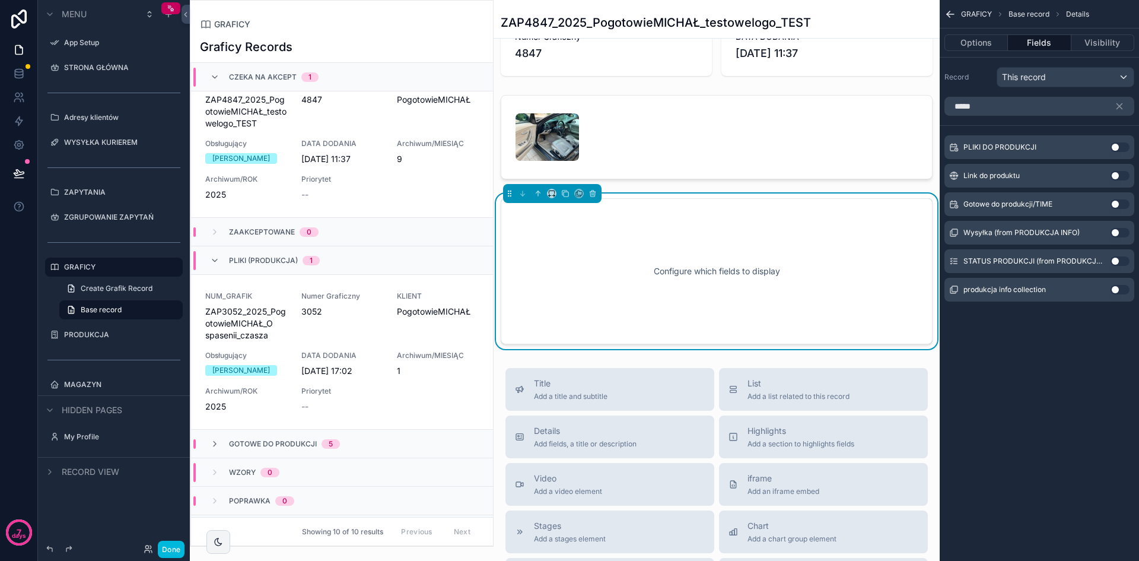
type input "*****"
click at [1121, 292] on button "Use setting" at bounding box center [1120, 289] width 19 height 9
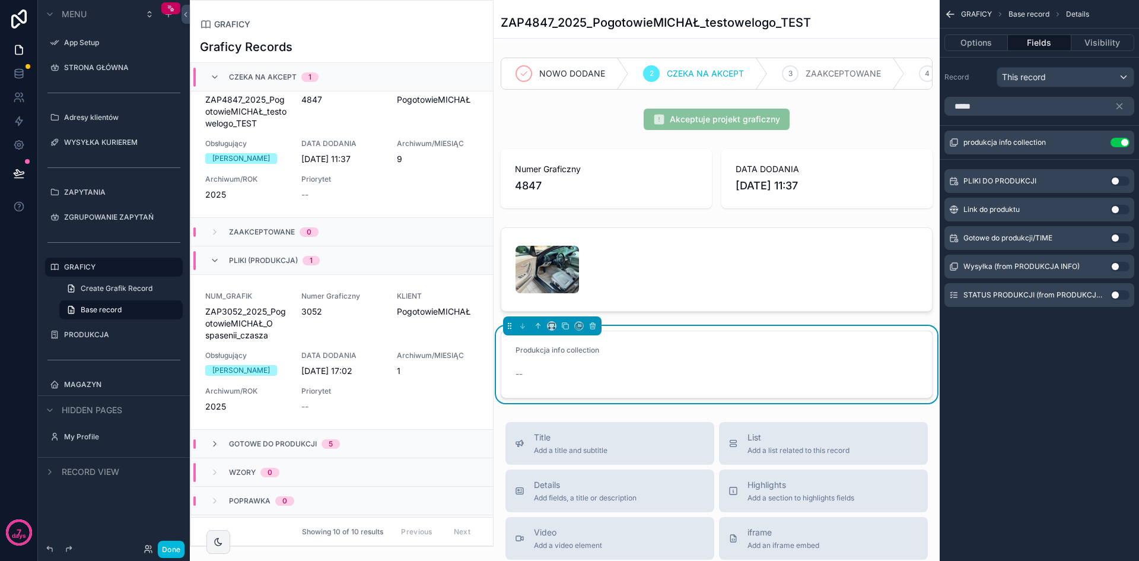
click at [733, 134] on div "scrollable content" at bounding box center [717, 119] width 446 height 31
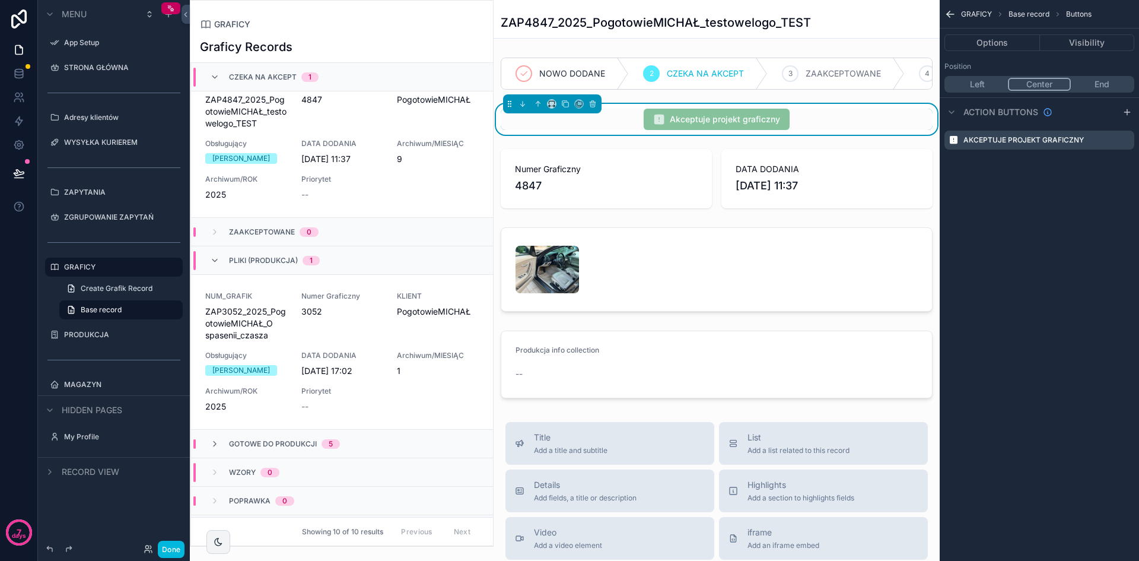
click at [0, 0] on icon "scrollable content" at bounding box center [0, 0] width 0 height 0
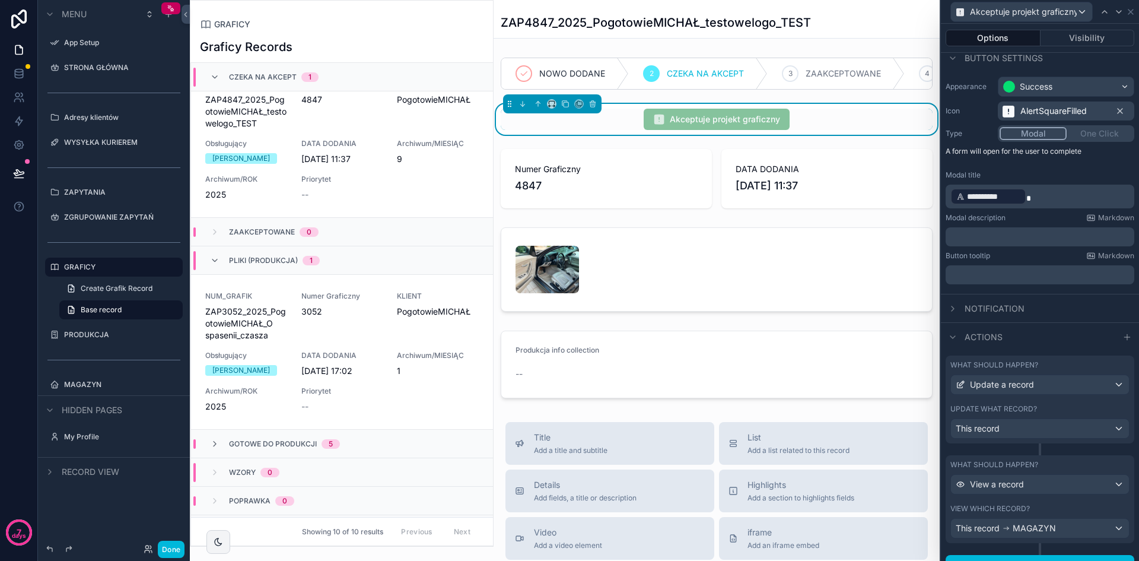
scroll to position [56, 0]
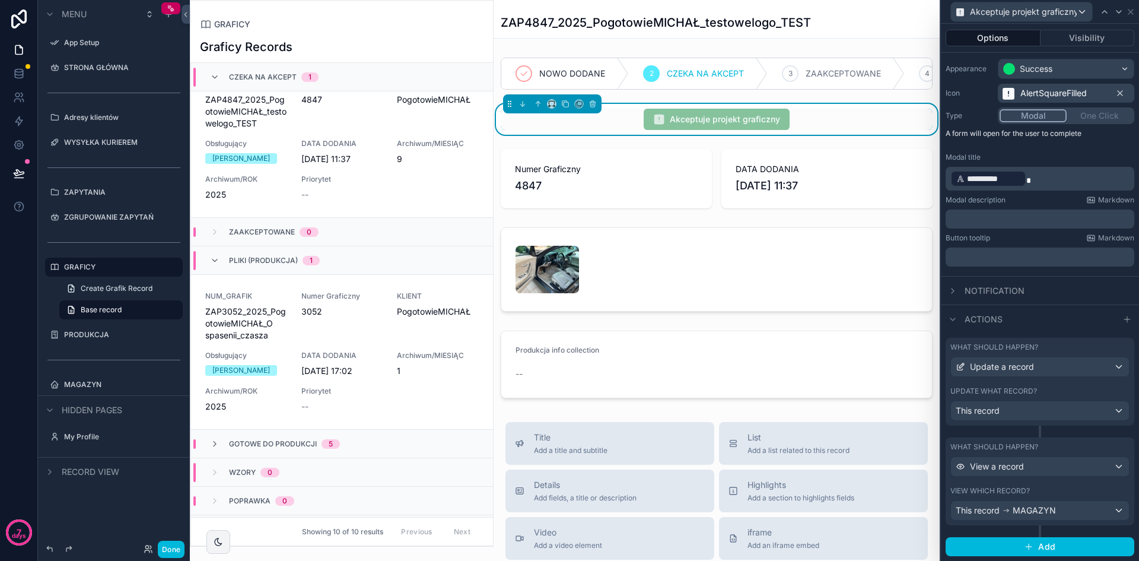
click at [1045, 514] on span "MAGAZYN" at bounding box center [1034, 510] width 43 height 12
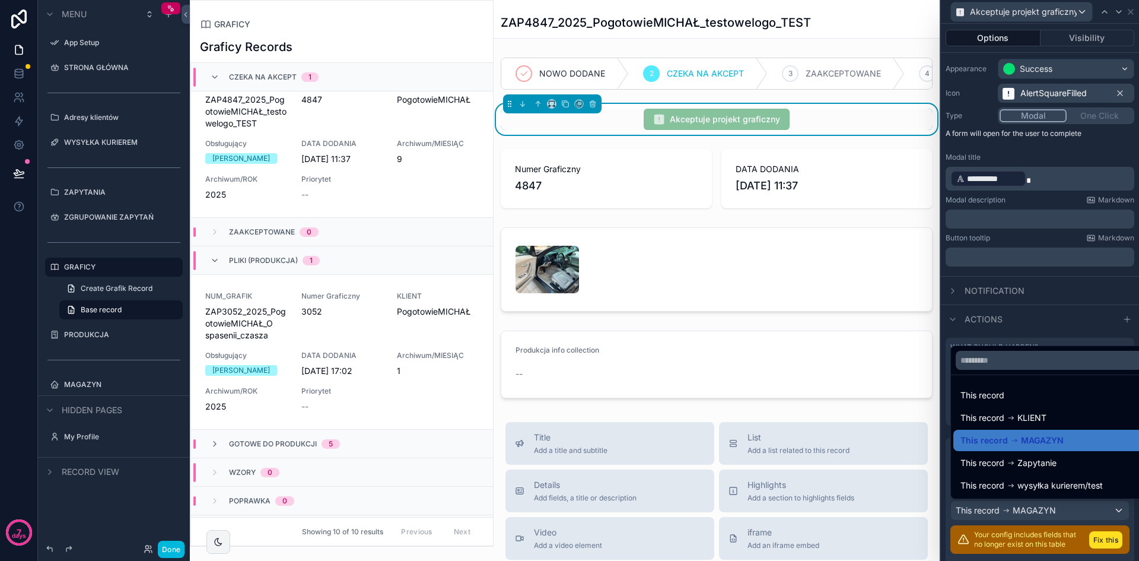
click at [1092, 541] on div at bounding box center [1040, 280] width 198 height 561
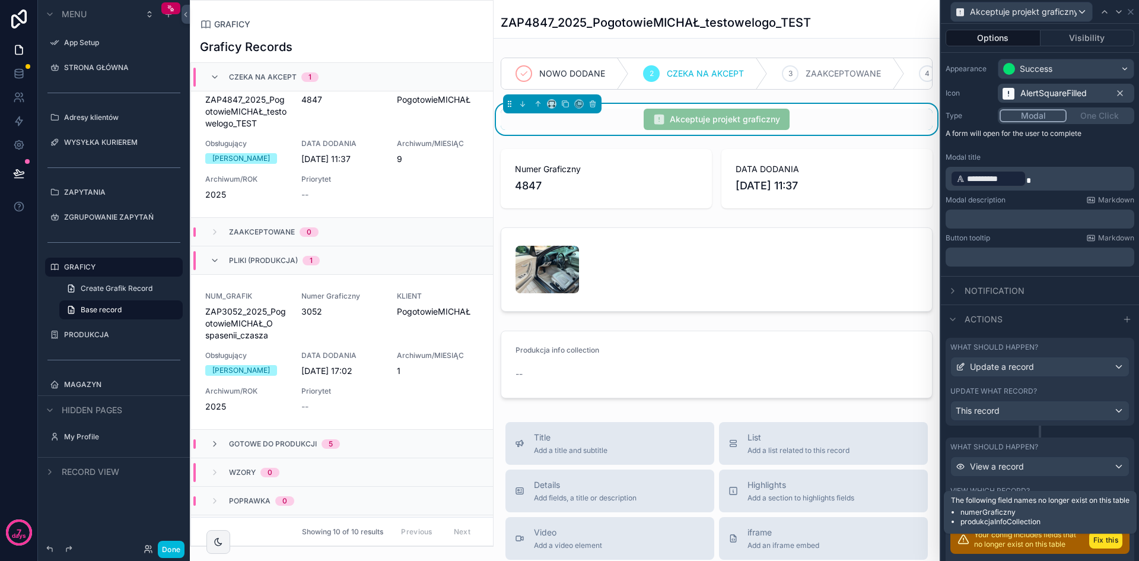
click at [1098, 546] on button "Fix this" at bounding box center [1105, 539] width 33 height 17
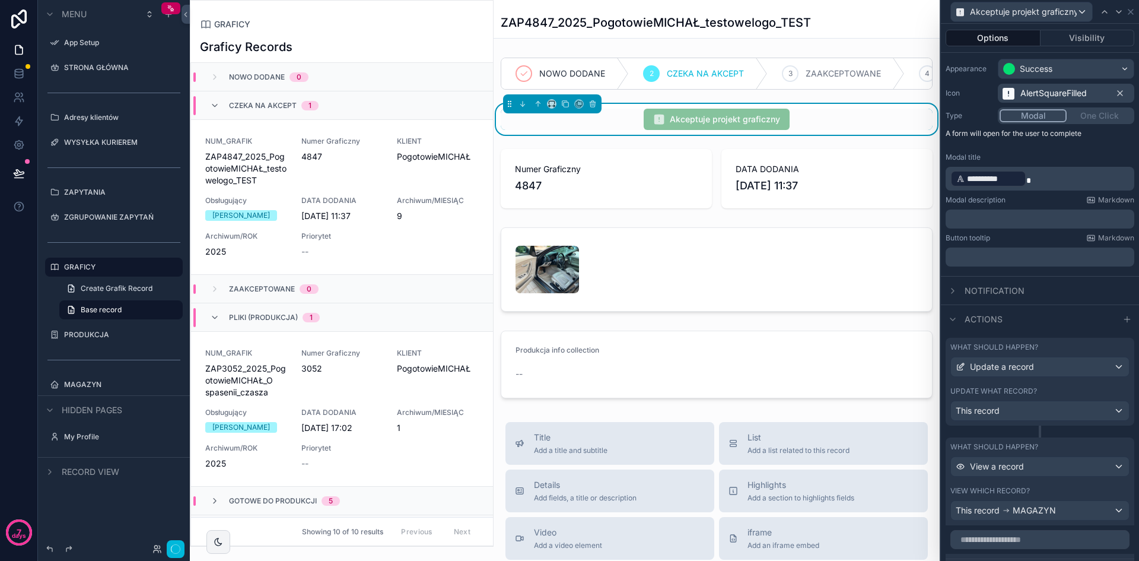
scroll to position [57, 0]
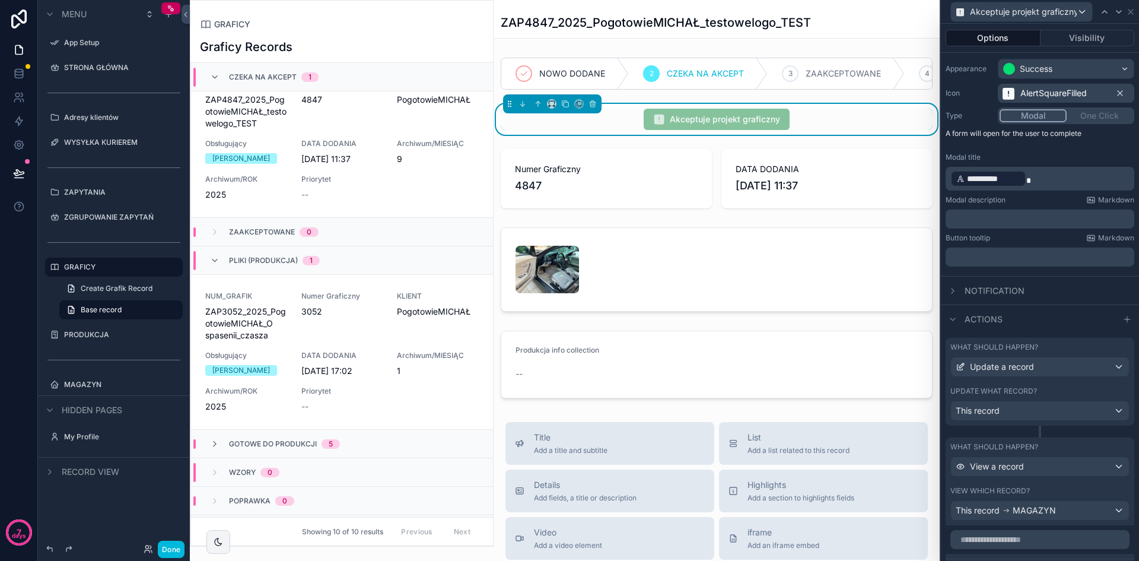
click at [1053, 507] on span "MAGAZYN" at bounding box center [1034, 510] width 43 height 12
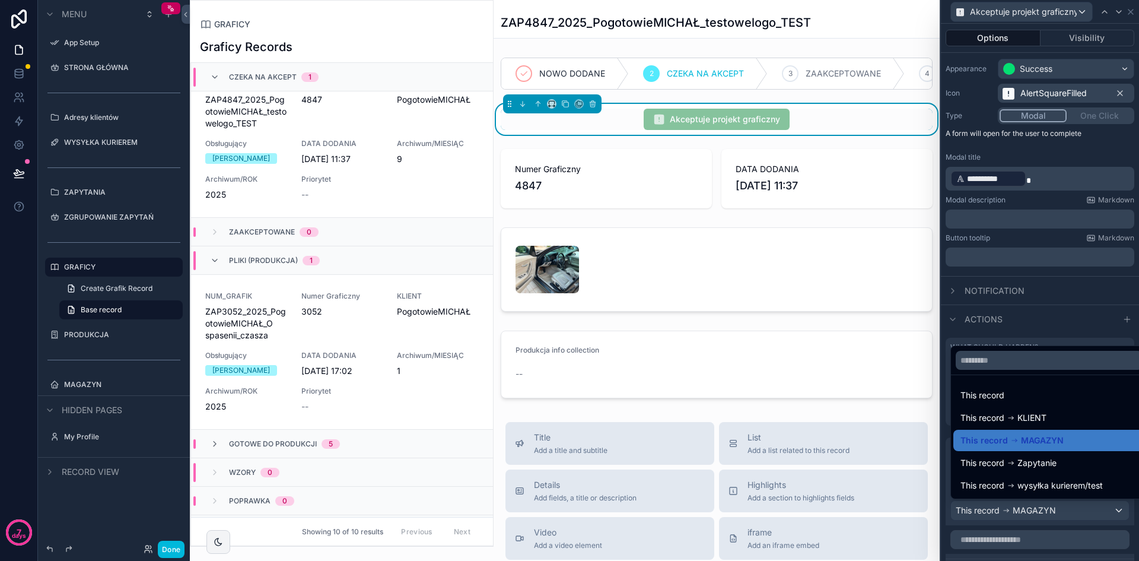
click at [1037, 395] on div "This record" at bounding box center [1049, 395] width 177 height 14
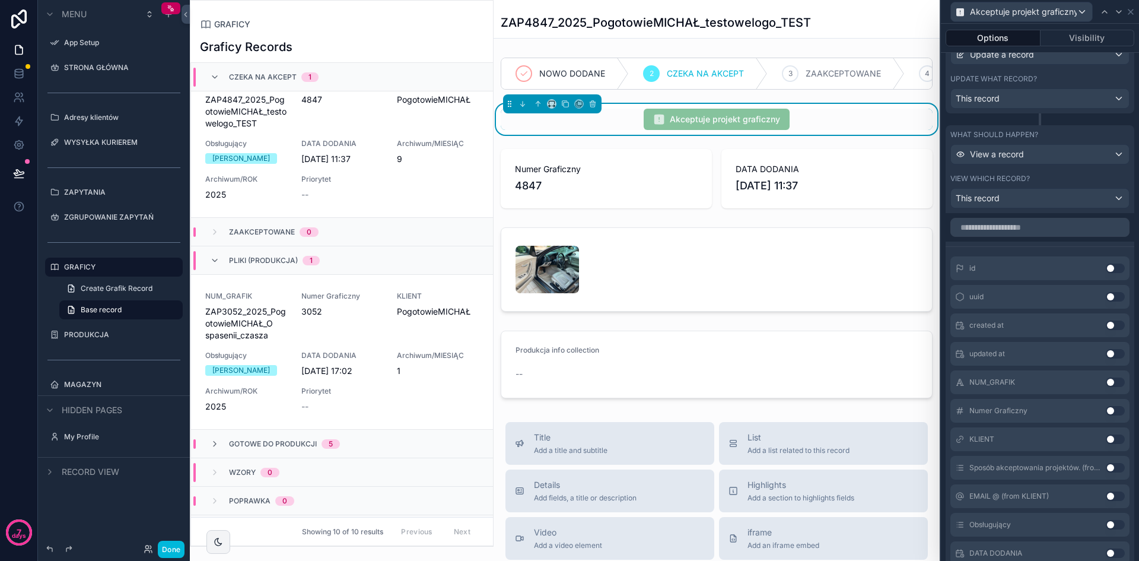
scroll to position [352, 0]
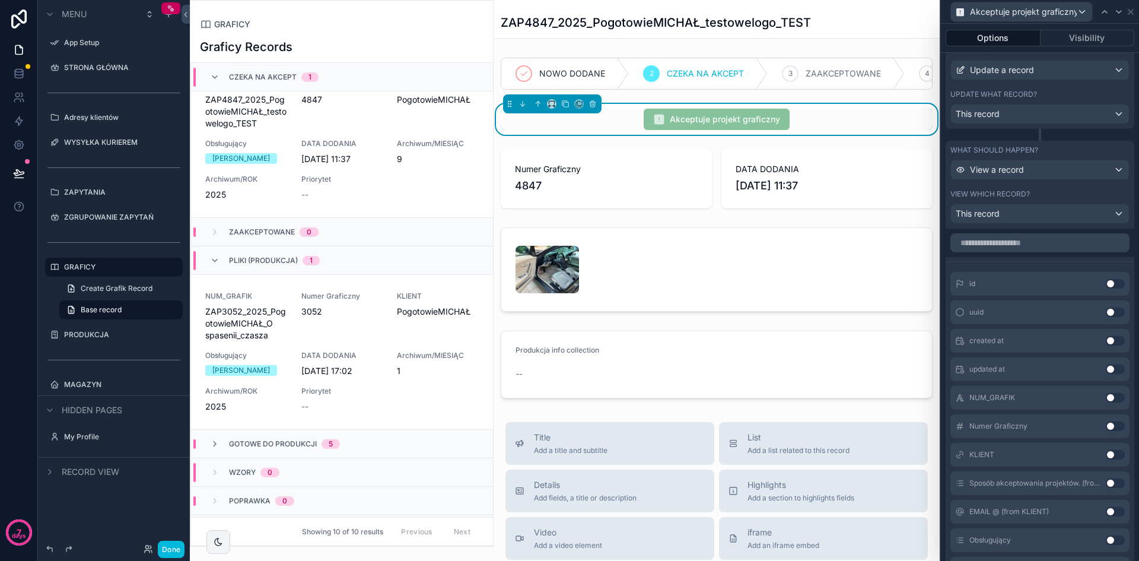
click at [1040, 210] on div "This record" at bounding box center [1040, 213] width 178 height 19
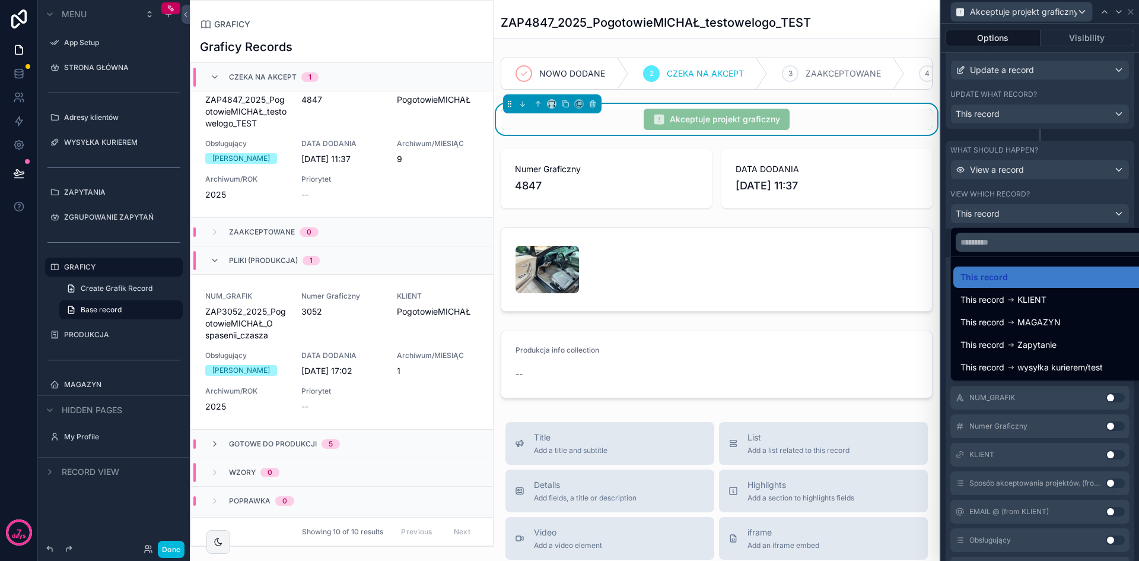
click at [1040, 210] on div at bounding box center [1040, 280] width 198 height 561
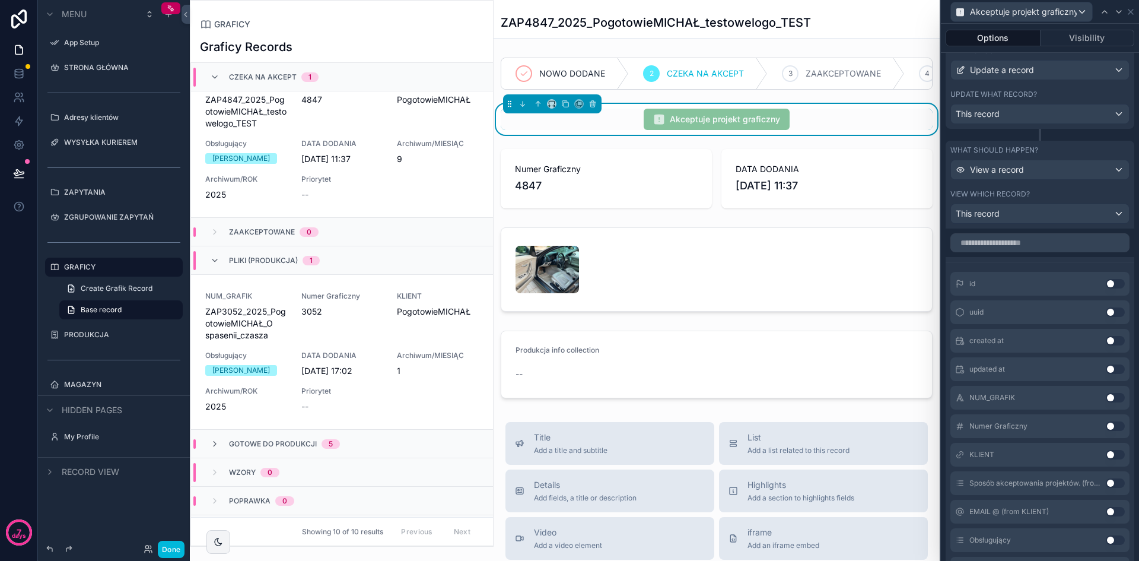
click at [1029, 247] on input "text" at bounding box center [1040, 242] width 179 height 19
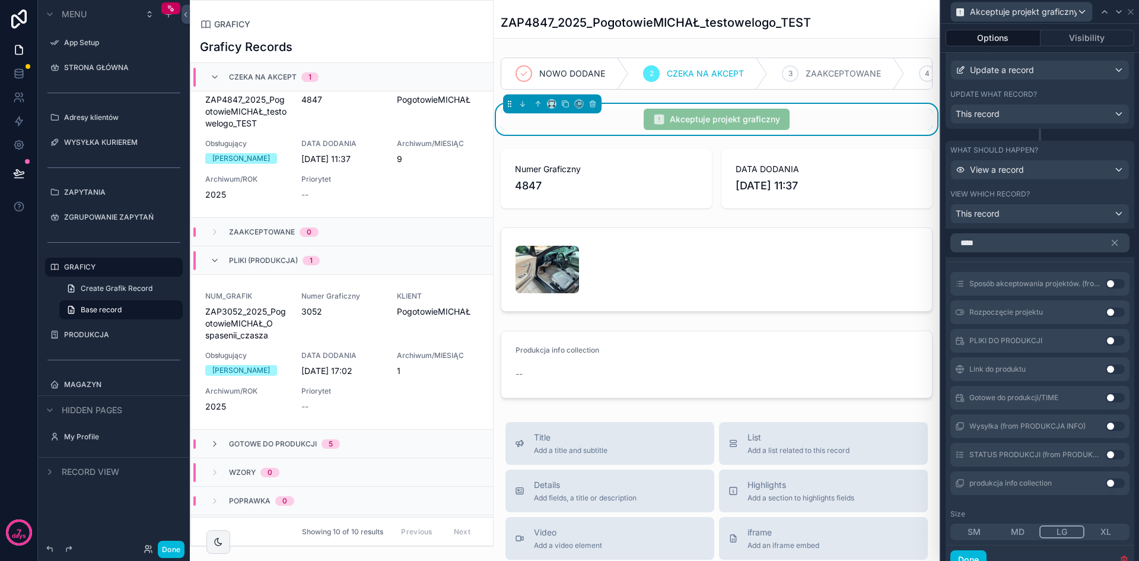
scroll to position [344, 0]
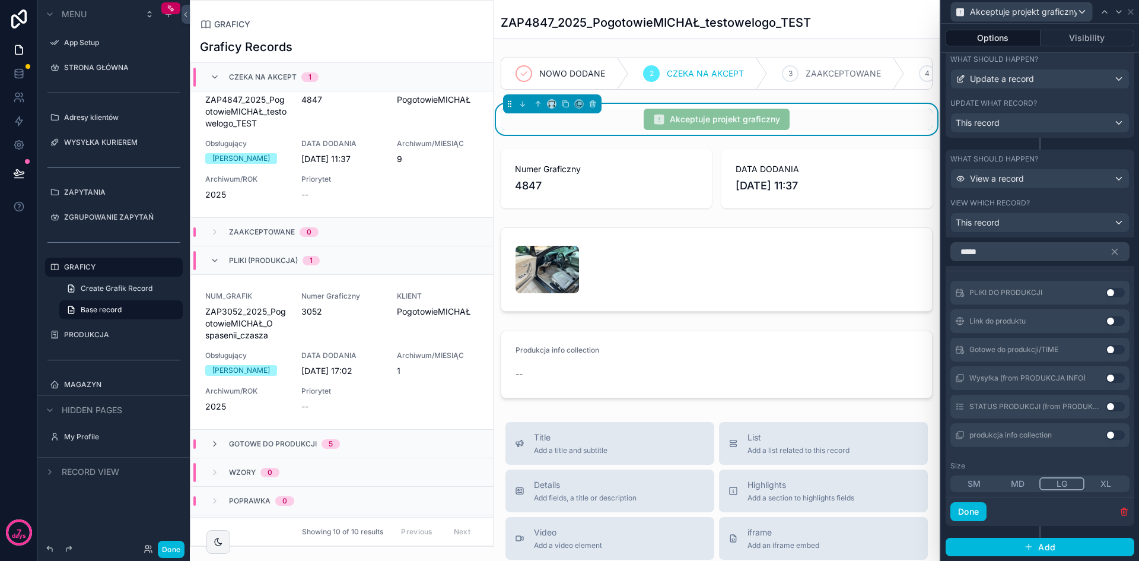
type input "*****"
click at [1106, 433] on button "Use setting" at bounding box center [1115, 434] width 19 height 9
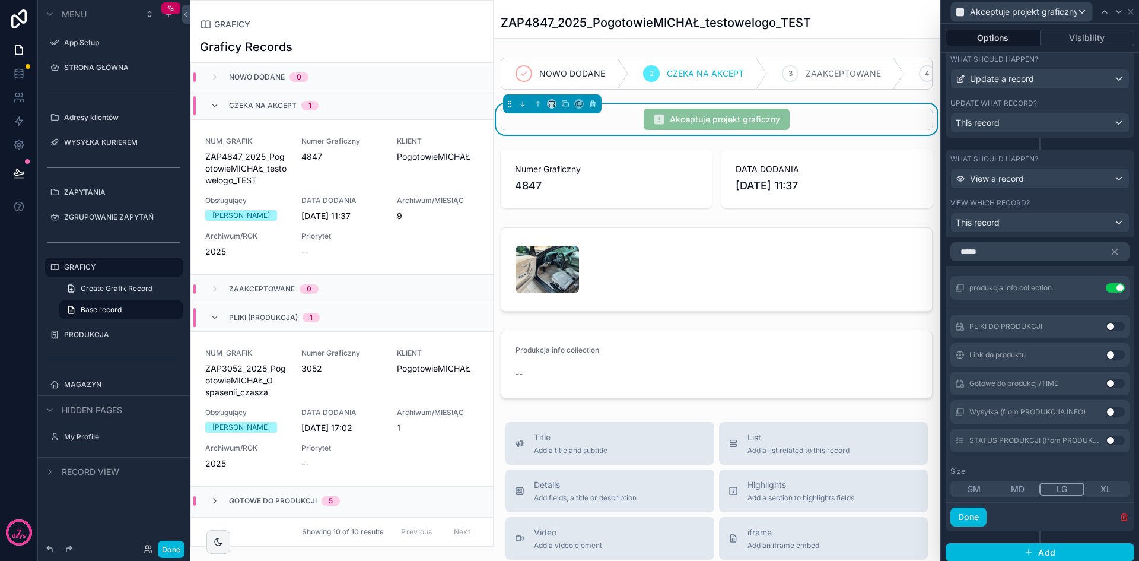
scroll to position [57, 0]
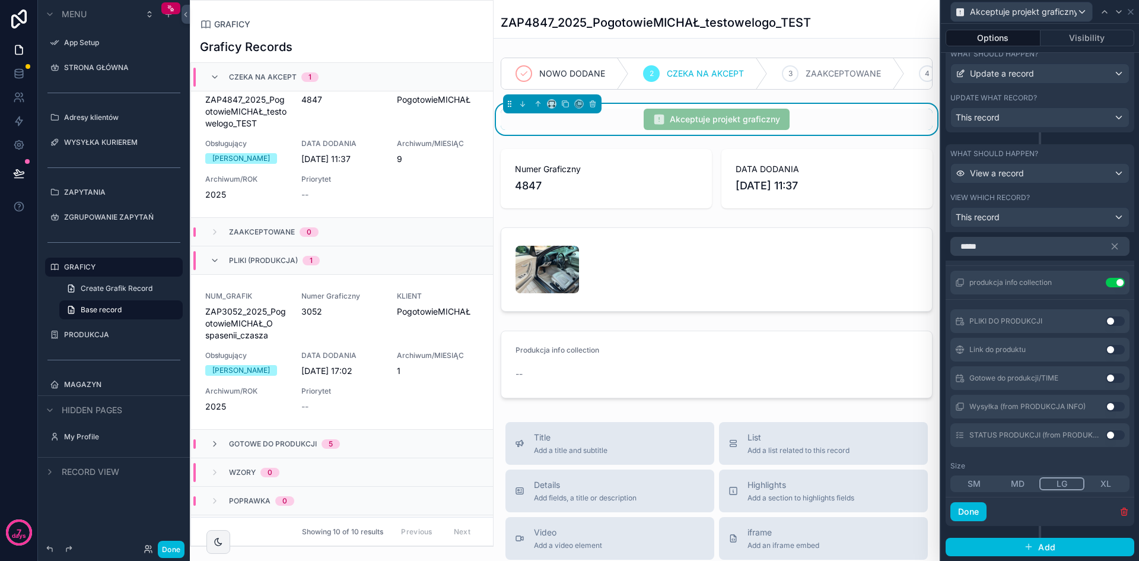
click at [971, 510] on button "Done" at bounding box center [969, 511] width 36 height 19
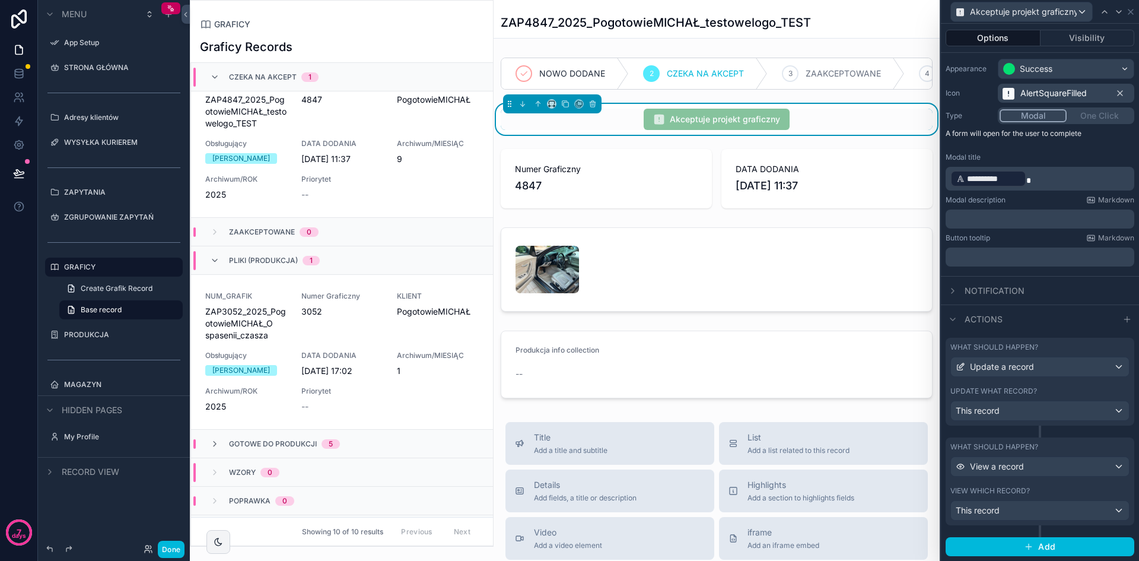
scroll to position [56, 0]
click at [724, 129] on span "Akceptuje projekt graficzny" at bounding box center [717, 119] width 146 height 21
click at [181, 545] on button "Done" at bounding box center [171, 549] width 27 height 17
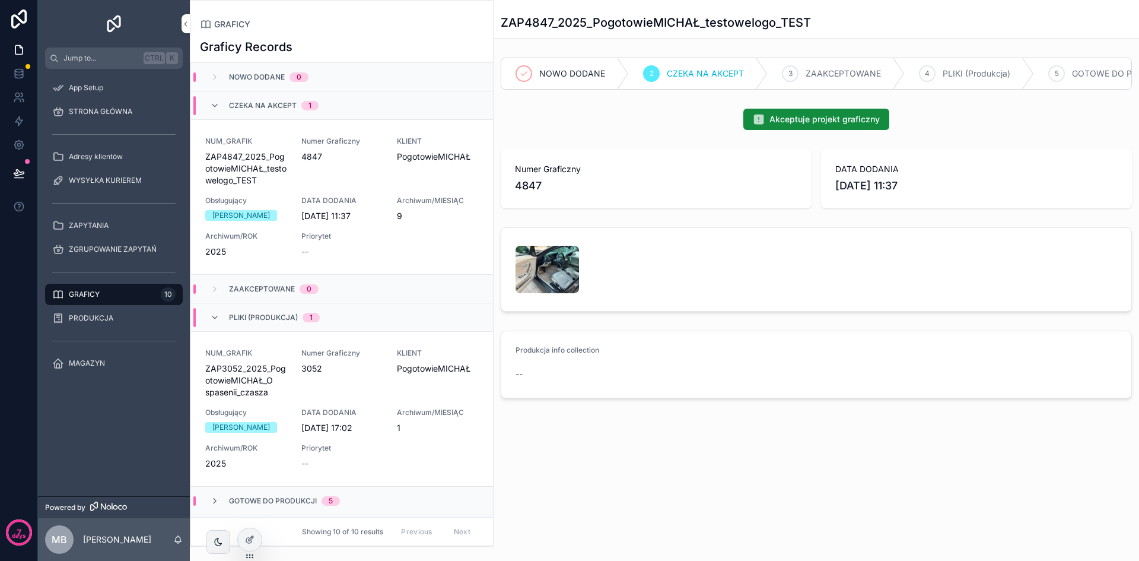
scroll to position [57, 0]
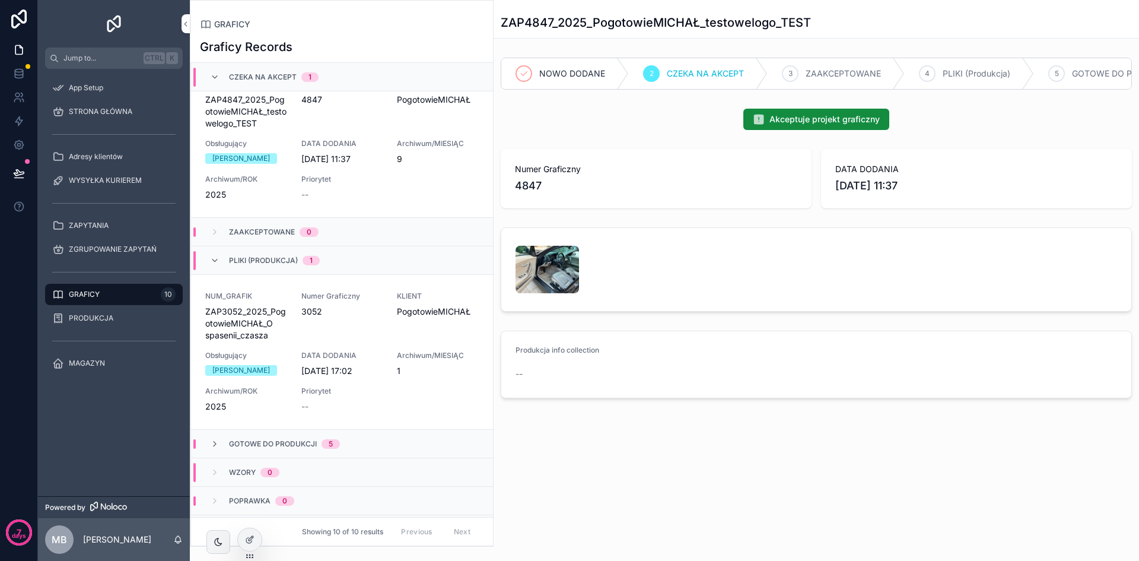
click at [848, 125] on span "Akceptuje projekt graficzny" at bounding box center [825, 119] width 110 height 12
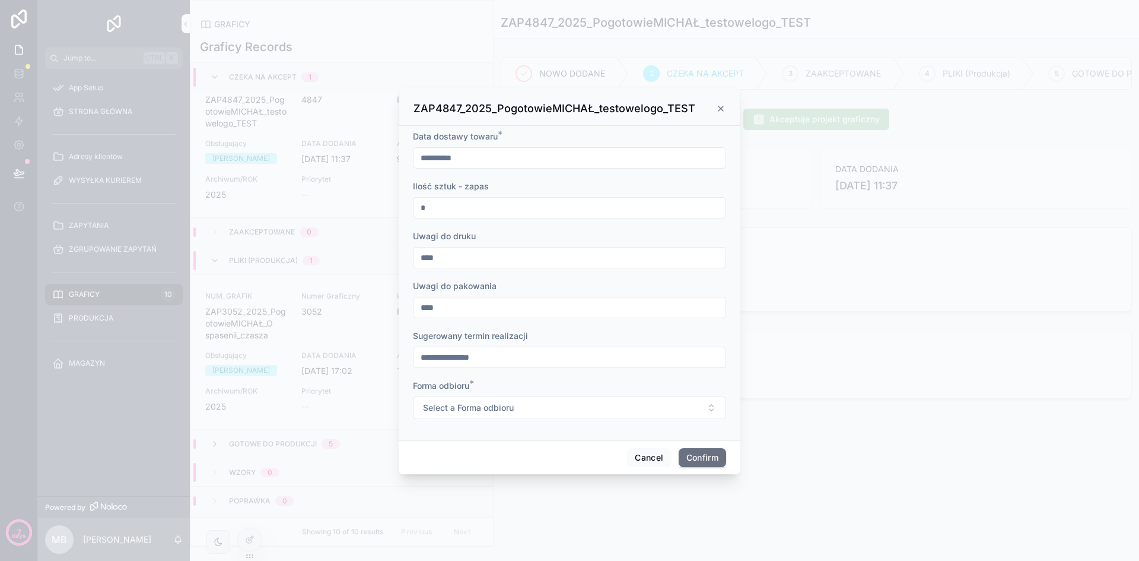
click at [644, 408] on button "Select a Forma odbioru" at bounding box center [569, 407] width 313 height 23
click at [583, 450] on div "Wysyłka Kurier Klienta" at bounding box center [569, 455] width 165 height 18
click at [704, 455] on button "Confirm" at bounding box center [702, 457] width 47 height 19
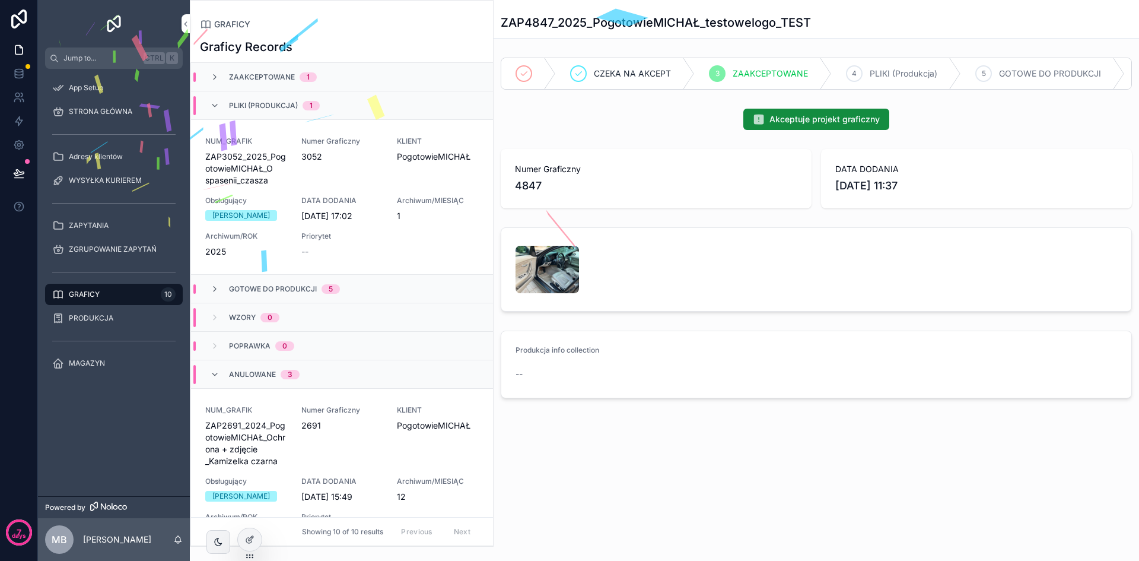
click at [557, 369] on div "Produkcja info collection --" at bounding box center [588, 364] width 144 height 38
click at [354, 174] on div "Numer Graficzny 3052" at bounding box center [342, 161] width 82 height 50
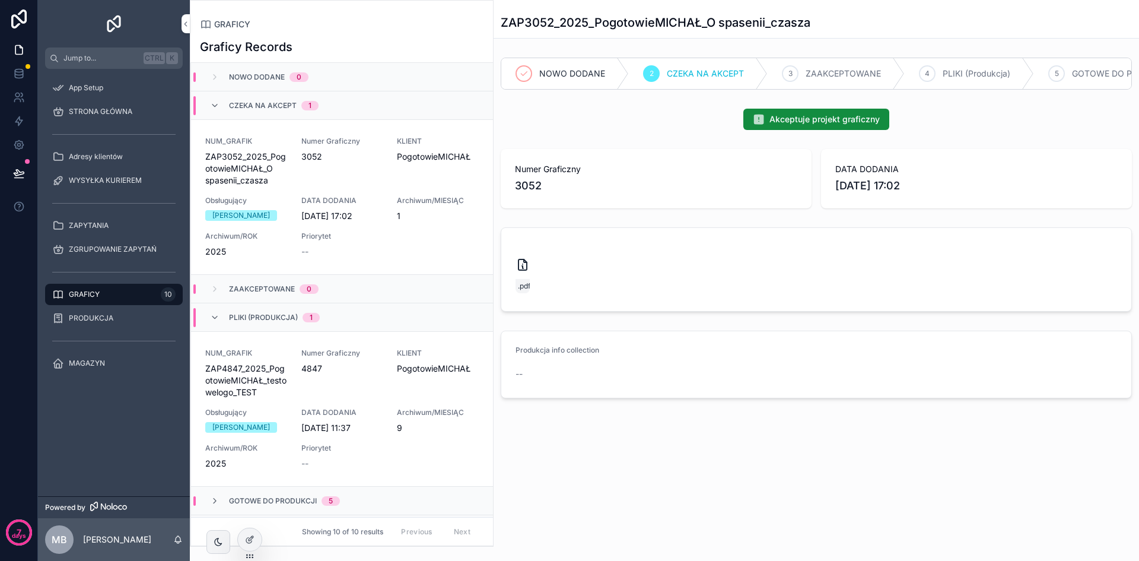
click at [579, 469] on div "Back to GRAFICY GRAFICY ZAP3052_2025_PogotowieMICHAŁ_O spasenii_czasza NOWO DOD…" at bounding box center [817, 239] width 646 height 479
click at [543, 373] on div "Produkcja info collection --" at bounding box center [588, 364] width 144 height 38
click at [110, 319] on span "PRODUKCJA" at bounding box center [91, 317] width 45 height 9
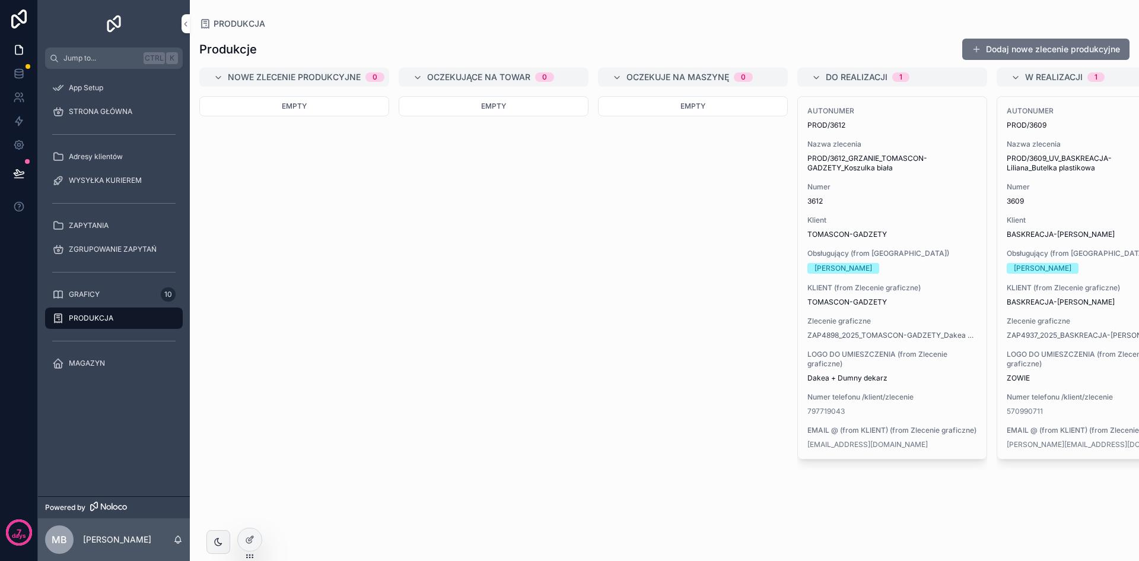
click at [371, 256] on div "Empty" at bounding box center [294, 321] width 190 height 450
